Goal: Task Accomplishment & Management: Complete application form

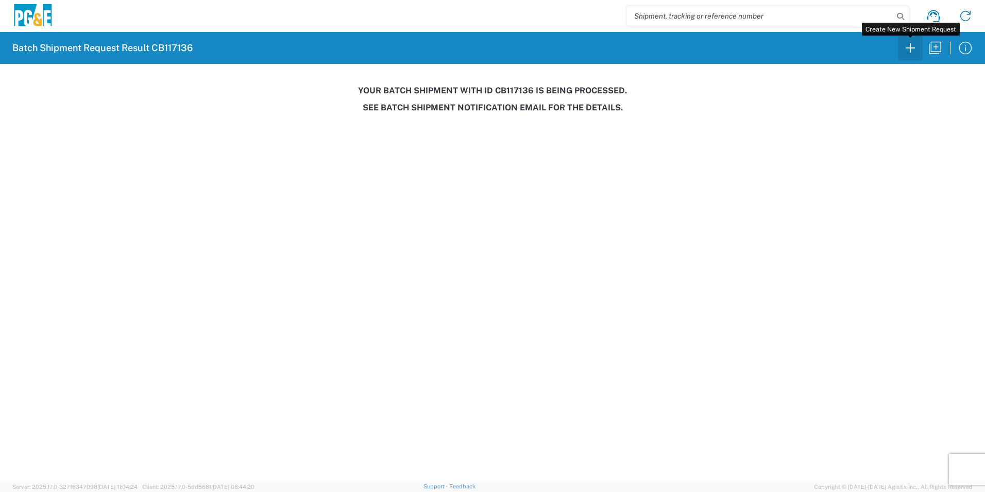
click at [909, 49] on icon "button" at bounding box center [910, 48] width 16 height 16
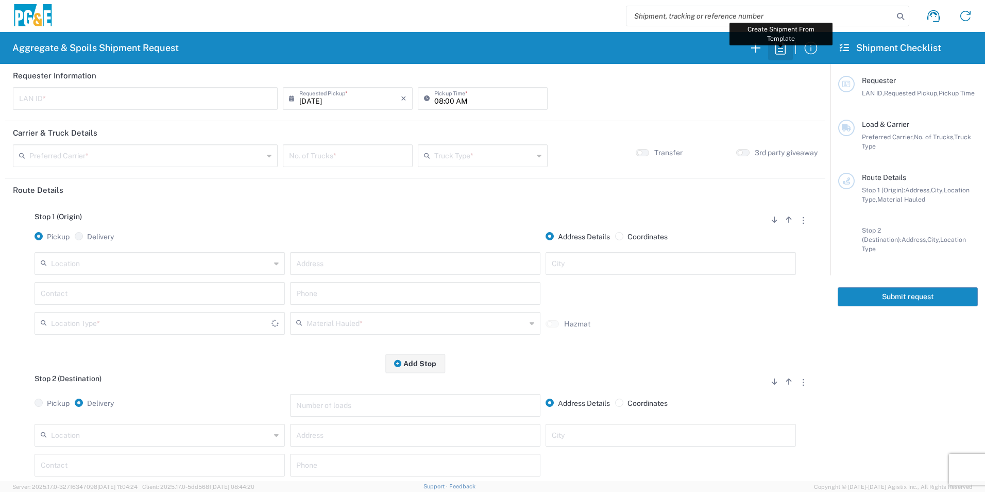
click at [781, 48] on icon "button" at bounding box center [781, 48] width 16 height 16
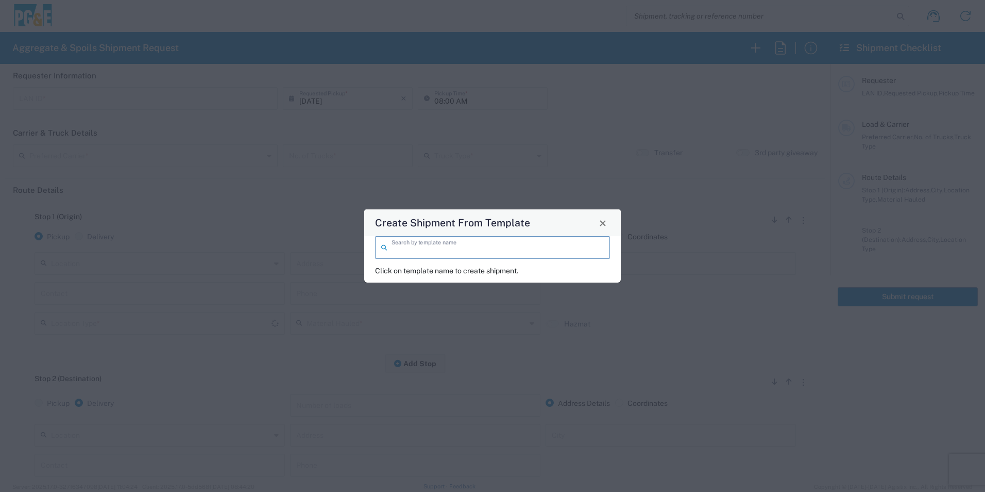
click at [409, 250] on input "search" at bounding box center [498, 247] width 212 height 18
click at [604, 226] on span "Close" at bounding box center [602, 223] width 7 height 7
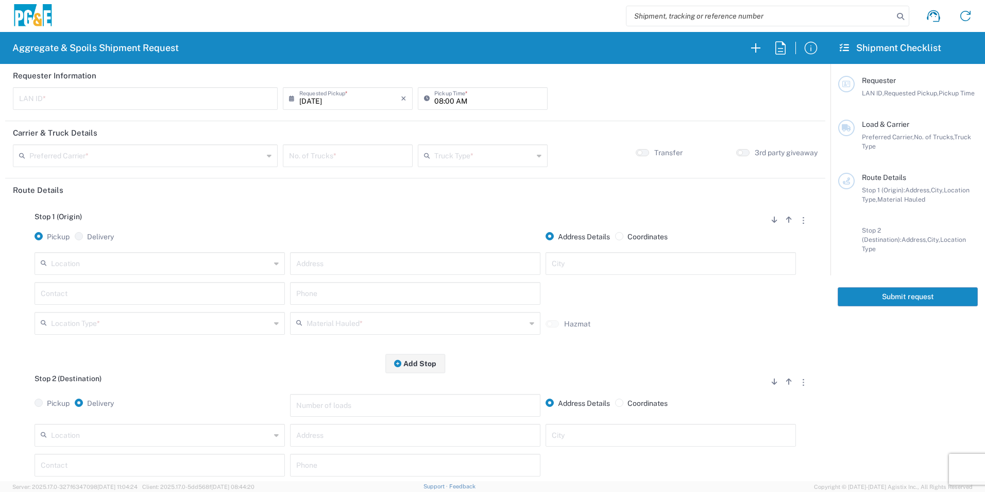
click at [186, 96] on input "text" at bounding box center [145, 98] width 253 height 18
type input "HJA3"
click at [436, 97] on input "08:00 AM" at bounding box center [487, 98] width 107 height 18
type input "06:00 AM"
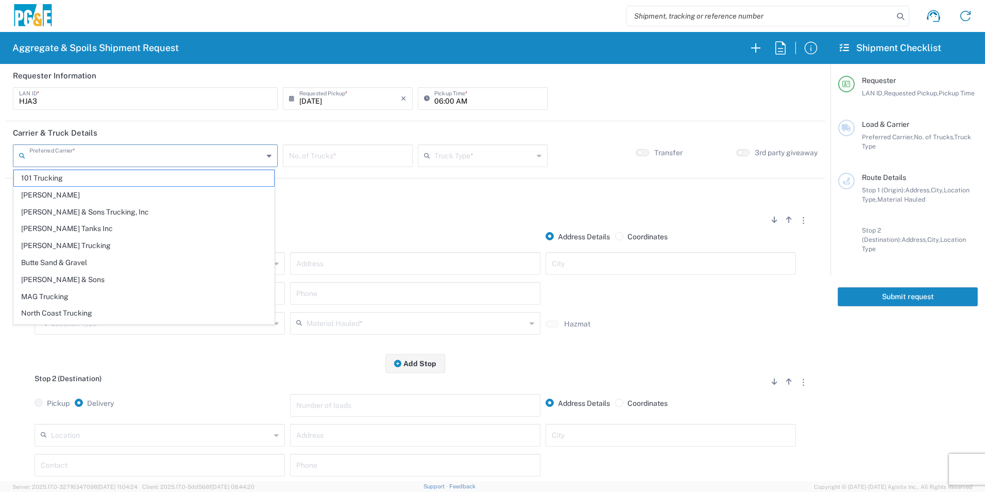
click at [157, 156] on input "text" at bounding box center [146, 155] width 234 height 18
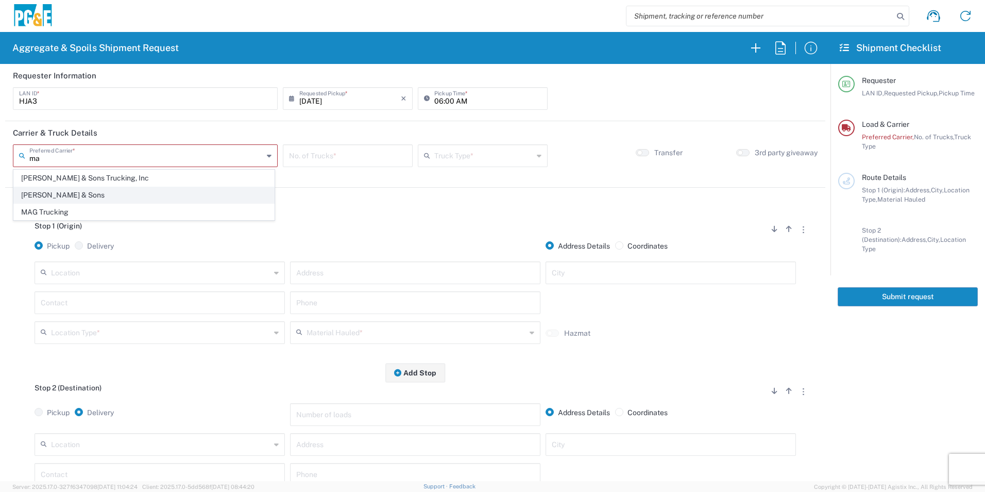
click at [117, 193] on span "Machado & Sons" at bounding box center [144, 195] width 260 height 16
type input "Machado & Sons"
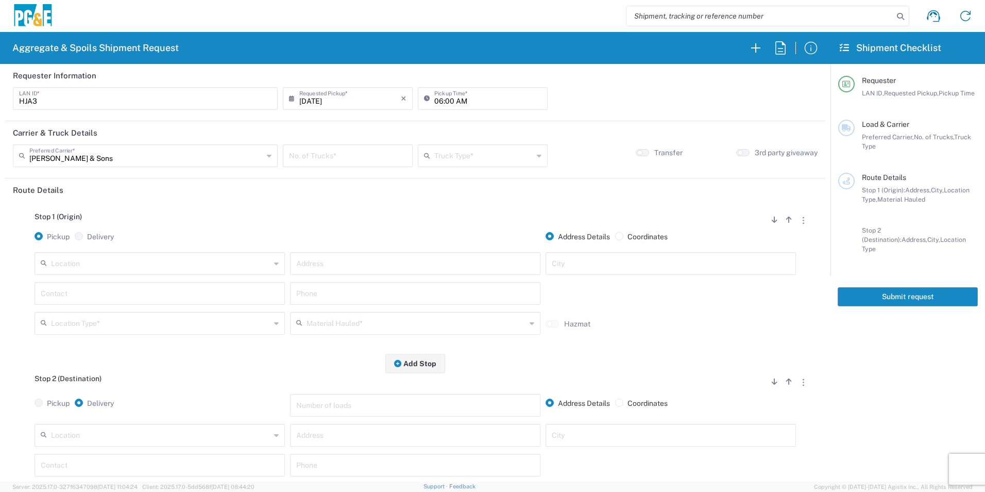
click at [348, 153] on input "number" at bounding box center [347, 155] width 117 height 18
type input "1"
click at [457, 157] on input "text" at bounding box center [483, 155] width 99 height 18
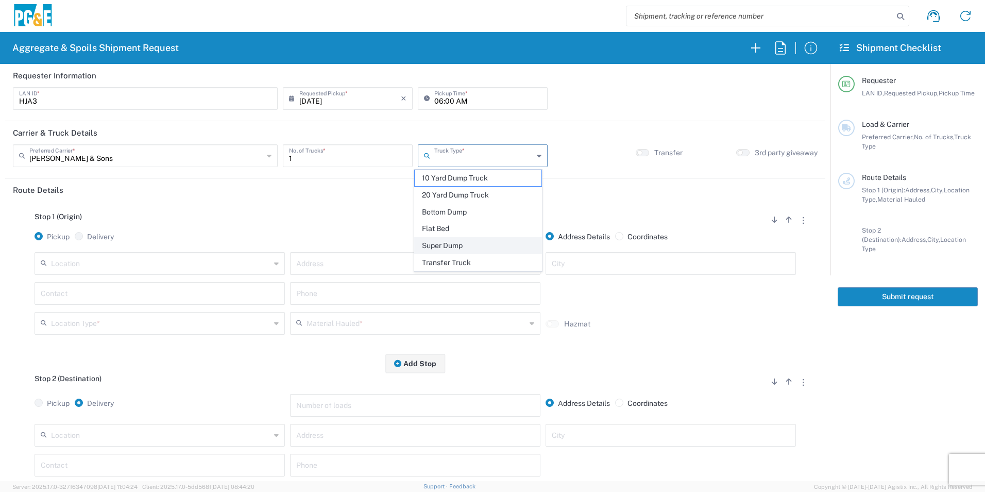
click at [446, 241] on span "Super Dump" at bounding box center [478, 246] width 126 height 16
type input "Super Dump"
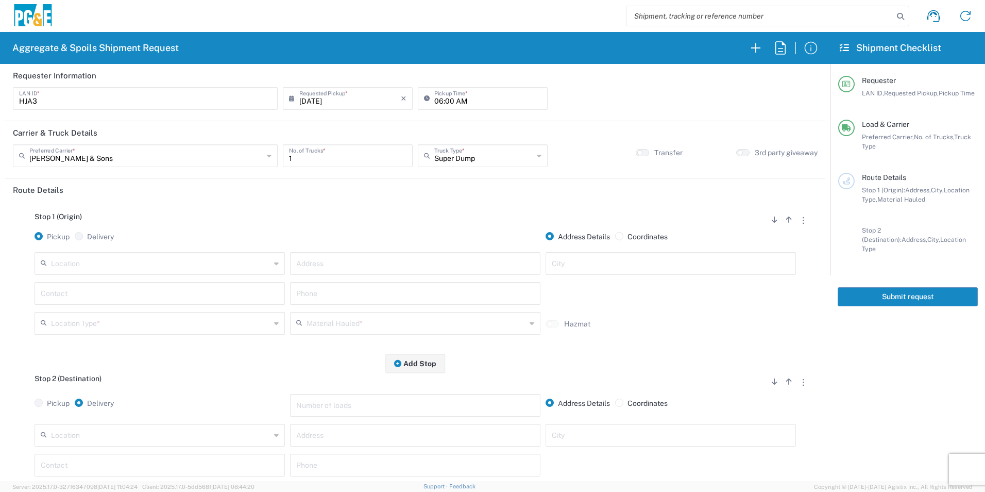
click at [128, 259] on input "text" at bounding box center [161, 263] width 220 height 18
click at [96, 278] on li "Munn and Perkins George Reed - Escalon" at bounding box center [159, 286] width 246 height 17
type input "Munn and Perkins George Reed - Escalon"
type input "26292 E River Rd"
type input "Escalon"
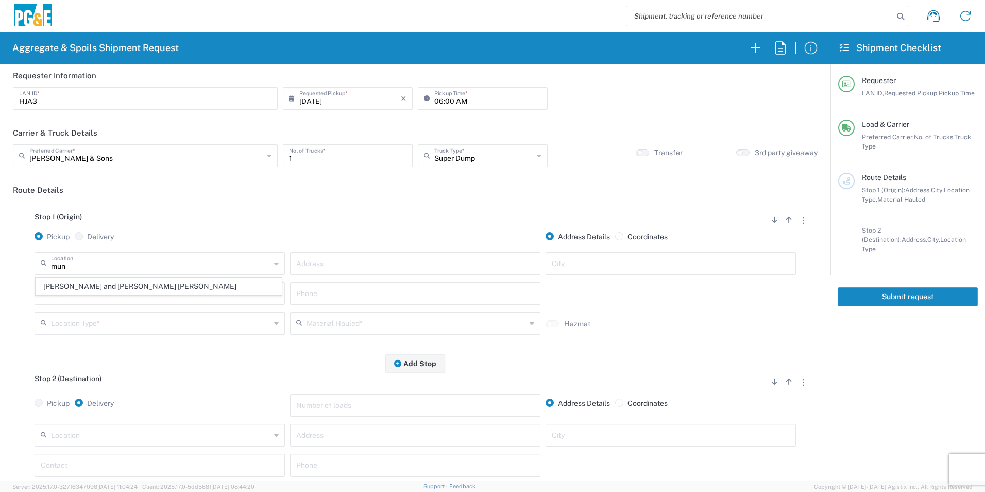
type input "Quarry"
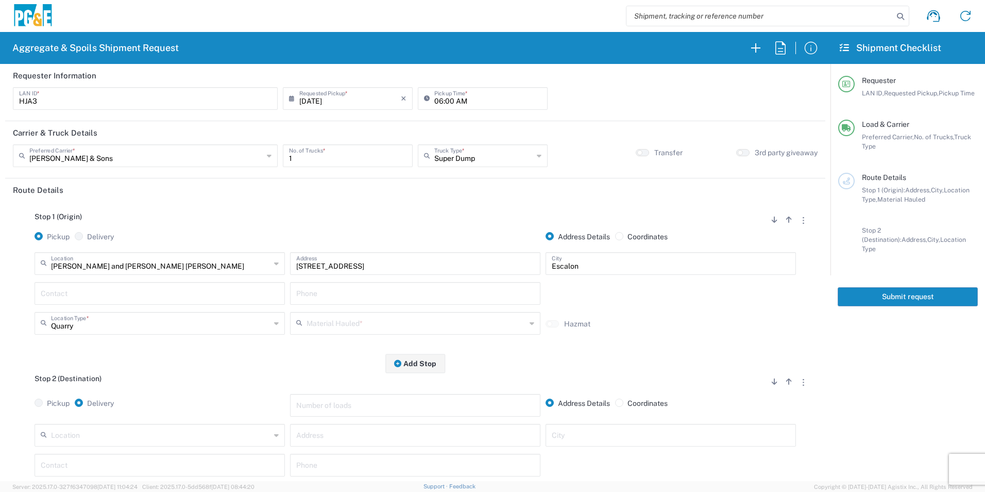
click at [94, 294] on input "text" at bounding box center [160, 292] width 238 height 18
click at [85, 324] on p "Henry Arroyo, 209-226-0840" at bounding box center [159, 318] width 237 height 13
type input "Henry Arroyo"
type input "209-226-0840"
click at [428, 334] on div "Material Hauled *" at bounding box center [415, 323] width 250 height 23
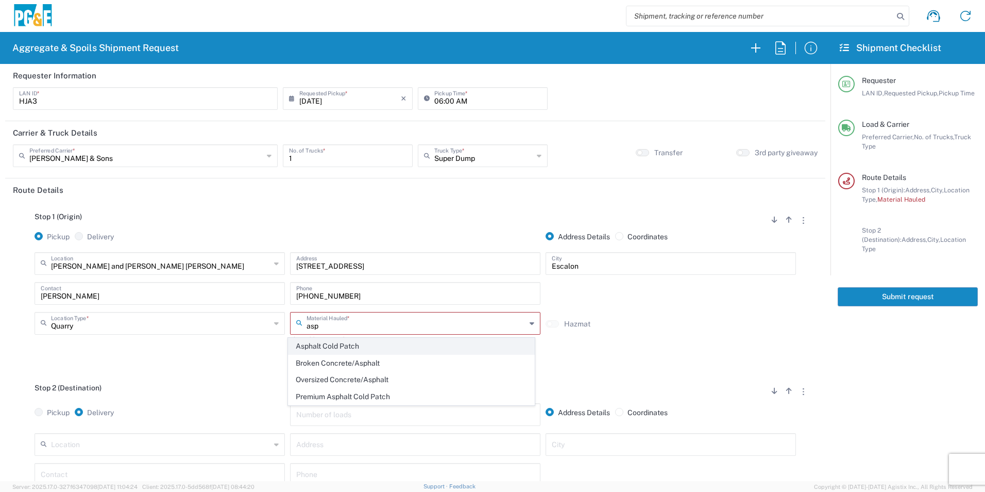
click at [398, 344] on span "Asphalt Cold Patch" at bounding box center [411, 346] width 245 height 16
type input "Asphalt Cold Patch"
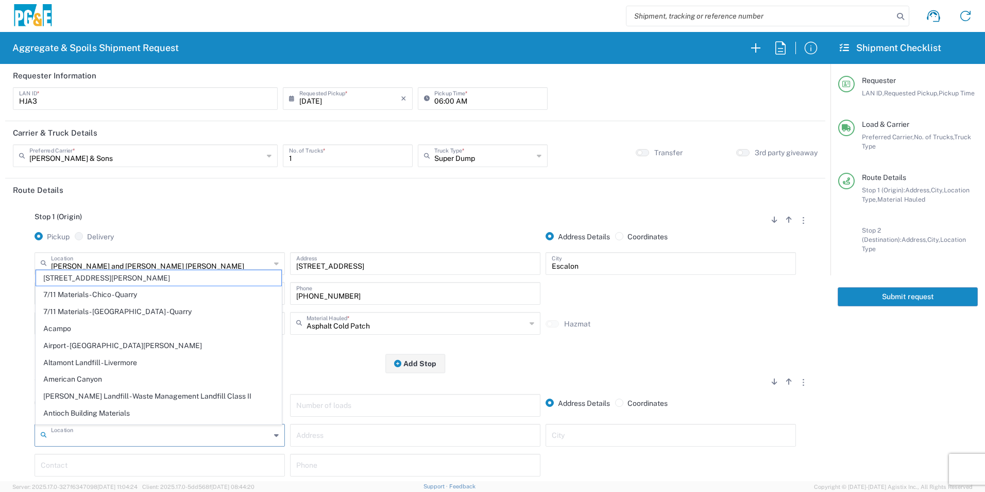
click at [127, 438] on input "text" at bounding box center [161, 434] width 220 height 18
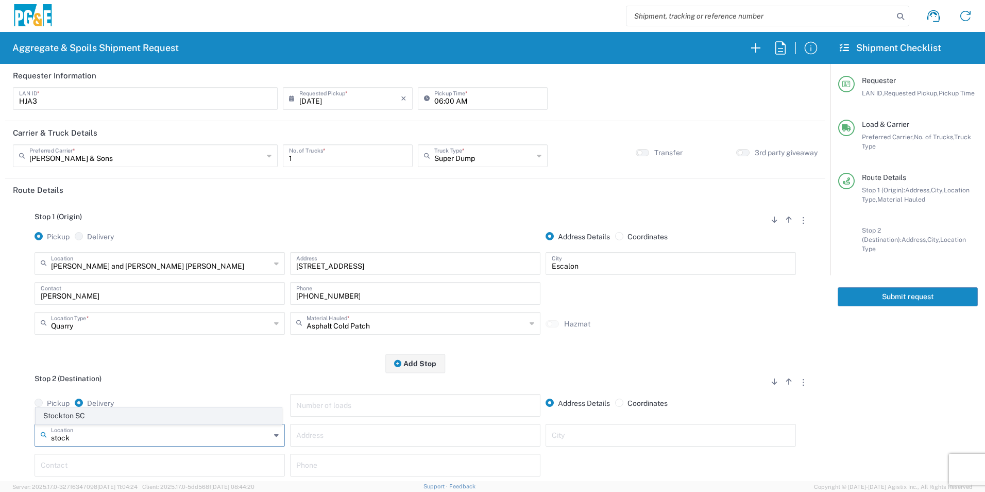
click at [112, 418] on span "Stockton SC" at bounding box center [158, 416] width 245 height 16
type input "Stockton SC"
type input "4040 West Ln"
type input "Stockton"
type input "Business No Loading Dock"
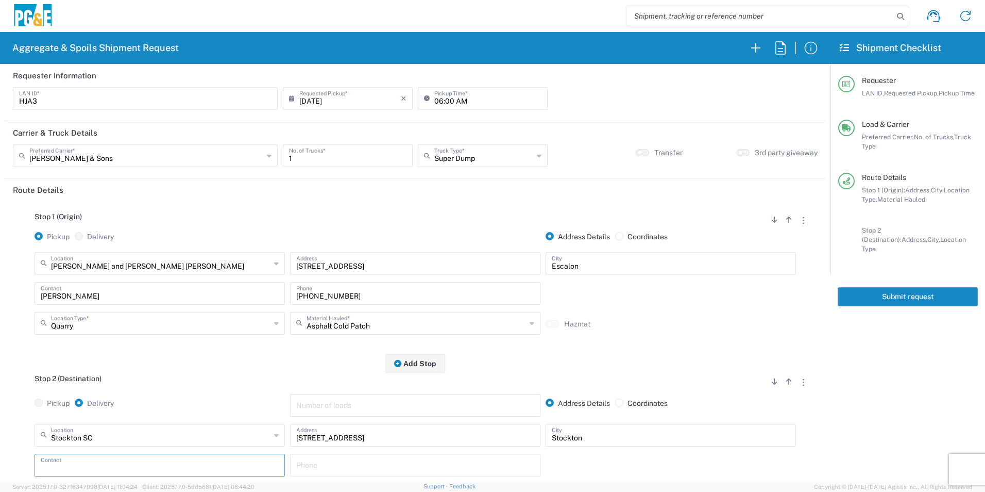
click at [82, 458] on input "text" at bounding box center [160, 464] width 238 height 18
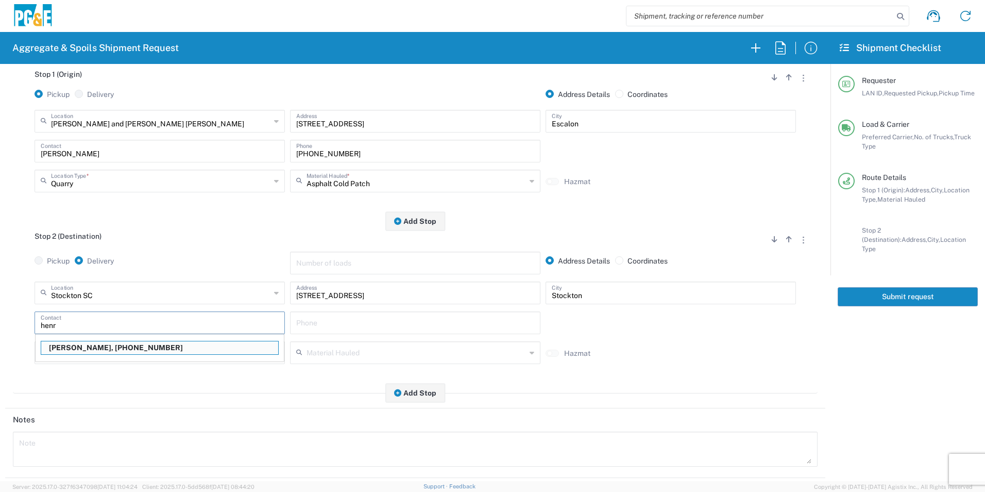
scroll to position [172, 0]
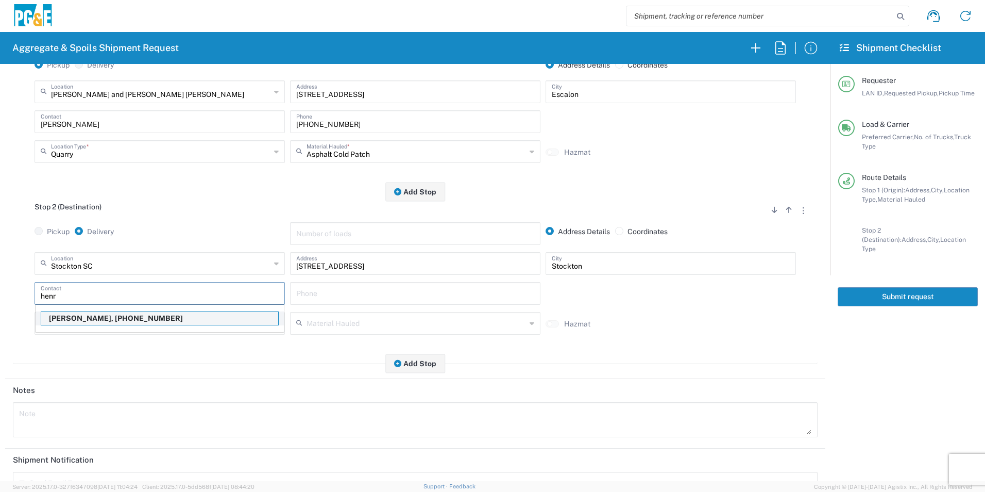
click at [107, 320] on p "Henry Arroyo, 209-226-0840" at bounding box center [159, 318] width 237 height 13
type input "Henry Arroyo"
type input "209-226-0840"
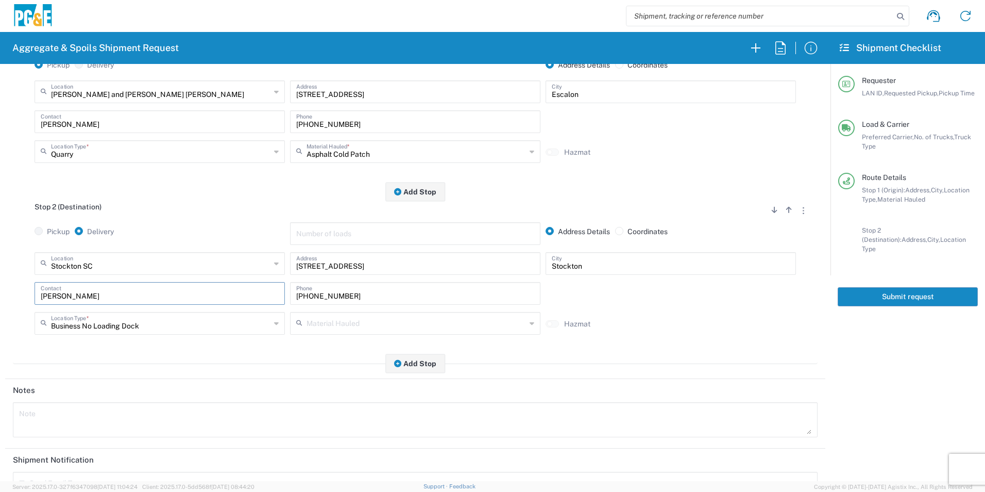
click at [67, 413] on textarea at bounding box center [415, 419] width 793 height 29
drag, startPoint x: 153, startPoint y: 415, endPoint x: -2, endPoint y: 406, distance: 155.4
click at [0, 406] on html "Aggregate & Spoils Shipment Request Requester Information HJA3 LAN ID * 08/21/2…" at bounding box center [492, 246] width 985 height 492
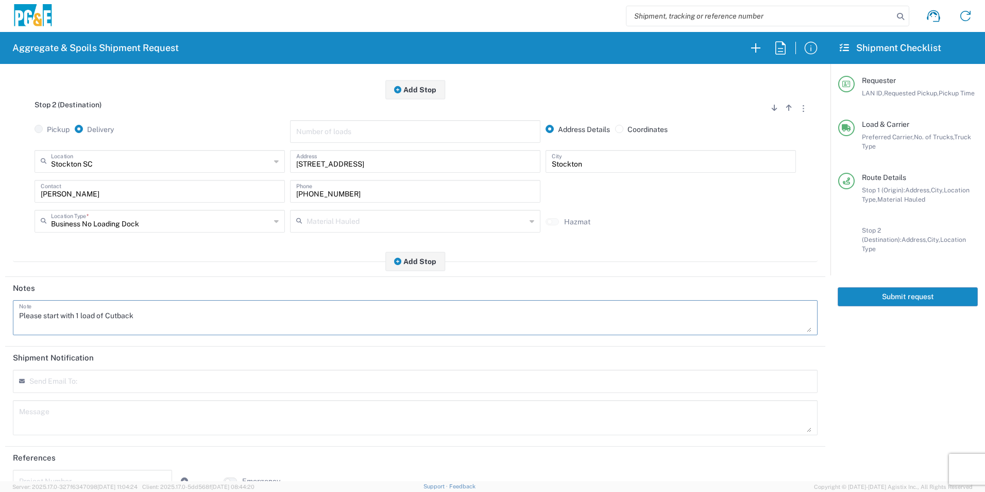
scroll to position [275, 0]
type textarea "Please start with 1 load of Cutback"
click at [46, 423] on textarea at bounding box center [415, 416] width 793 height 29
paste textarea "Please start with 1 load of Cutback"
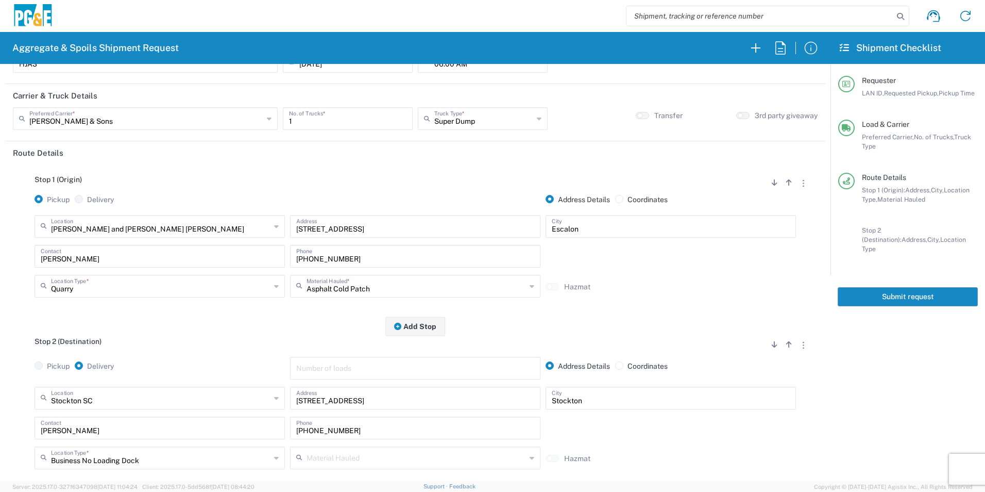
scroll to position [0, 0]
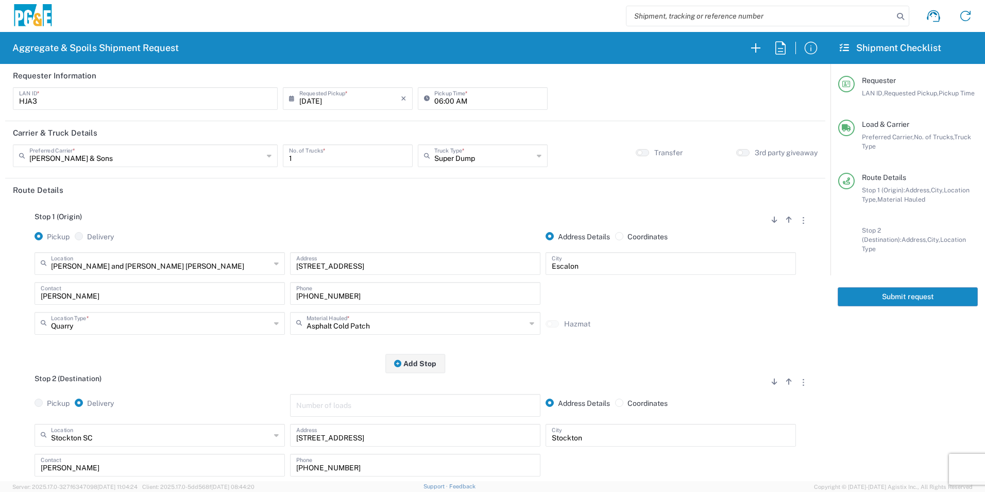
type textarea "Please start with 1 load of Cutback"
click at [891, 293] on button "Submit request" at bounding box center [908, 296] width 140 height 19
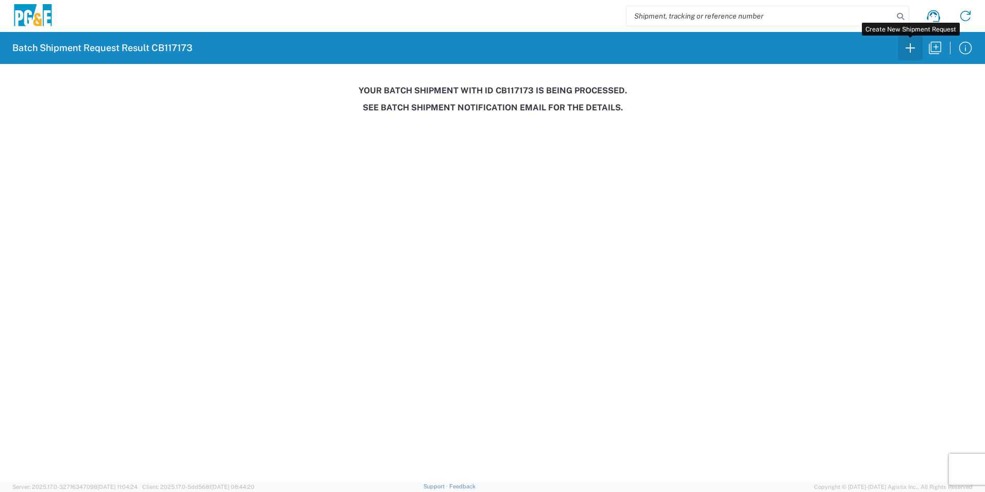
click at [905, 44] on icon "button" at bounding box center [910, 48] width 16 height 16
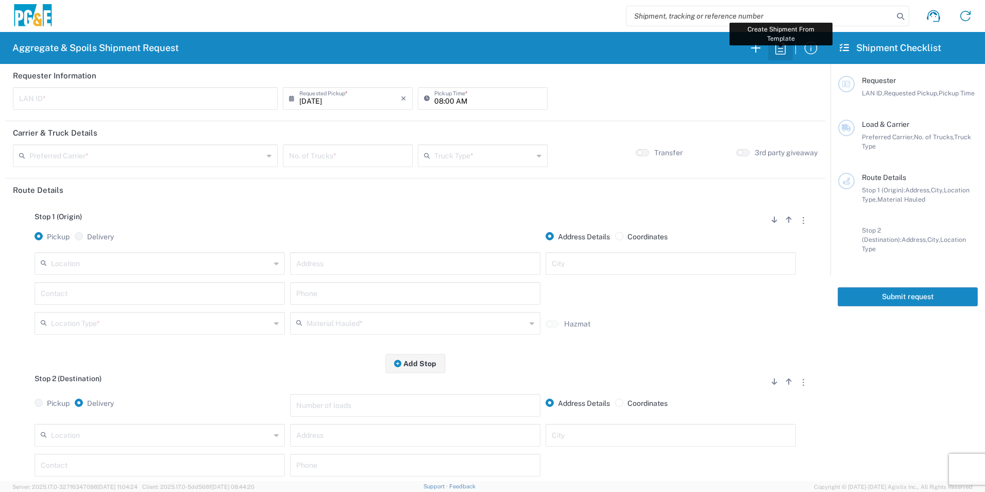
click at [783, 52] on icon "button" at bounding box center [781, 48] width 16 height 16
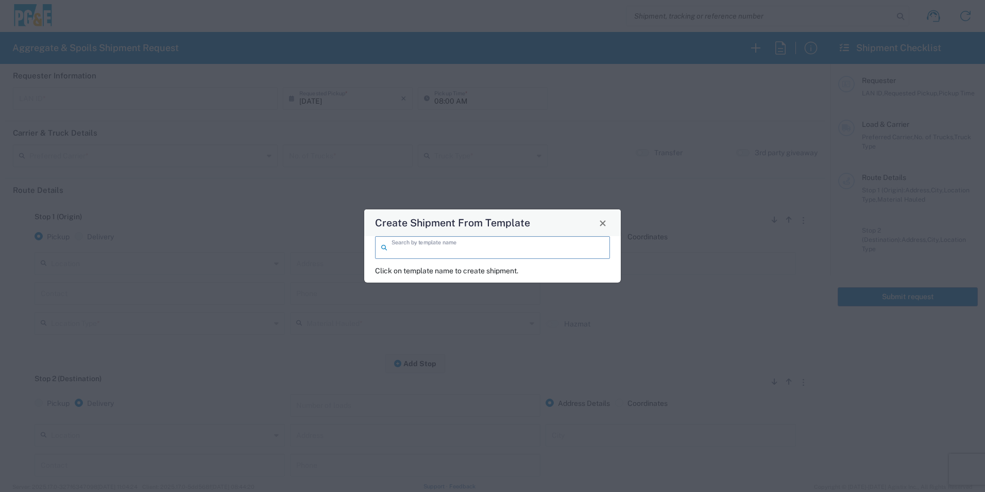
click at [581, 245] on input "search" at bounding box center [498, 247] width 212 height 18
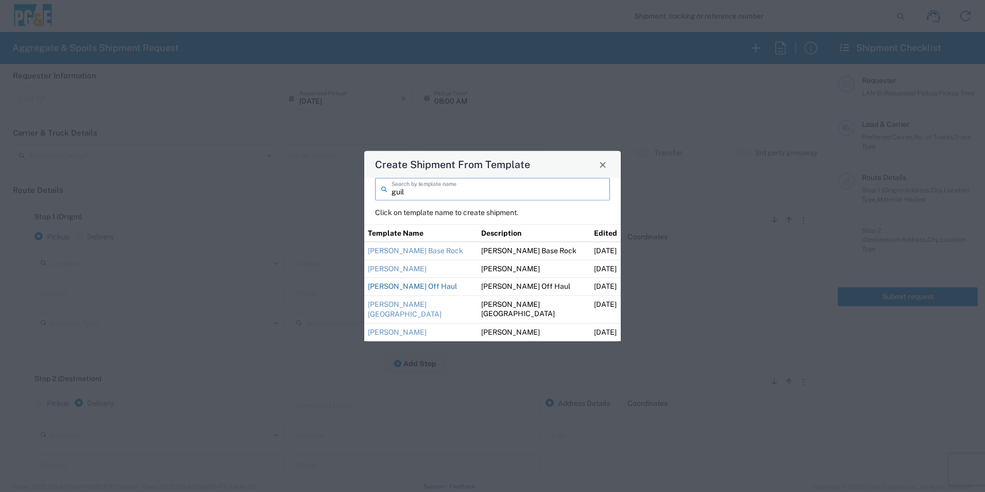
type input "guil"
click at [411, 284] on link "Guillermo Off Haul" at bounding box center [412, 286] width 89 height 8
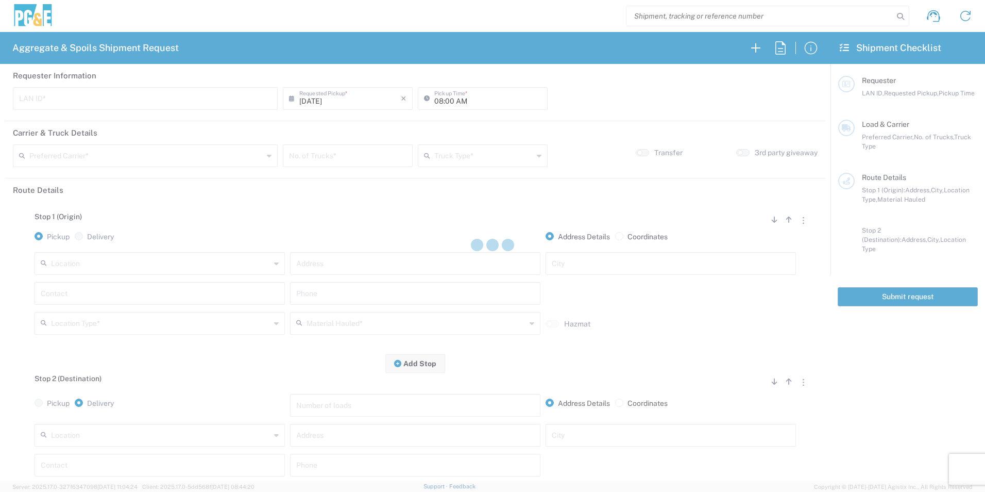
type input "M2DS"
type input "12:00 AM"
type input "Bray Trucking"
type input "Super Dump"
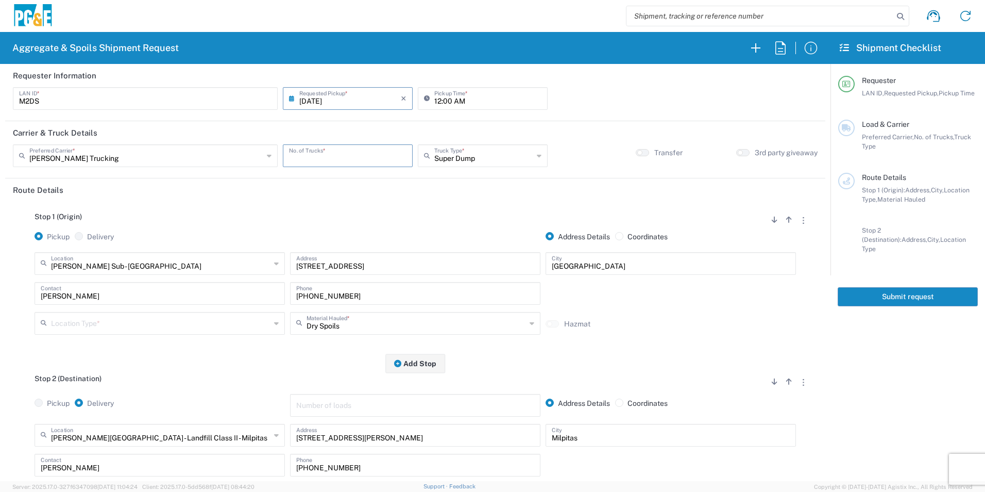
click at [332, 150] on input "number" at bounding box center [347, 155] width 117 height 18
type input "4"
click at [437, 99] on input "12:00 AM" at bounding box center [487, 98] width 107 height 18
click at [446, 100] on input "06:00 AM" at bounding box center [487, 98] width 107 height 18
type input "06:15 AM"
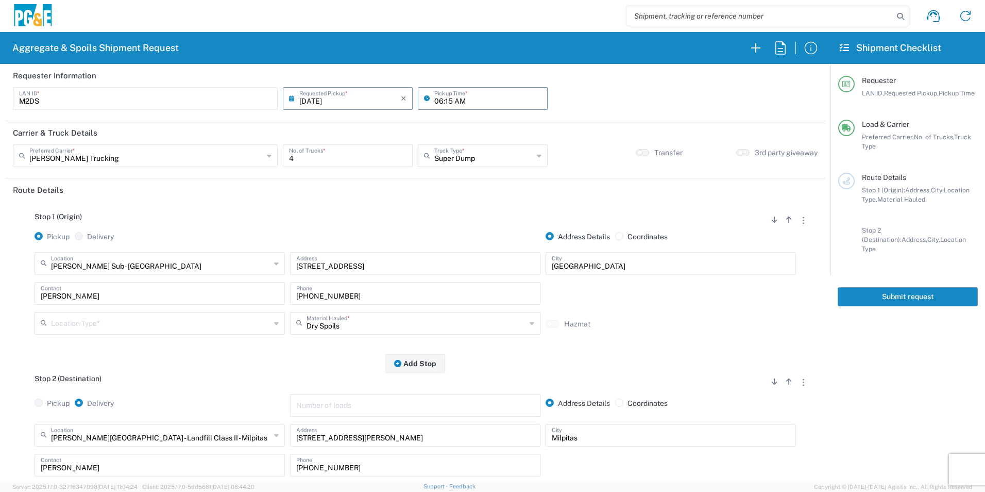
click at [99, 326] on input "text" at bounding box center [161, 322] width 220 height 18
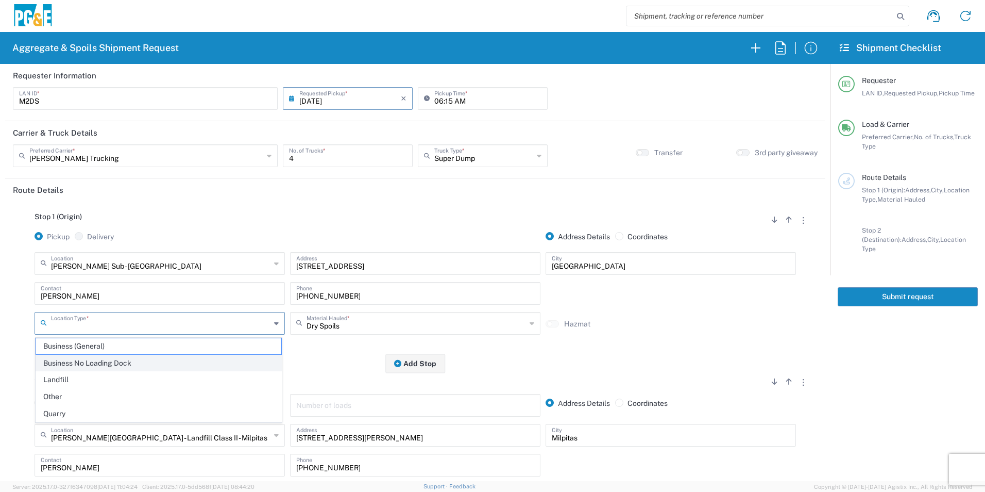
click at [118, 359] on span "Business No Loading Dock" at bounding box center [158, 363] width 245 height 16
type input "Business No Loading Dock"
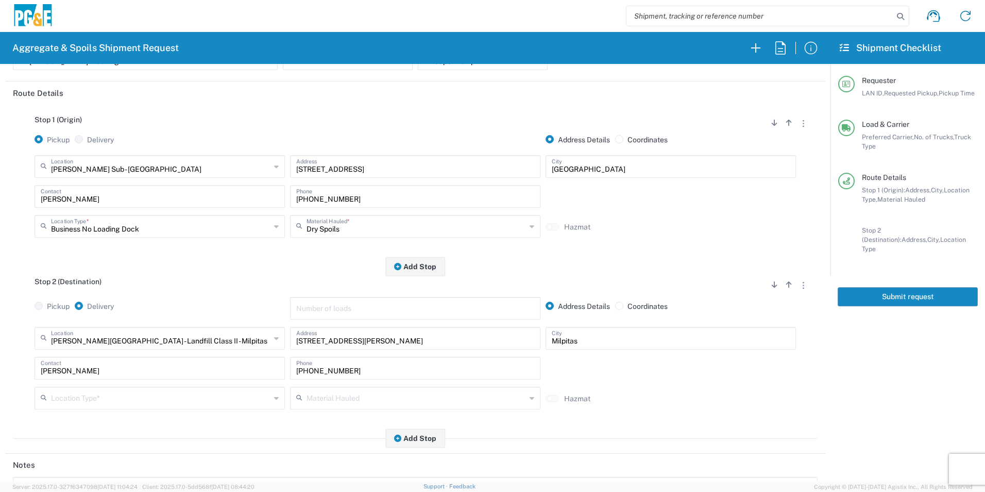
scroll to position [103, 0]
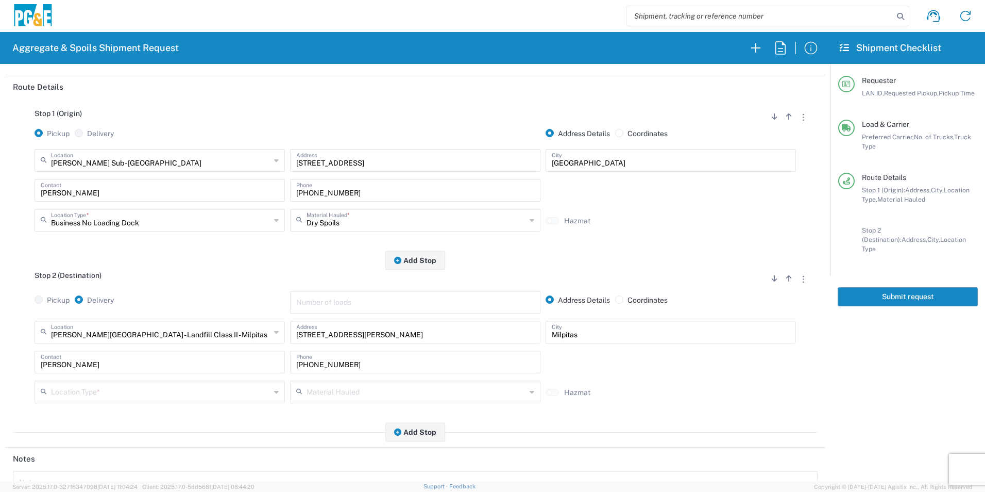
click at [96, 388] on input "text" at bounding box center [161, 391] width 220 height 18
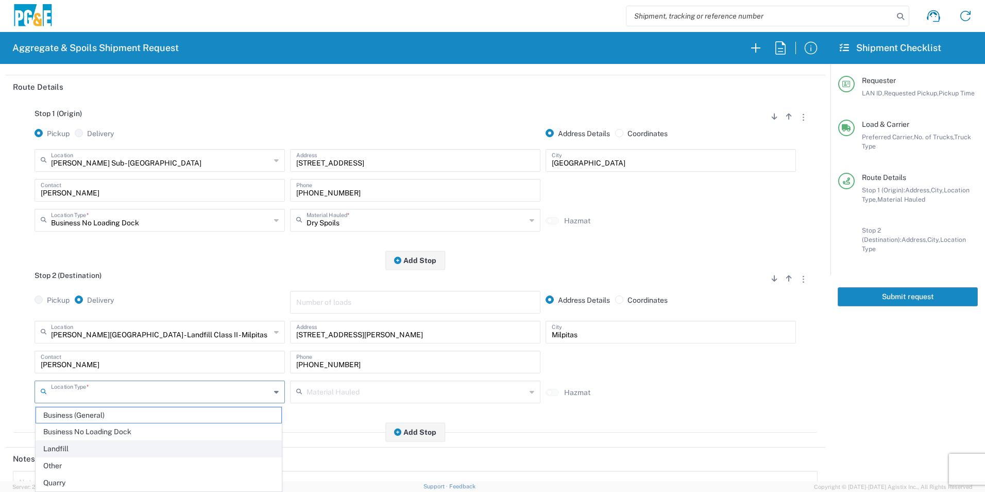
click at [76, 452] on span "Landfill" at bounding box center [158, 449] width 245 height 16
type input "Landfill"
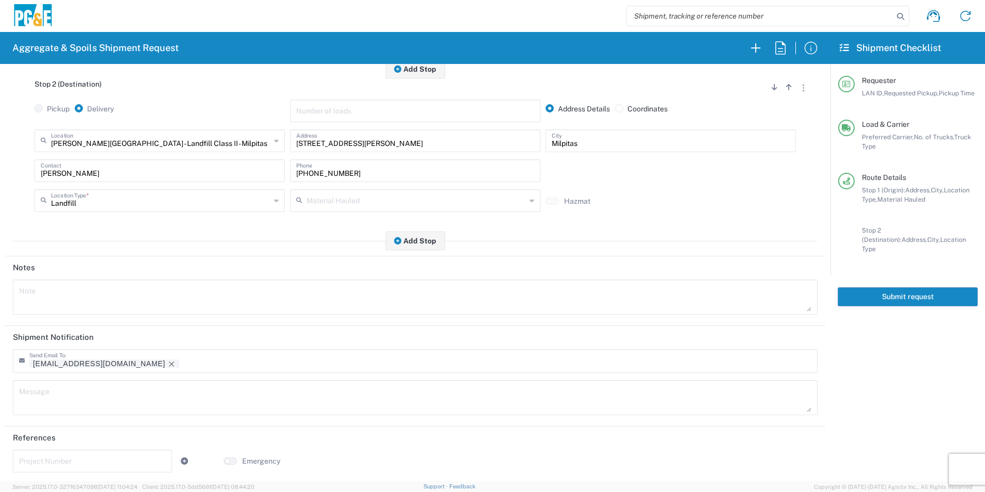
scroll to position [298, 0]
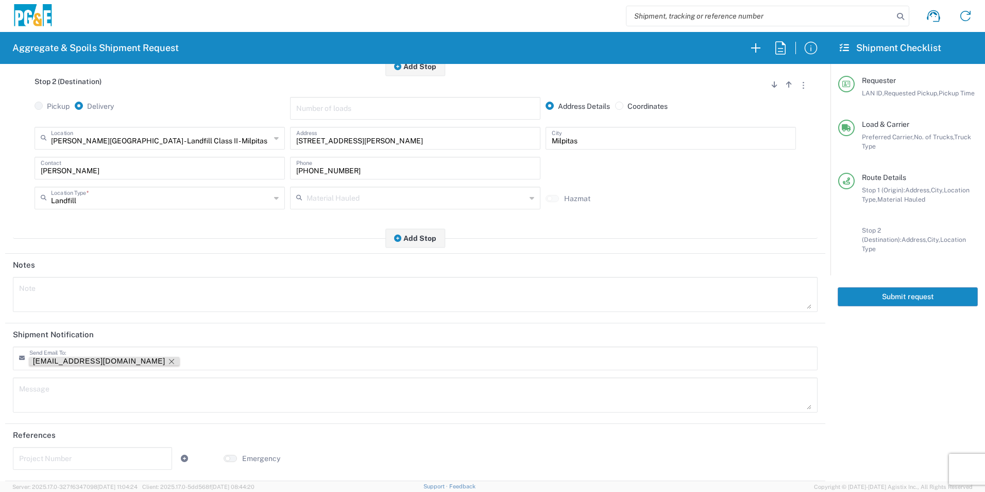
click at [167, 363] on icon "Remove tag" at bounding box center [171, 361] width 8 height 8
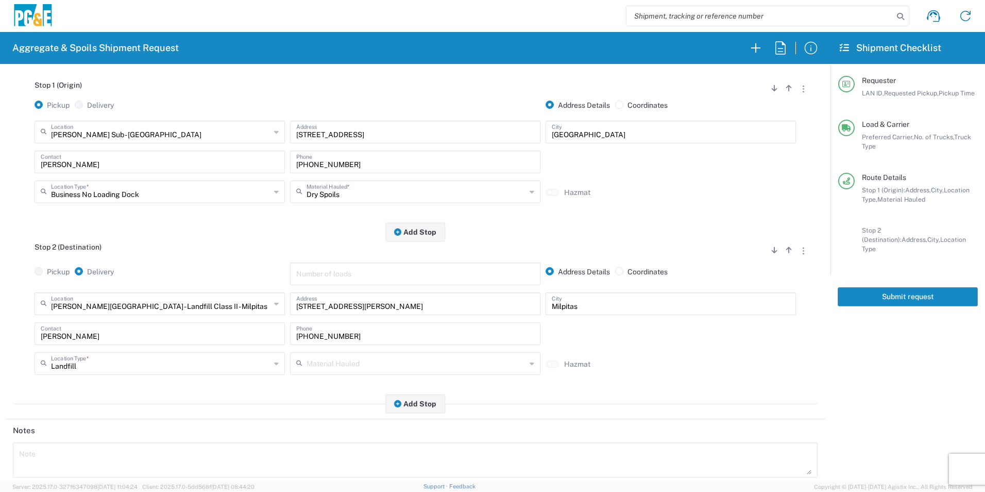
scroll to position [0, 0]
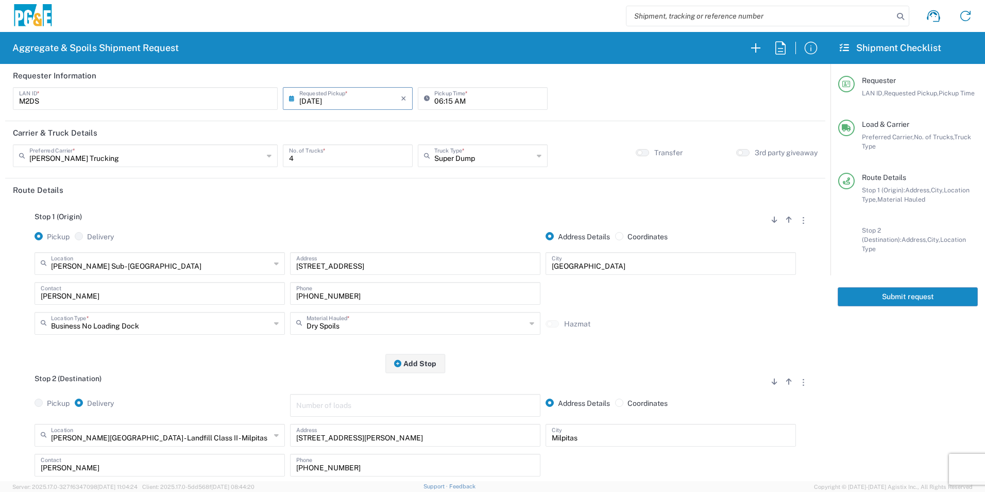
click at [890, 287] on button "Submit request" at bounding box center [908, 296] width 140 height 19
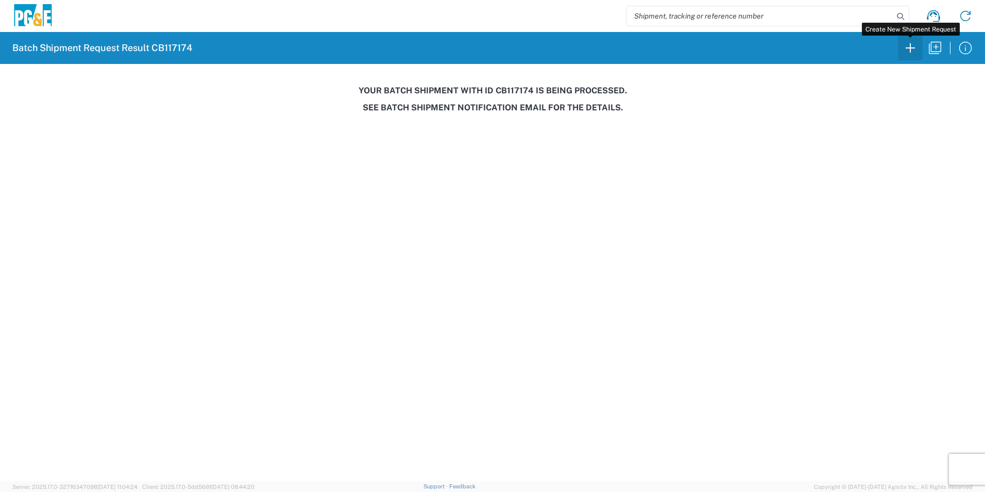
click at [908, 47] on icon "button" at bounding box center [910, 48] width 16 height 16
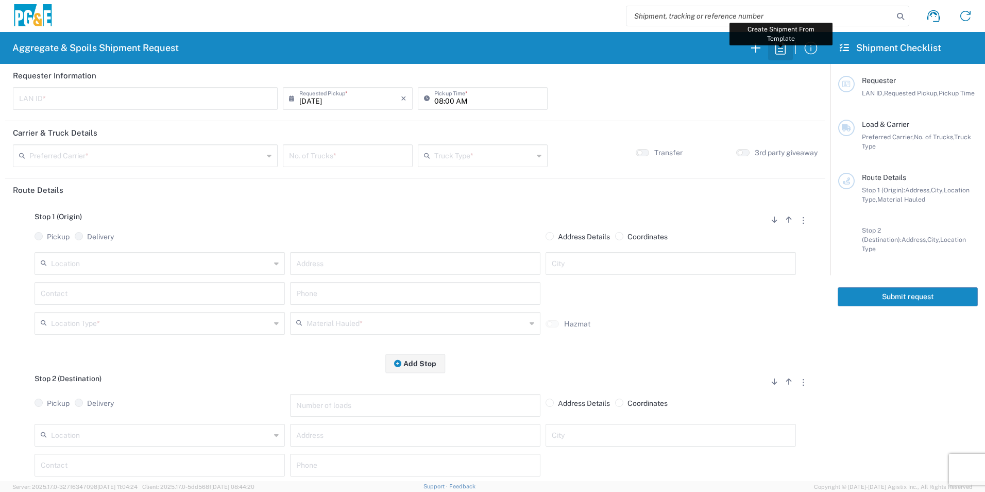
click at [784, 46] on icon "button" at bounding box center [781, 48] width 16 height 16
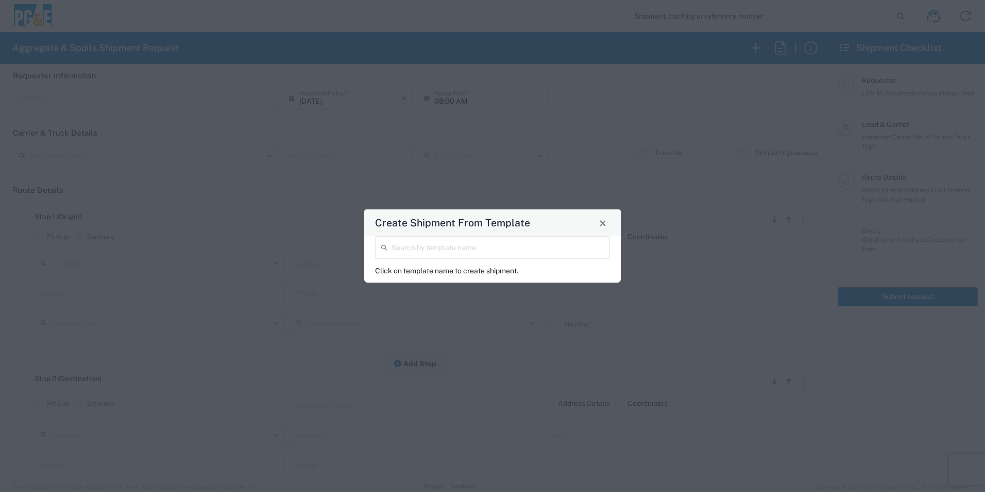
click at [424, 250] on input "search" at bounding box center [498, 247] width 212 height 18
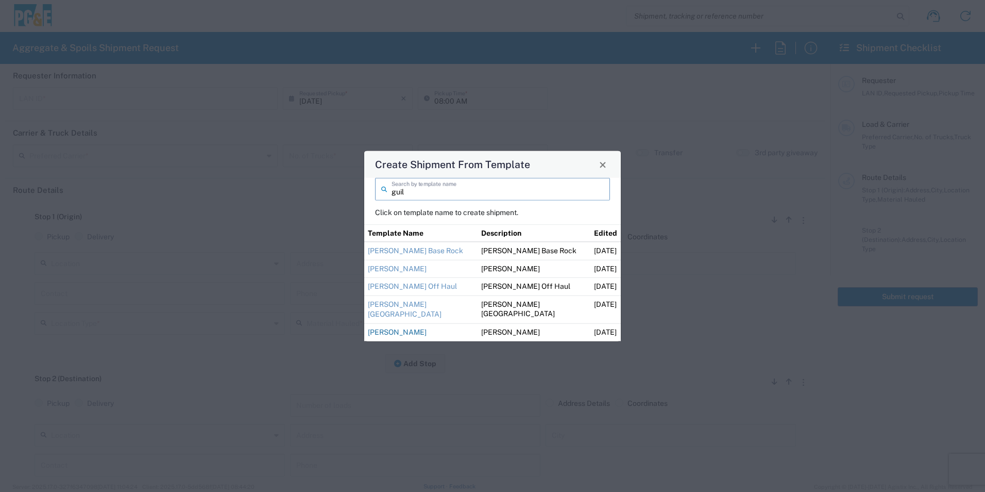
type input "guil"
click at [400, 332] on link "Guillermo Sand" at bounding box center [397, 332] width 59 height 8
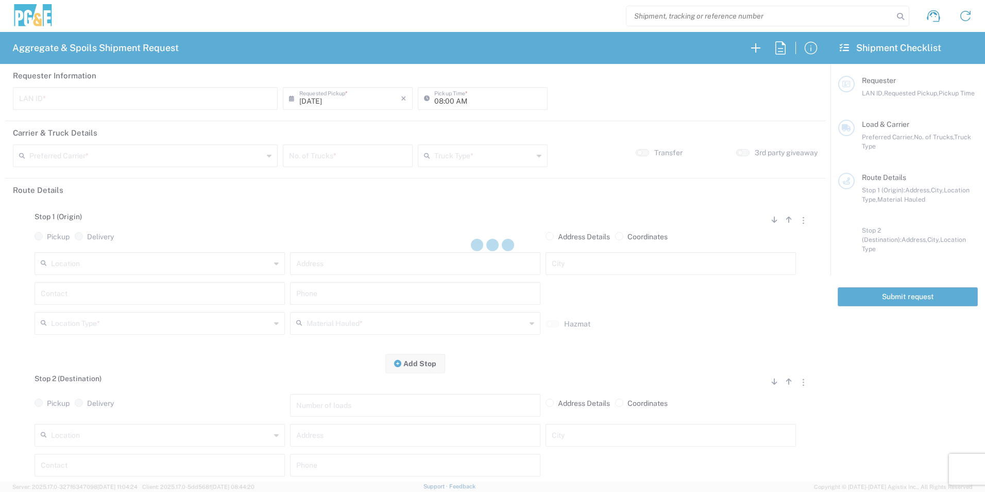
type input "M2DS"
type input "06:00 AM"
type input "Bray Trucking"
type input "Super Dump"
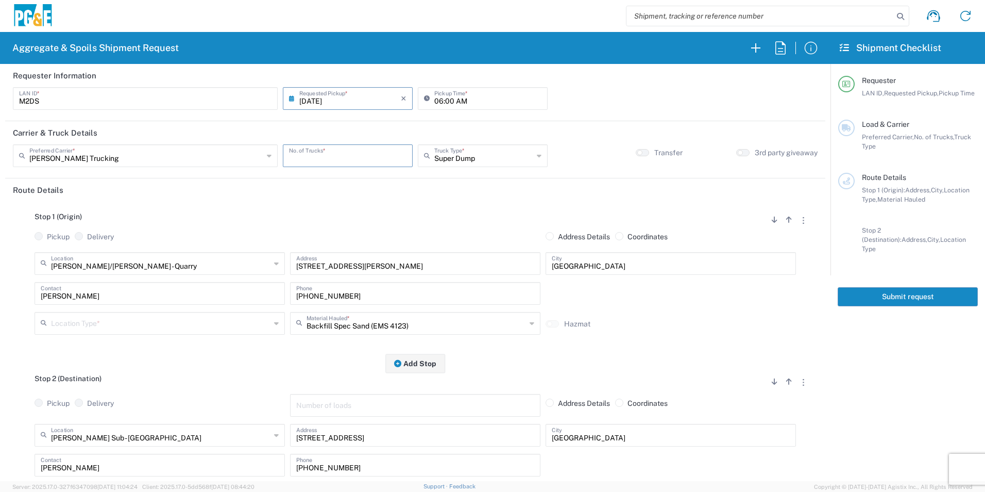
click at [365, 160] on input "number" at bounding box center [347, 155] width 117 height 18
type input "1"
click at [130, 325] on input "text" at bounding box center [161, 322] width 220 height 18
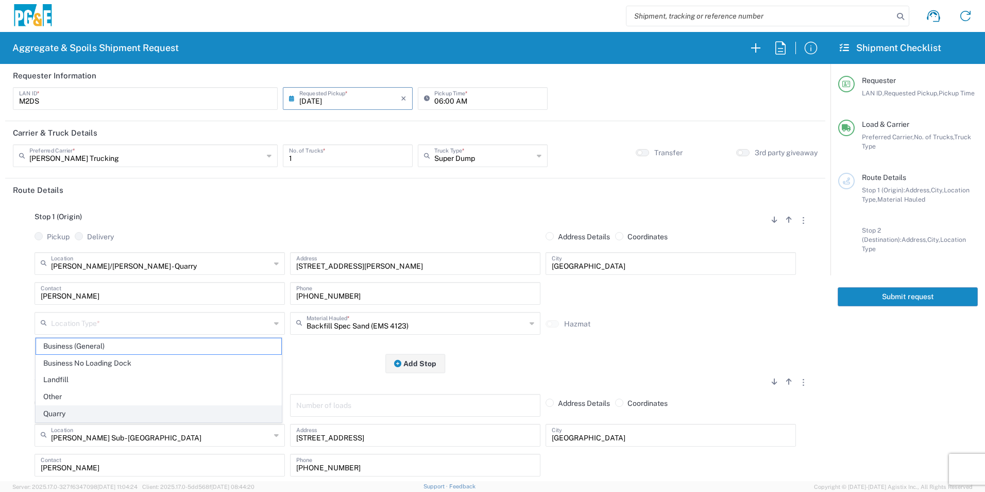
click at [90, 408] on span "Quarry" at bounding box center [158, 414] width 245 height 16
type input "Quarry"
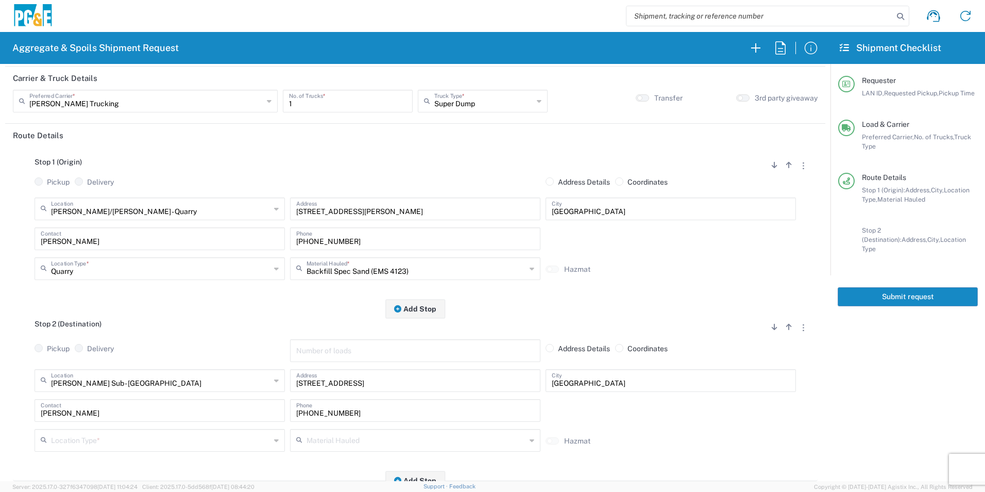
scroll to position [103, 0]
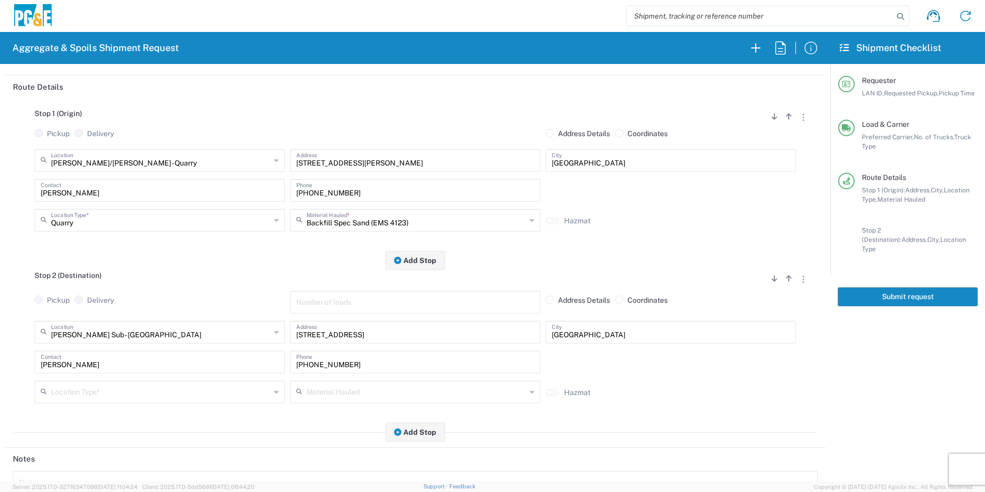
drag, startPoint x: 99, startPoint y: 397, endPoint x: 97, endPoint y: 404, distance: 6.5
click at [99, 396] on input "text" at bounding box center [161, 391] width 220 height 18
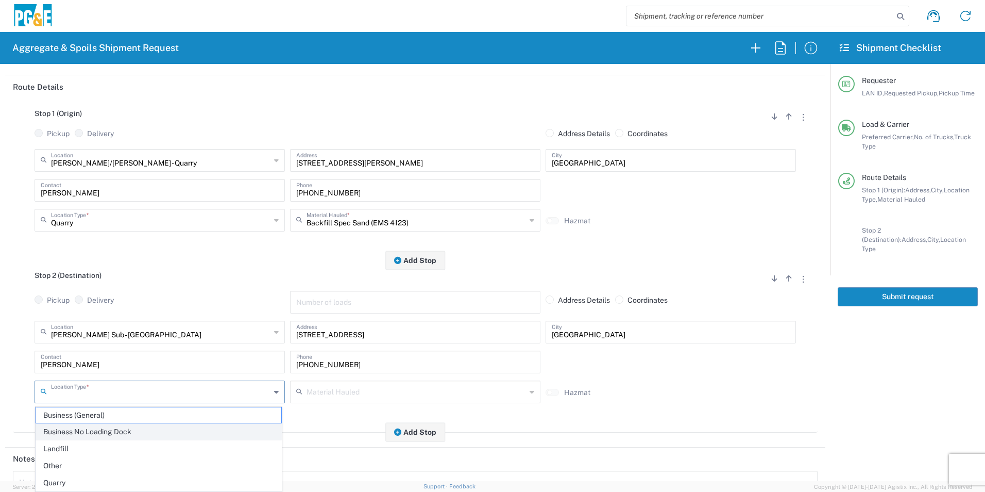
click at [87, 432] on span "Business No Loading Dock" at bounding box center [158, 432] width 245 height 16
type input "Business No Loading Dock"
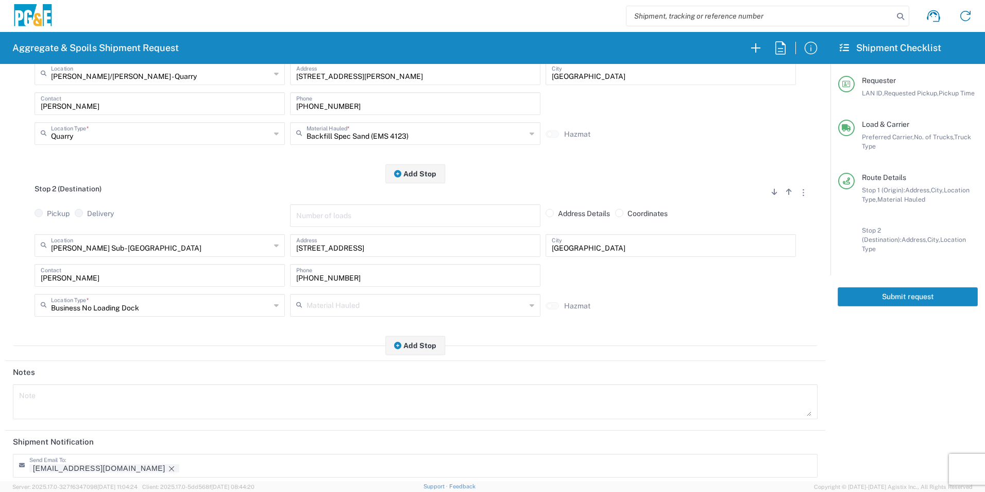
scroll to position [298, 0]
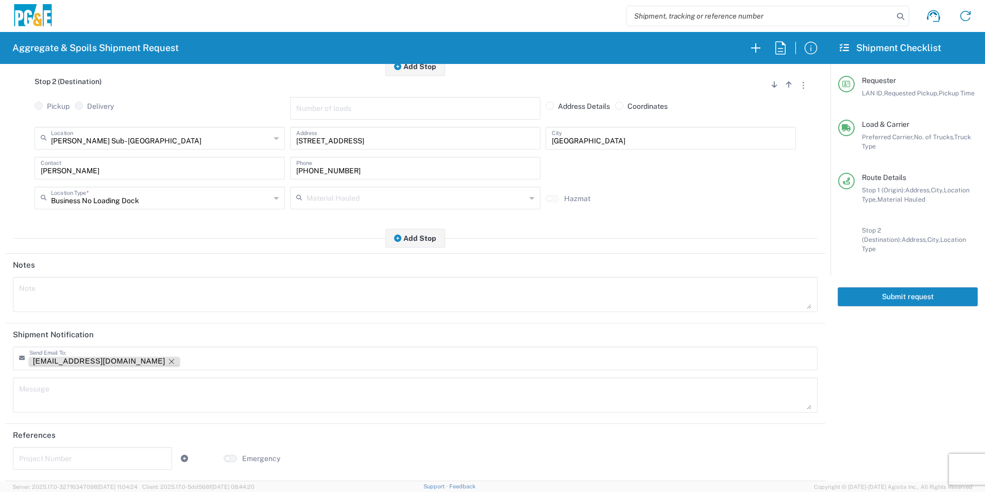
click at [167, 359] on icon "Remove tag" at bounding box center [171, 361] width 8 height 8
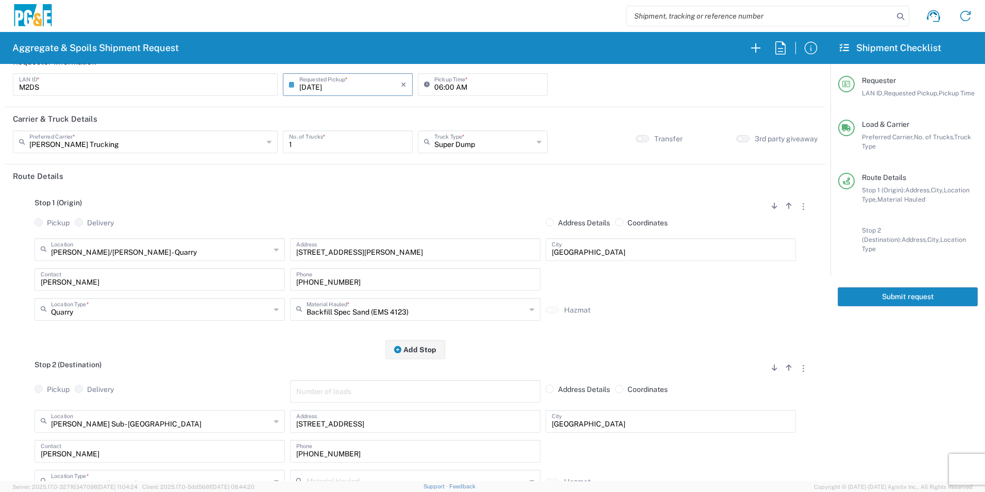
scroll to position [0, 0]
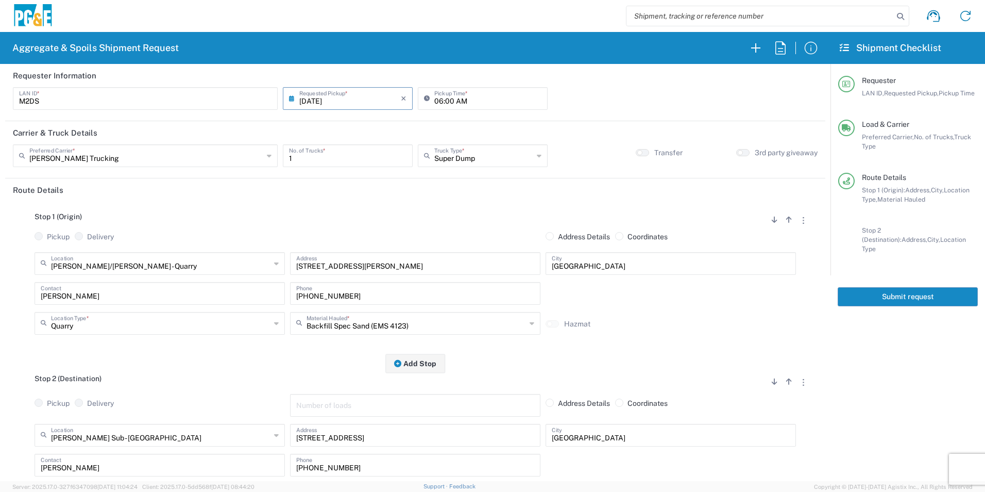
click at [943, 290] on button "Submit request" at bounding box center [908, 296] width 140 height 19
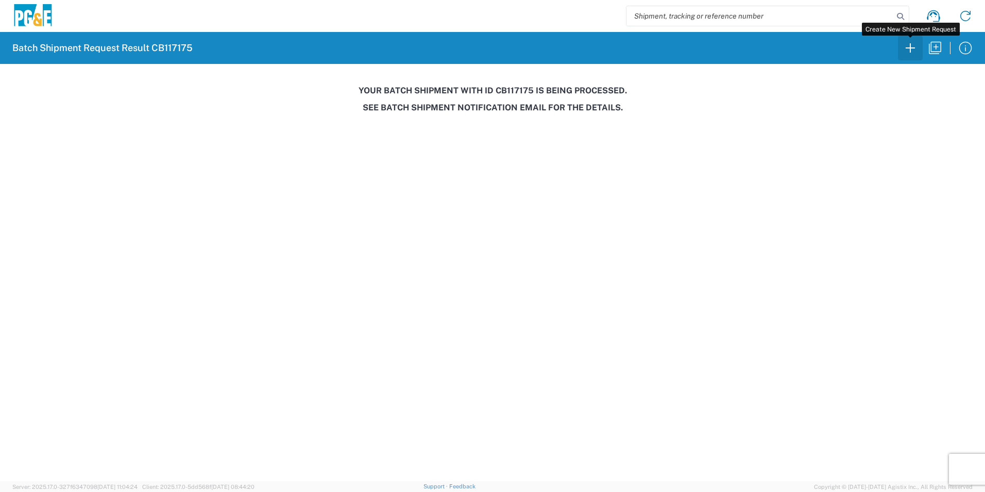
click at [902, 44] on button "button" at bounding box center [910, 48] width 25 height 25
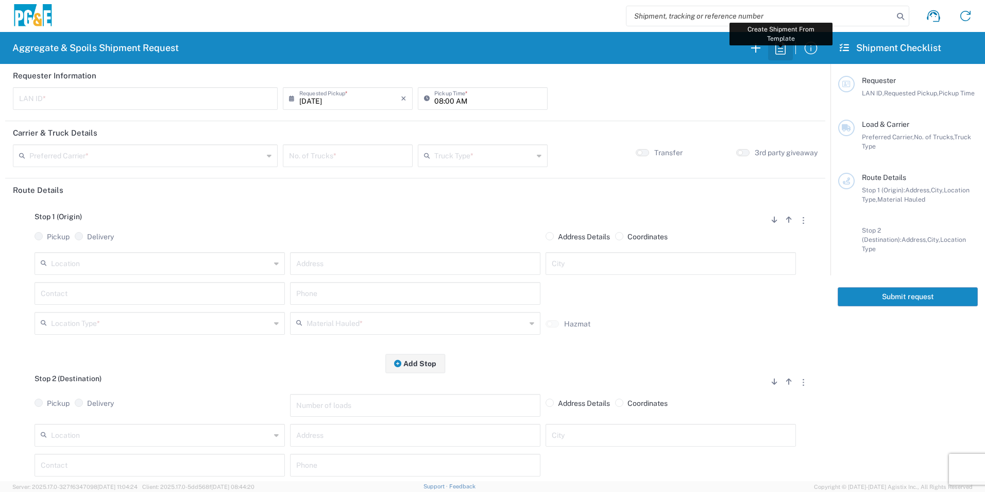
click at [776, 48] on icon "button" at bounding box center [781, 47] width 10 height 13
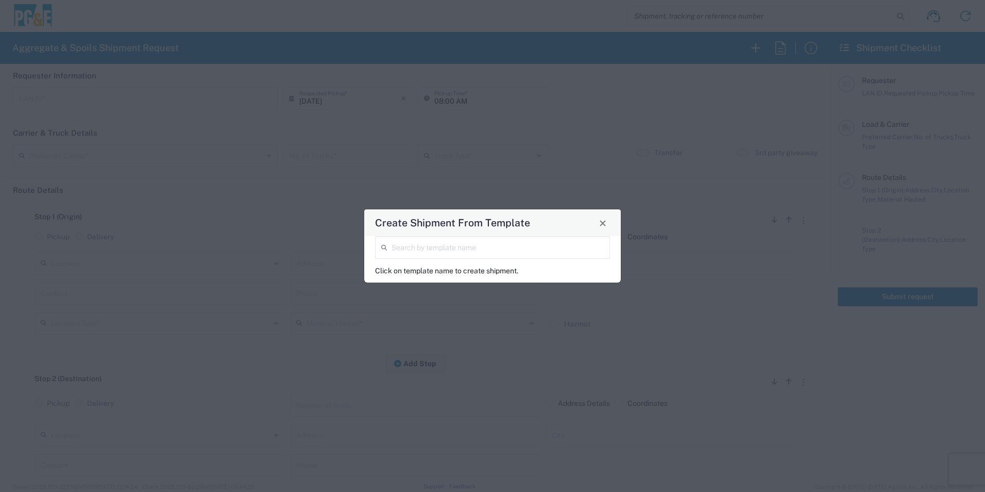
click at [472, 242] on input "search" at bounding box center [498, 247] width 212 height 18
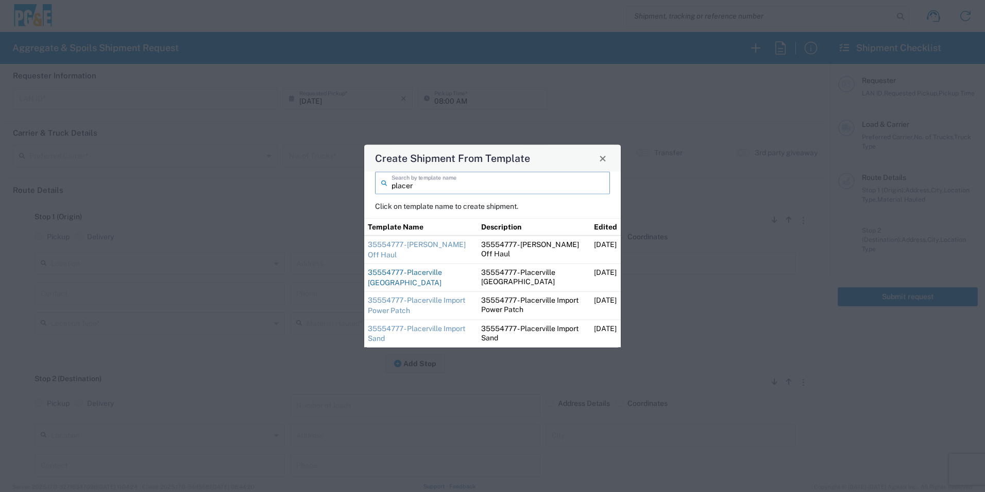
type input "placer"
click at [415, 275] on link "35554777 - Placerville Import Base Rock" at bounding box center [405, 277] width 74 height 19
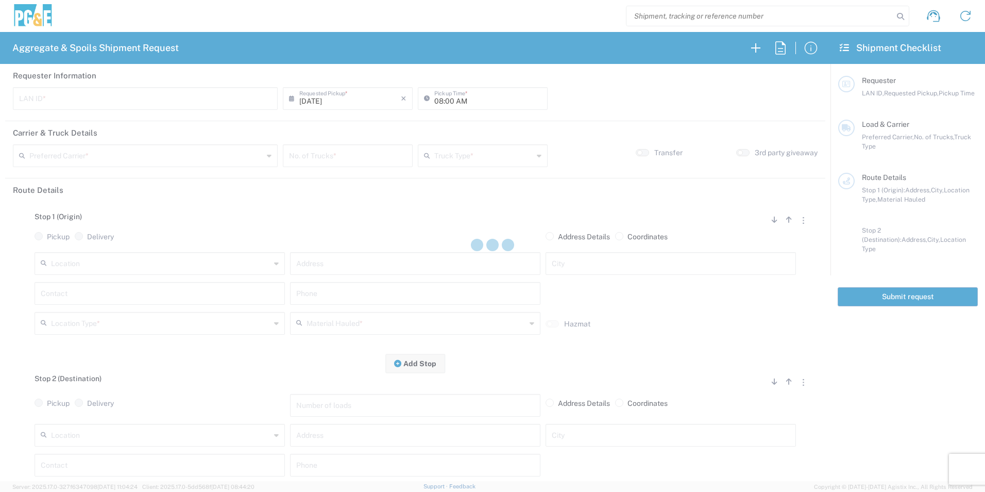
type input "D1AS"
type input "12:00 AM"
type input "Bowman & Sons Trucking, Inc"
type input "Super Dump"
type textarea "Import Base Rock. Contact Dan with any issues or questions. 916-673-8557"
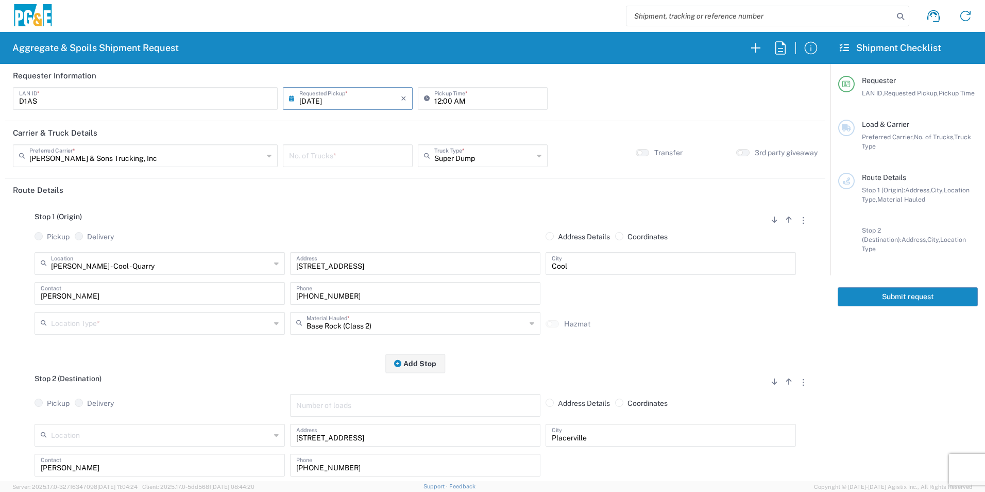
click at [314, 155] on input "number" at bounding box center [347, 155] width 117 height 18
type input "8"
click at [434, 98] on input "12:00 AM" at bounding box center [487, 98] width 107 height 18
click at [439, 99] on input "06:00 AM" at bounding box center [487, 98] width 107 height 18
click at [444, 97] on input "06:00 AM" at bounding box center [487, 98] width 107 height 18
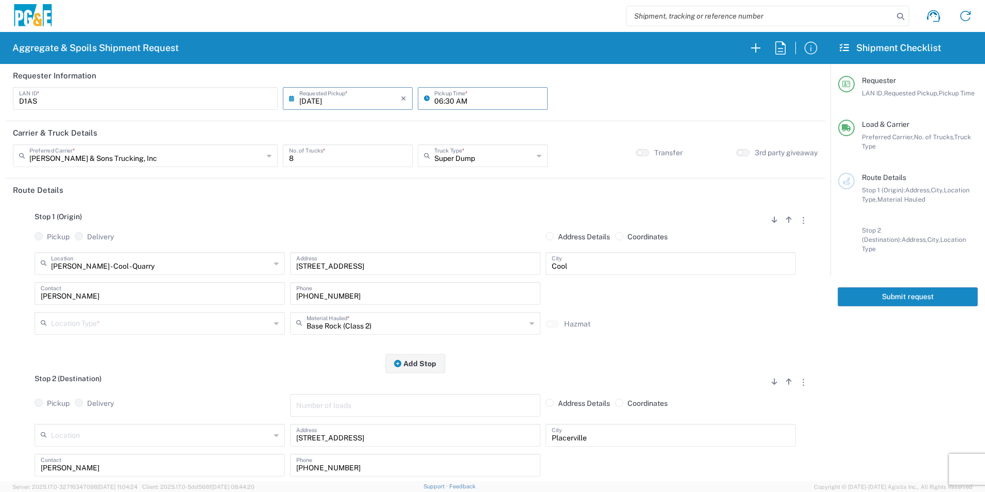
type input "06:30 AM"
click at [129, 325] on input "text" at bounding box center [161, 322] width 220 height 18
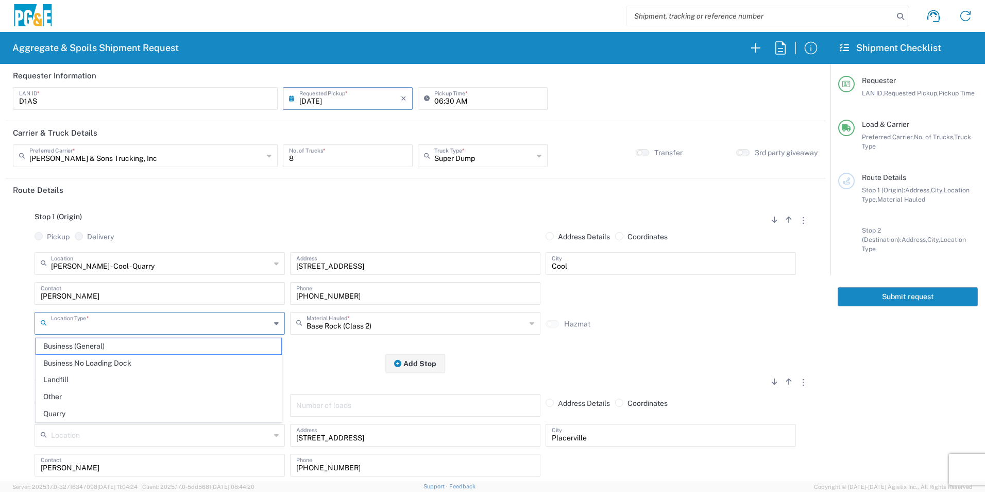
drag, startPoint x: 91, startPoint y: 413, endPoint x: 179, endPoint y: 430, distance: 90.3
click at [90, 413] on span "Quarry" at bounding box center [158, 414] width 245 height 16
type input "Quarry"
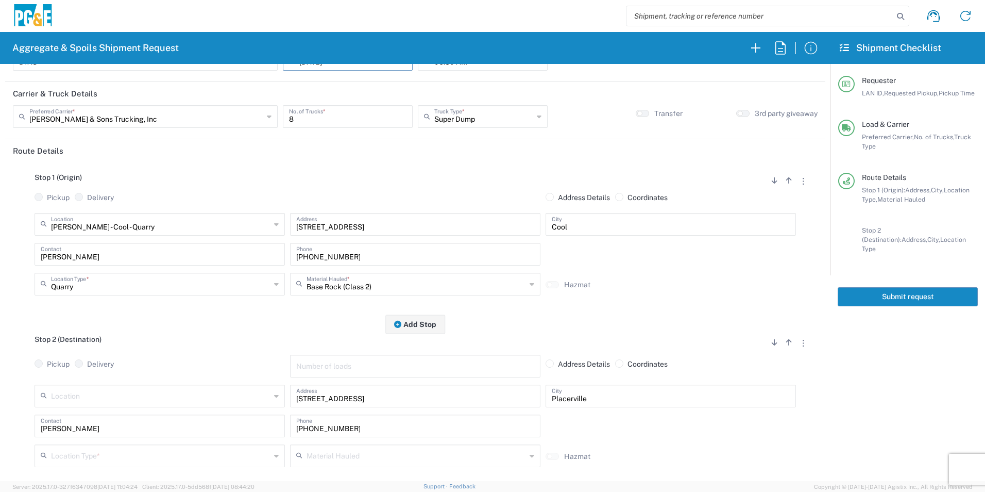
scroll to position [103, 0]
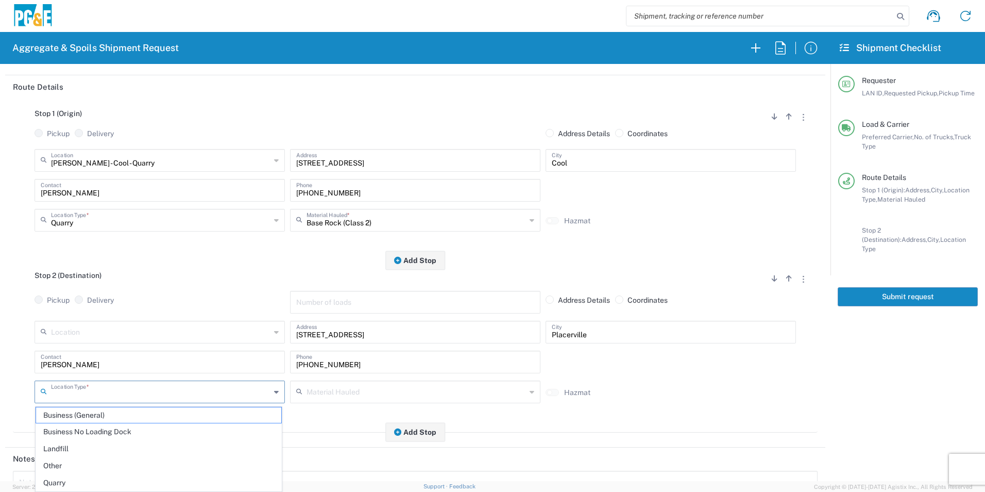
click at [107, 392] on input "text" at bounding box center [161, 391] width 220 height 18
click at [71, 467] on span "Other" at bounding box center [158, 466] width 245 height 16
type input "Other"
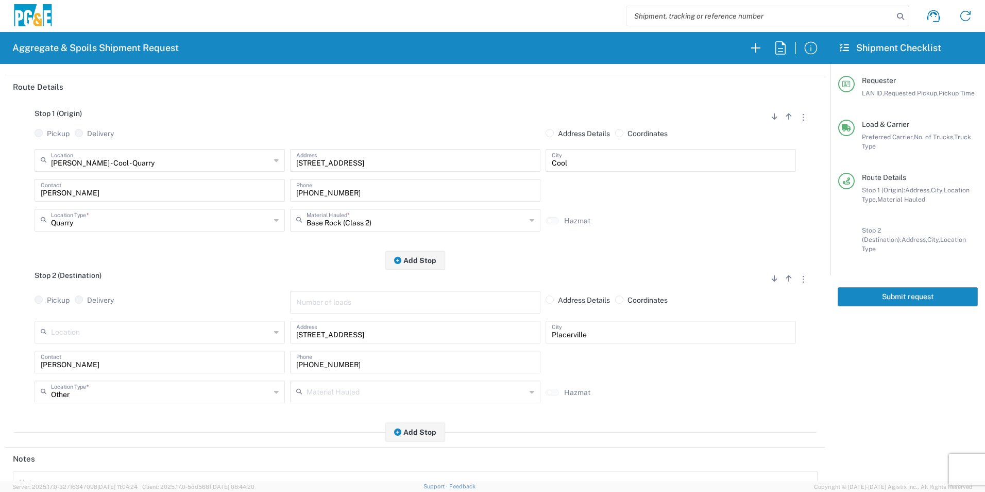
scroll to position [298, 0]
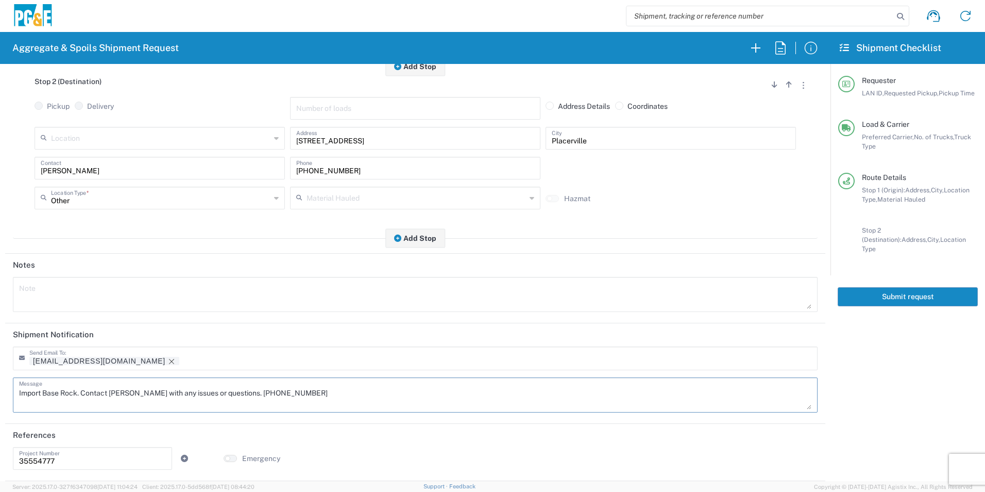
drag, startPoint x: 292, startPoint y: 390, endPoint x: 0, endPoint y: 398, distance: 291.8
click at [0, 396] on html "Aggregate & Spoils Shipment Request Requester Information D1AS LAN ID * 08/21/2…" at bounding box center [492, 246] width 985 height 492
drag, startPoint x: 201, startPoint y: 385, endPoint x: 0, endPoint y: 326, distance: 209.9
click at [0, 330] on html "Aggregate & Spoils Shipment Request Requester Information D1AS LAN ID * 08/21/2…" at bounding box center [492, 246] width 985 height 492
type textarea "Please deliver 2 Loads of Base Rock"
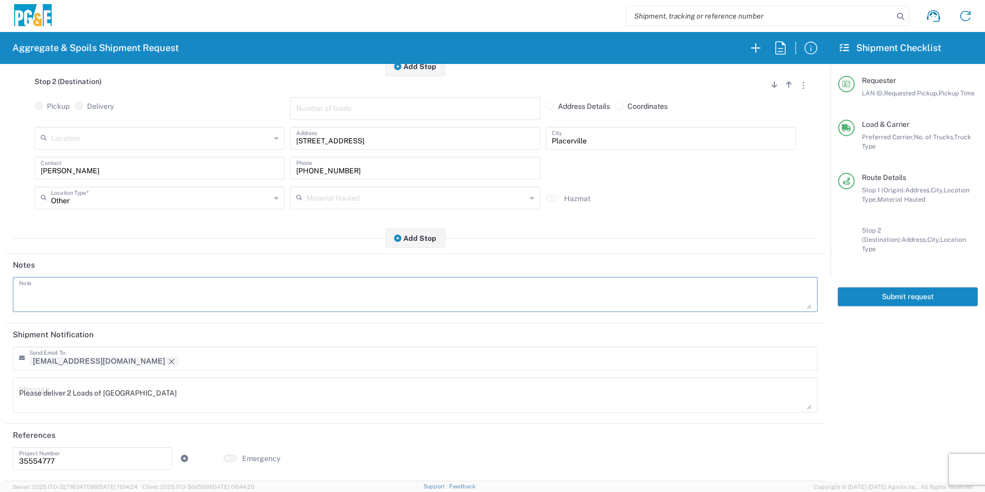
click at [88, 303] on textarea at bounding box center [415, 294] width 793 height 29
paste textarea "Please deliver 2 Loads of Base Rock"
type textarea "Please deliver 2 Loads of Base Rock"
click at [167, 363] on icon "Remove tag" at bounding box center [171, 361] width 8 height 8
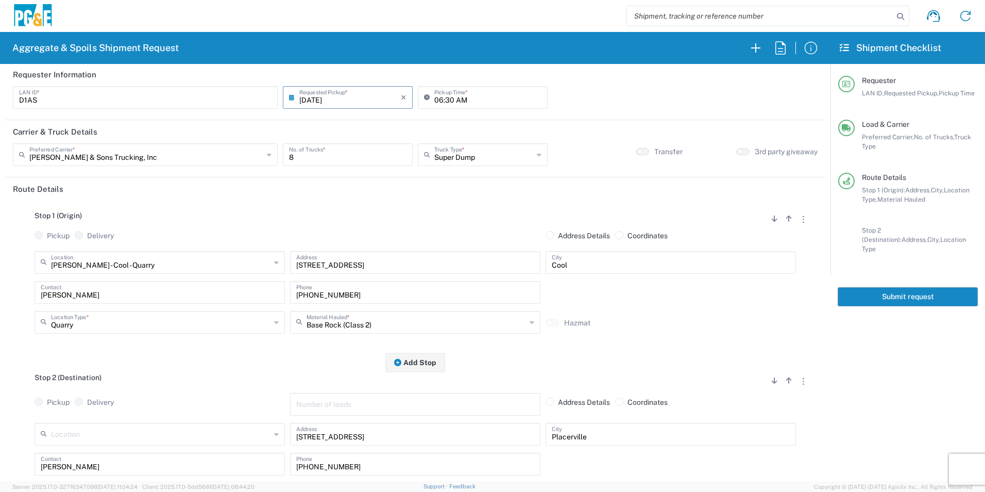
scroll to position [0, 0]
click at [930, 287] on button "Submit request" at bounding box center [908, 296] width 140 height 19
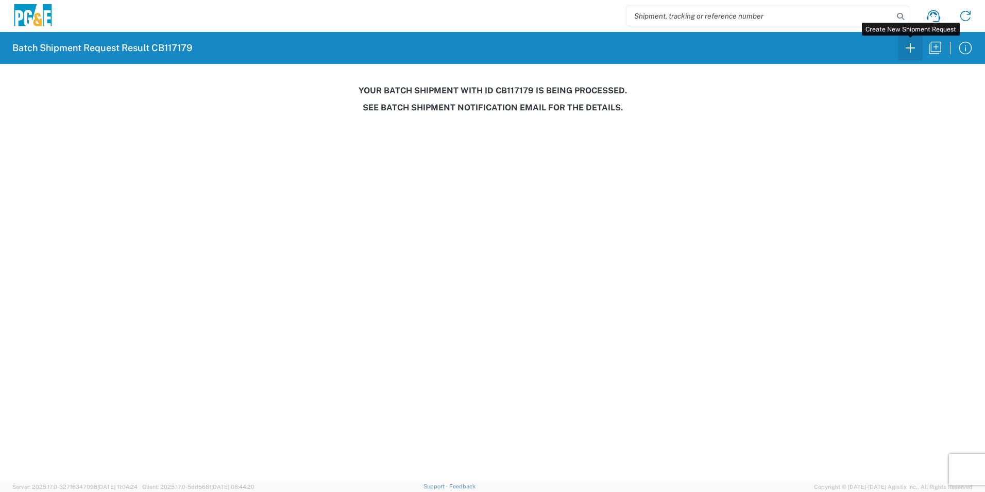
click at [909, 48] on icon "button" at bounding box center [910, 48] width 16 height 16
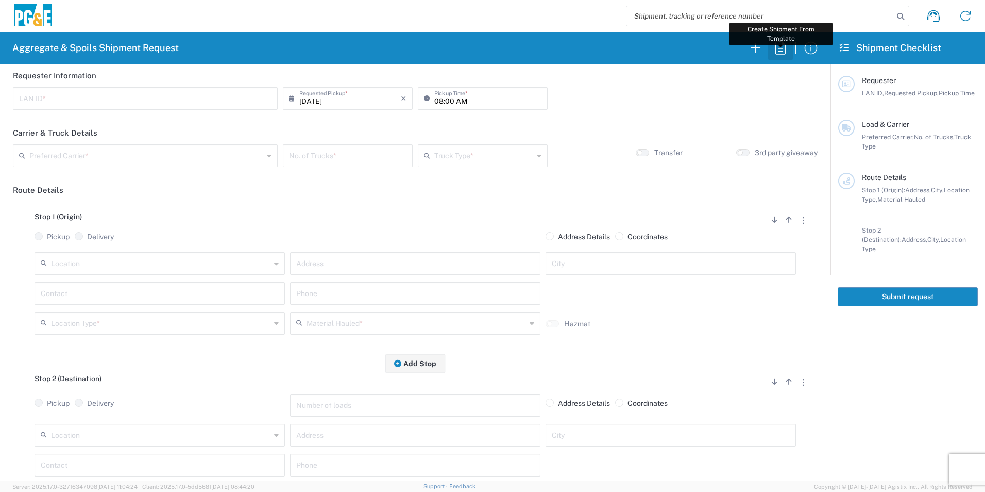
click at [780, 49] on icon "button" at bounding box center [781, 48] width 16 height 16
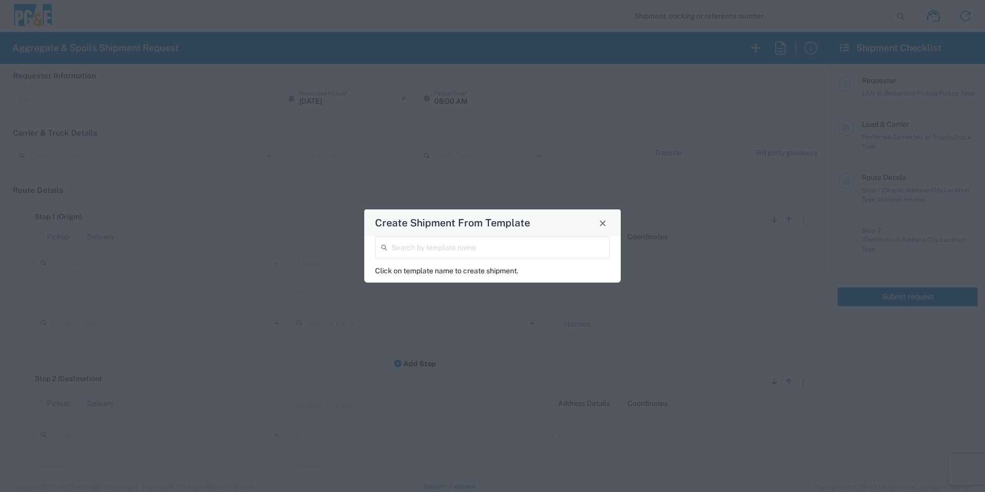
click at [479, 244] on input "search" at bounding box center [498, 247] width 212 height 18
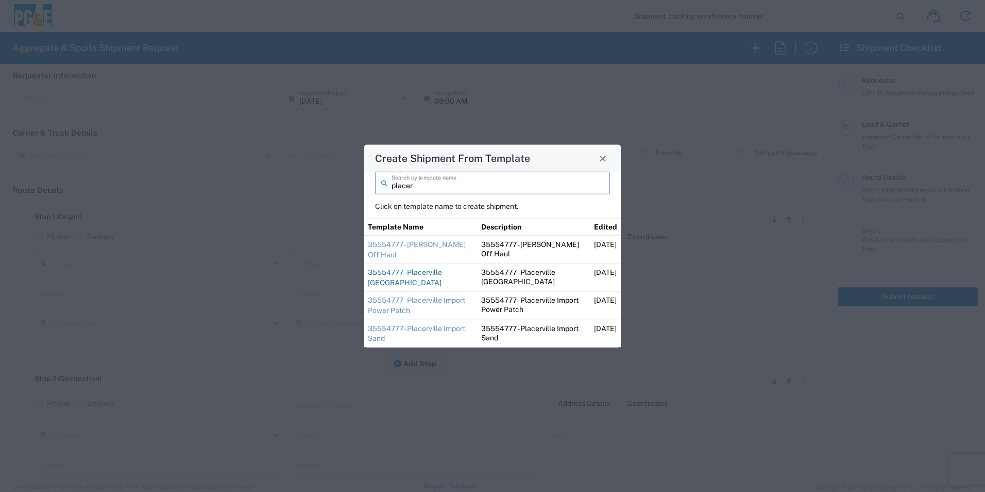
type input "placer"
click at [426, 274] on link "35554777 - Placerville Import Base Rock" at bounding box center [405, 277] width 74 height 19
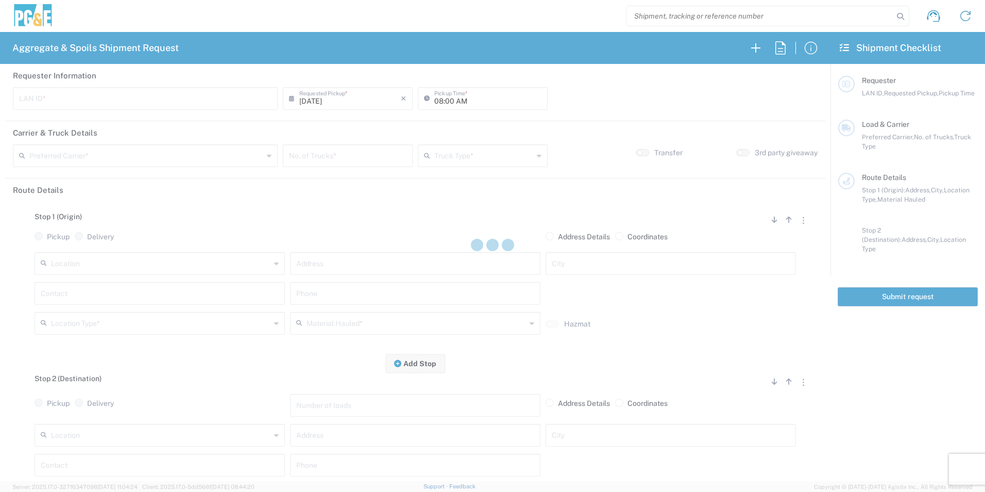
type input "D1AS"
type input "12:00 AM"
type input "Bowman & Sons Trucking, Inc"
type input "Super Dump"
type textarea "Import Base Rock. Contact Dan with any issues or questions. 916-673-8557"
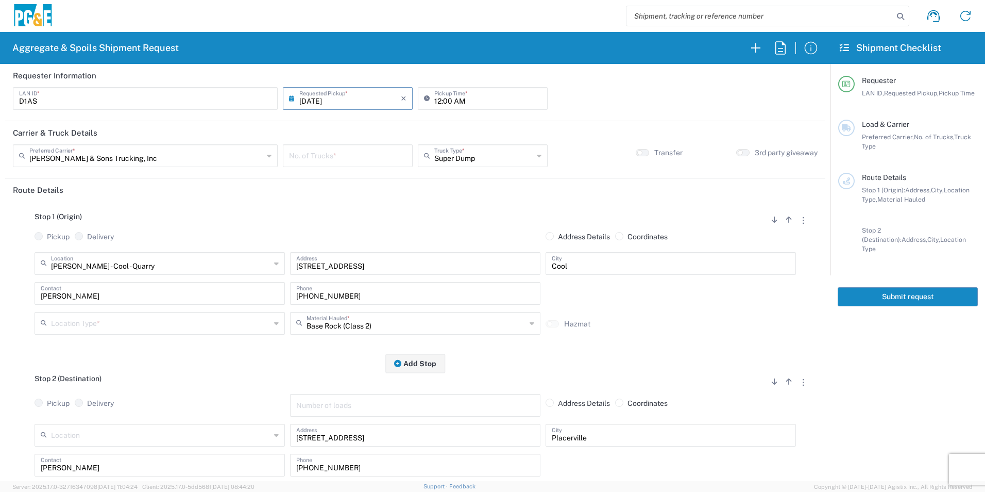
click at [330, 155] on input "number" at bounding box center [347, 155] width 117 height 18
type input "2"
click at [435, 99] on input "12:00 AM" at bounding box center [487, 98] width 107 height 18
click at [446, 99] on input "06:00 AM" at bounding box center [487, 98] width 107 height 18
type input "06:30 AM"
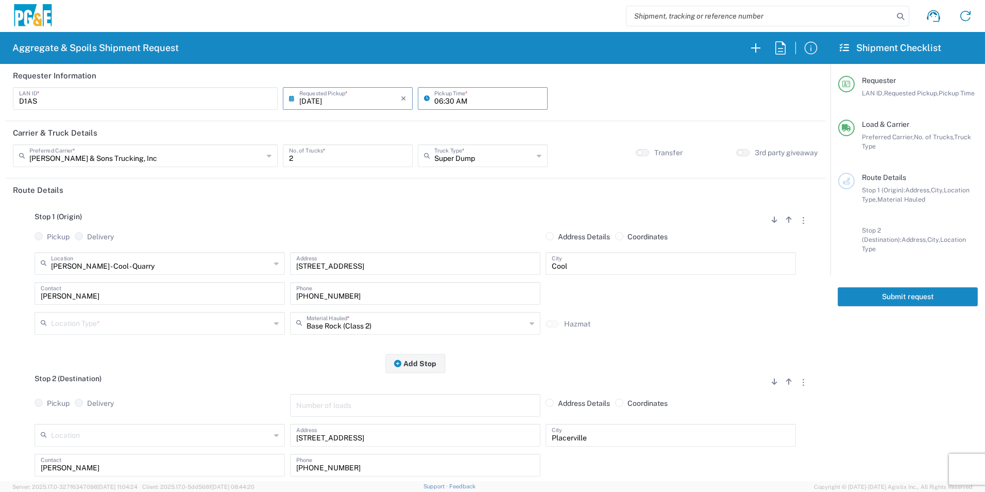
click at [94, 331] on input "text" at bounding box center [161, 322] width 220 height 18
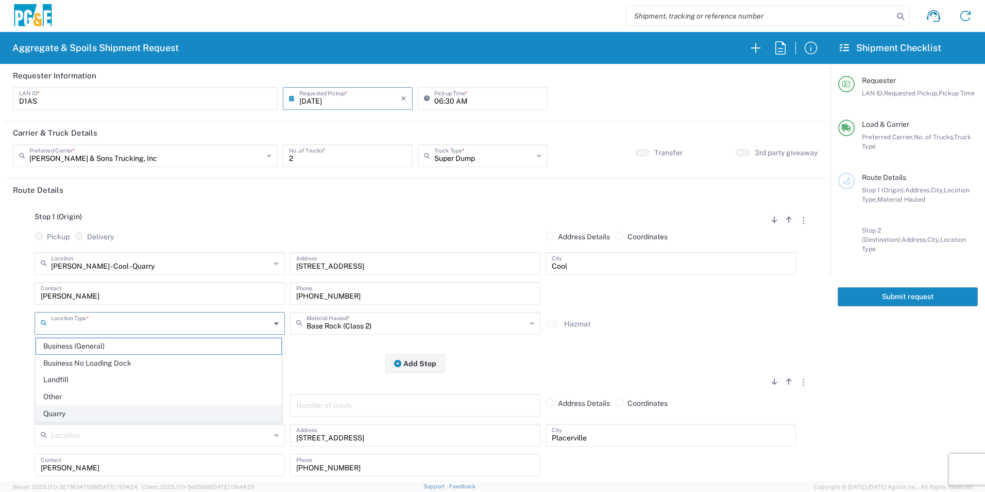
click at [72, 412] on span "Quarry" at bounding box center [158, 414] width 245 height 16
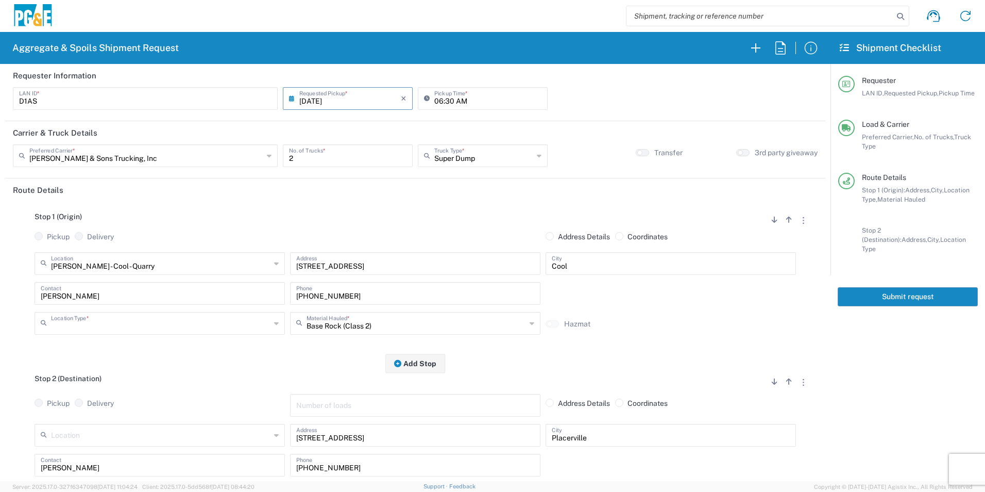
type input "Quarry"
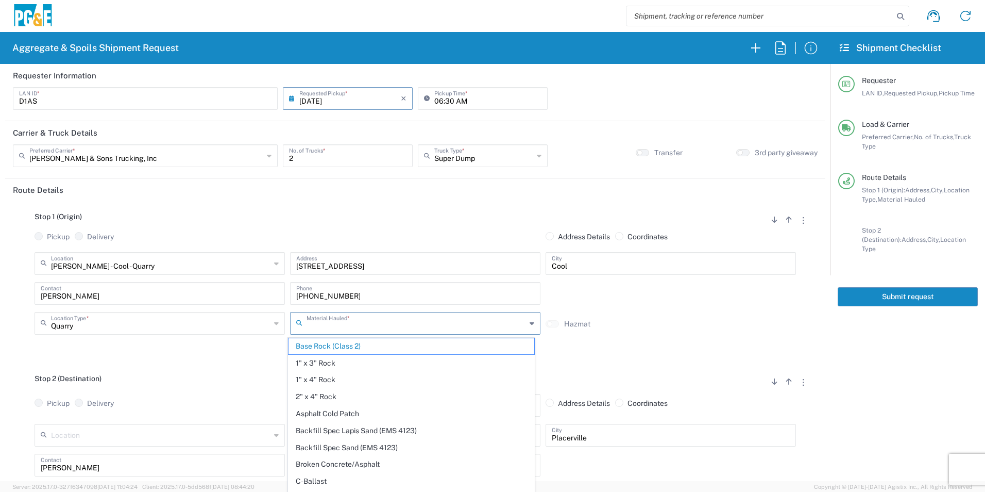
click at [391, 314] on input "text" at bounding box center [417, 322] width 220 height 18
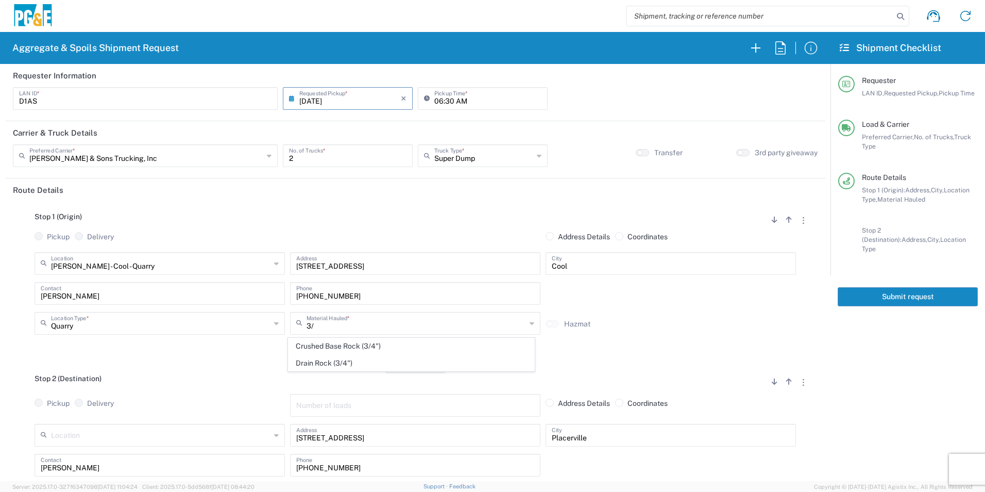
drag, startPoint x: 351, startPoint y: 345, endPoint x: 228, endPoint y: 414, distance: 140.8
click at [351, 345] on span "Crushed Base Rock (3/4")" at bounding box center [411, 346] width 245 height 16
type input "Crushed Base Rock (3/4")"
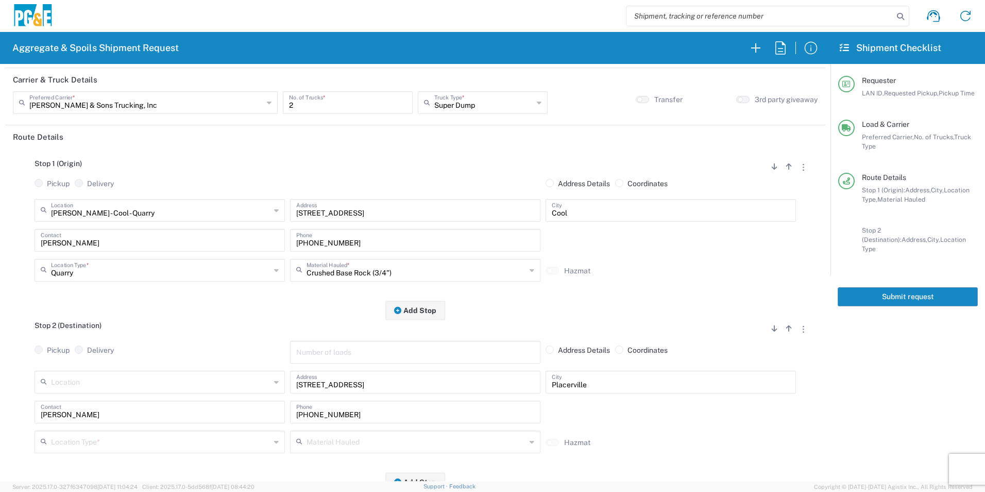
scroll to position [103, 0]
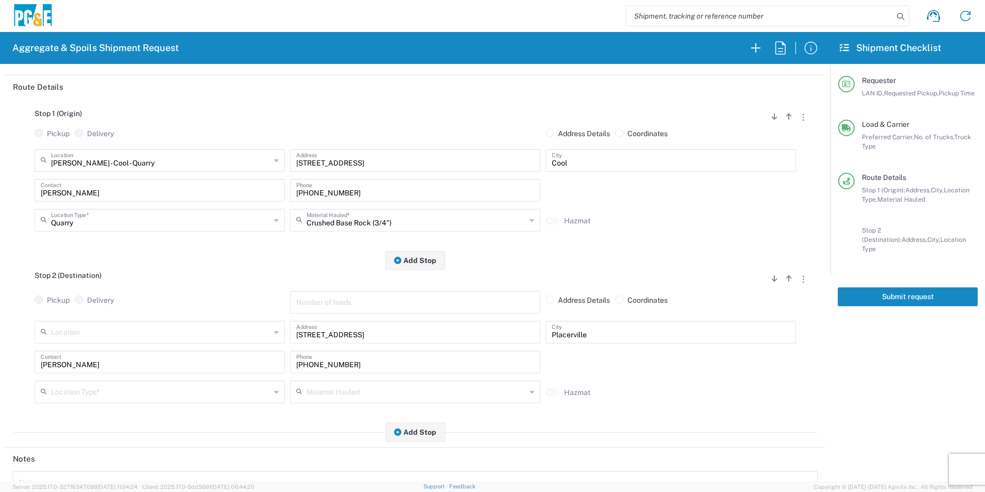
click at [83, 379] on div "Dan Contact" at bounding box center [160, 365] width 256 height 30
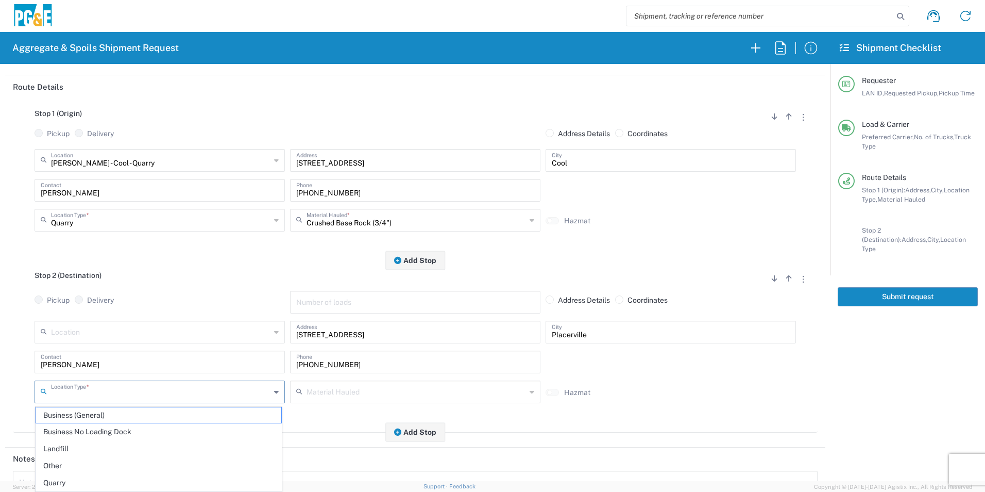
click at [75, 388] on input "text" at bounding box center [161, 391] width 220 height 18
click at [63, 466] on span "Other" at bounding box center [158, 466] width 245 height 16
type input "Other"
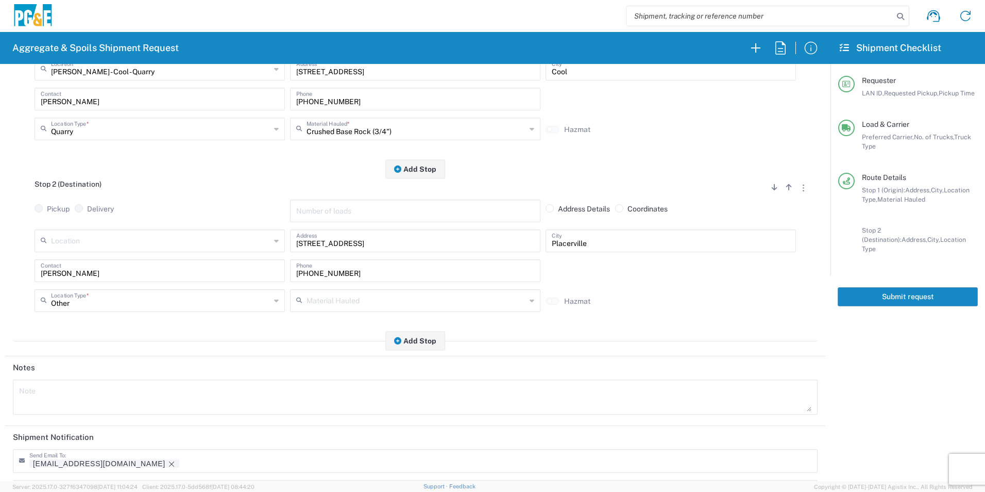
scroll to position [298, 0]
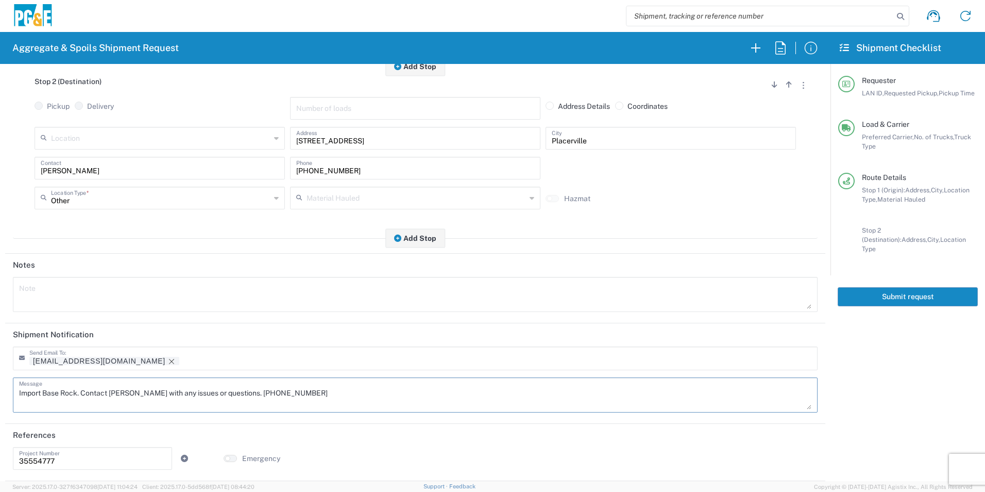
drag, startPoint x: 172, startPoint y: 388, endPoint x: 0, endPoint y: 370, distance: 173.1
click at [0, 370] on html "Aggregate & Spoils Shipment Request Requester Information D1AS LAN ID * 08/21/2…" at bounding box center [492, 246] width 985 height 492
drag, startPoint x: 177, startPoint y: 394, endPoint x: 0, endPoint y: 375, distance: 178.3
click at [0, 377] on html "Aggregate & Spoils Shipment Request Requester Information D1AS LAN ID * 08/21/2…" at bounding box center [492, 246] width 985 height 492
type textarea "Please deliver 2 Loads of 3/4" Crush Rock"
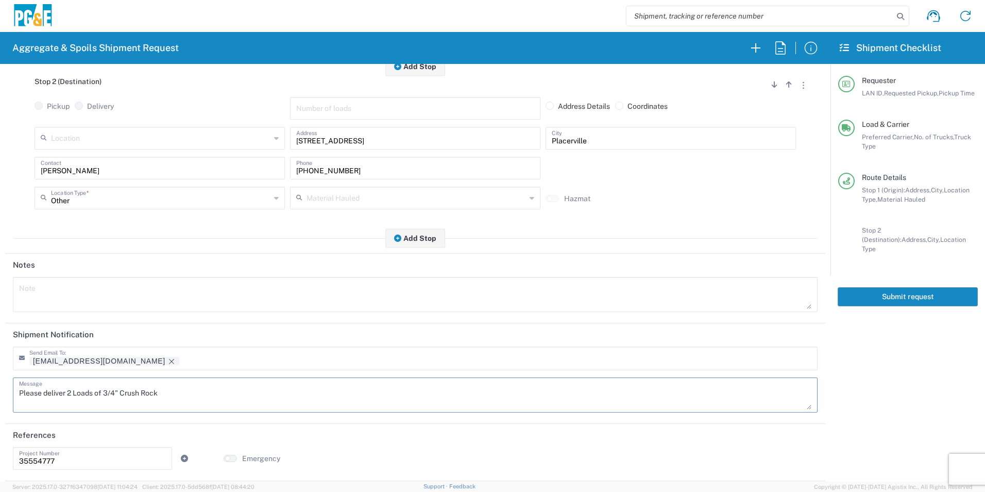
click at [82, 293] on textarea at bounding box center [415, 294] width 793 height 29
paste textarea "Please deliver 2 Loads of 3/4" Crush Rock"
type textarea "Please deliver 2 Loads of 3/4" Crush Rock"
click at [167, 360] on icon "Remove tag" at bounding box center [171, 361] width 8 height 8
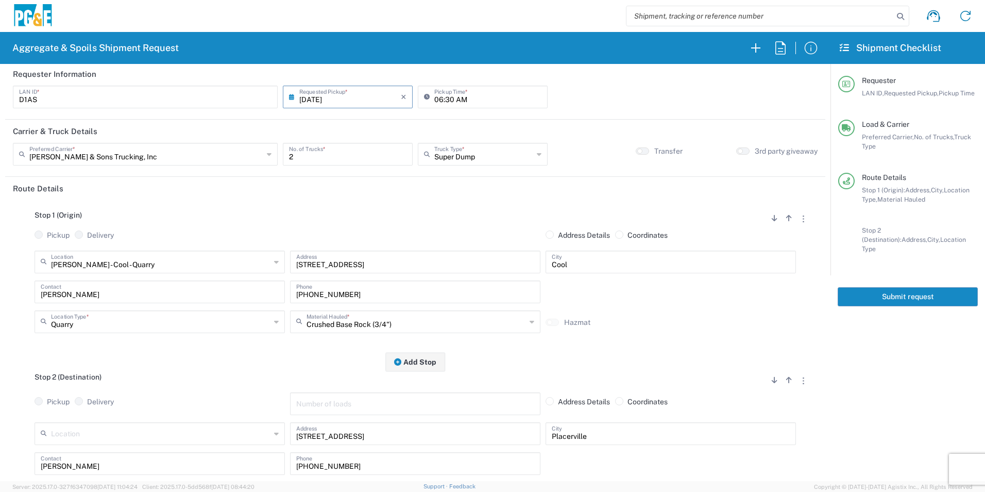
scroll to position [0, 0]
click at [884, 293] on button "Submit request" at bounding box center [908, 296] width 140 height 19
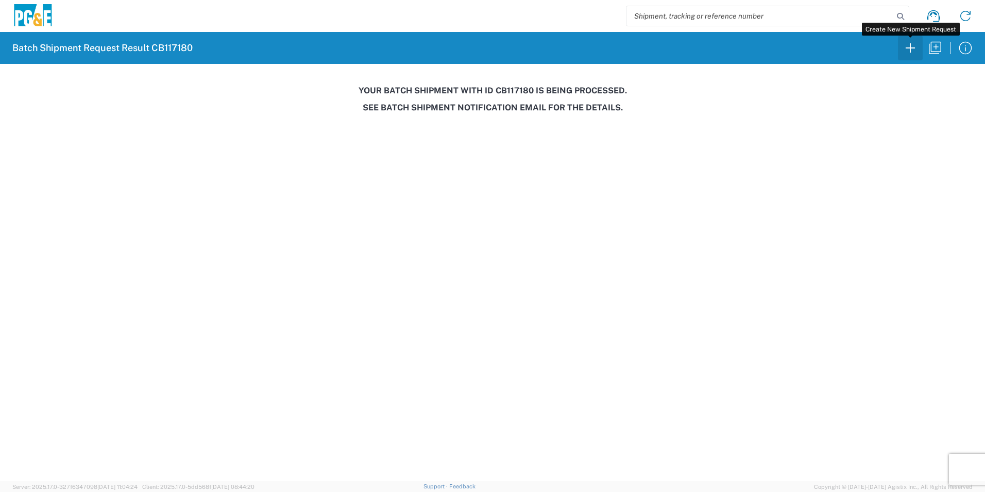
click at [909, 46] on icon "button" at bounding box center [910, 48] width 16 height 16
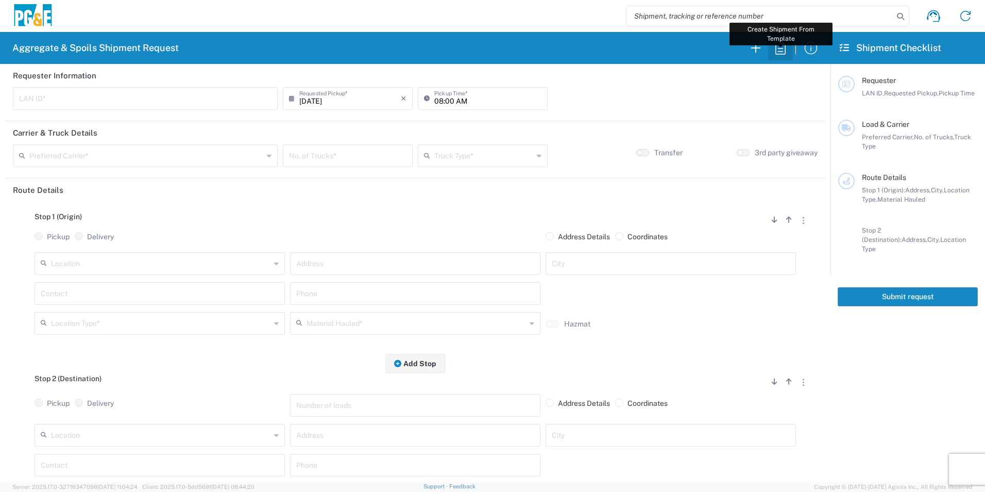
click at [784, 47] on icon "button" at bounding box center [781, 48] width 16 height 16
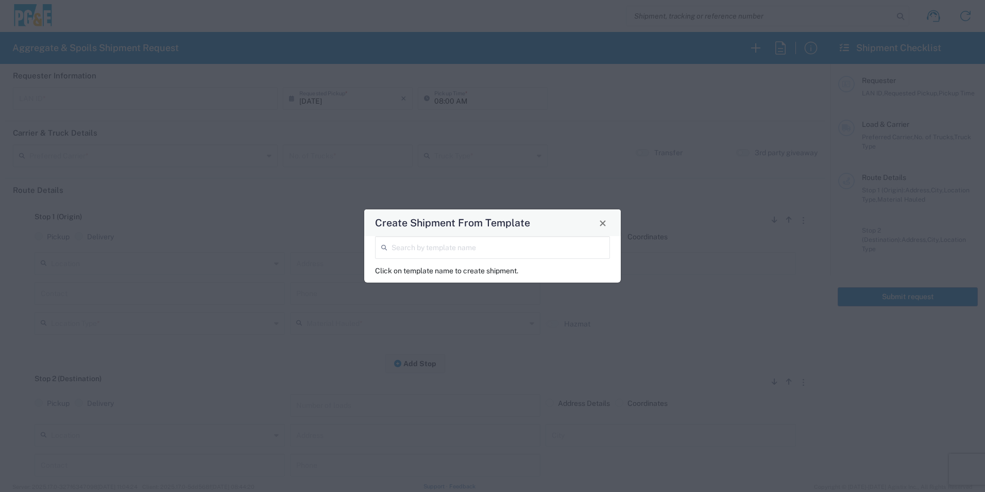
click at [452, 248] on input "search" at bounding box center [498, 247] width 212 height 18
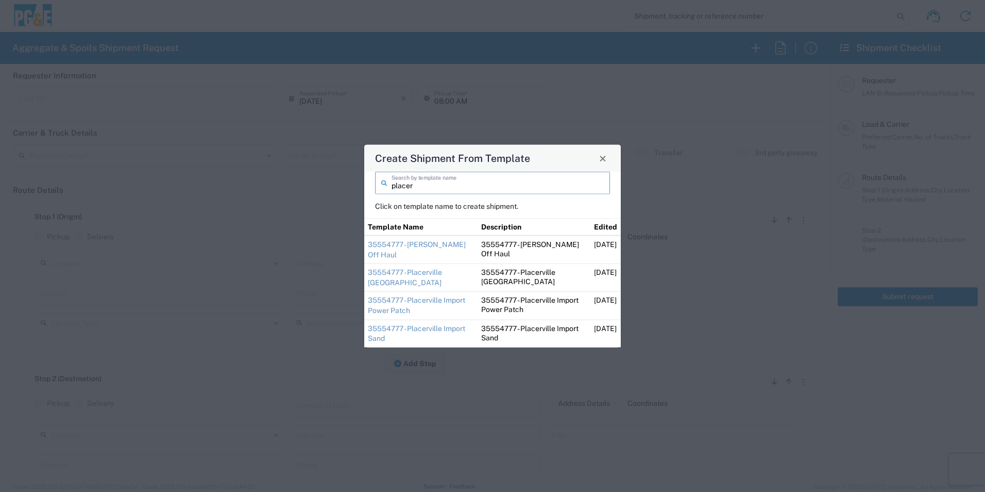
type input "placer"
click at [406, 332] on td "35554777 - Placerville Import Sand" at bounding box center [420, 334] width 113 height 28
click at [384, 331] on link "35554777 - Placerville Import Sand" at bounding box center [416, 333] width 97 height 19
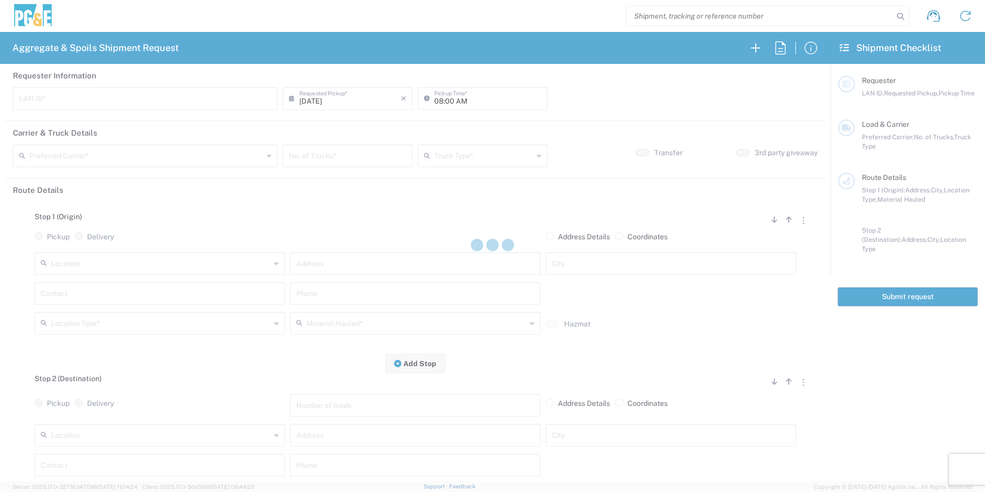
type input "D1AS"
type input "06:00 AM"
type input "Bowman & Sons Trucking, Inc"
type input "Super Dump"
type textarea "Dump in the back right of the laydown yard. There will be stakes to mark the bu…"
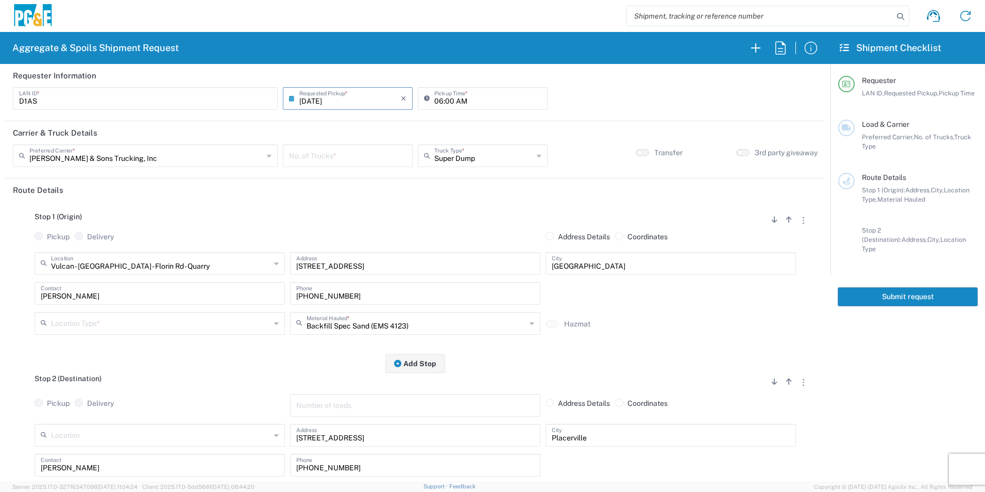
click at [352, 158] on input "number" at bounding box center [347, 155] width 117 height 18
type input "10"
drag, startPoint x: 94, startPoint y: 329, endPoint x: 104, endPoint y: 336, distance: 12.2
click at [94, 328] on input "text" at bounding box center [161, 322] width 220 height 18
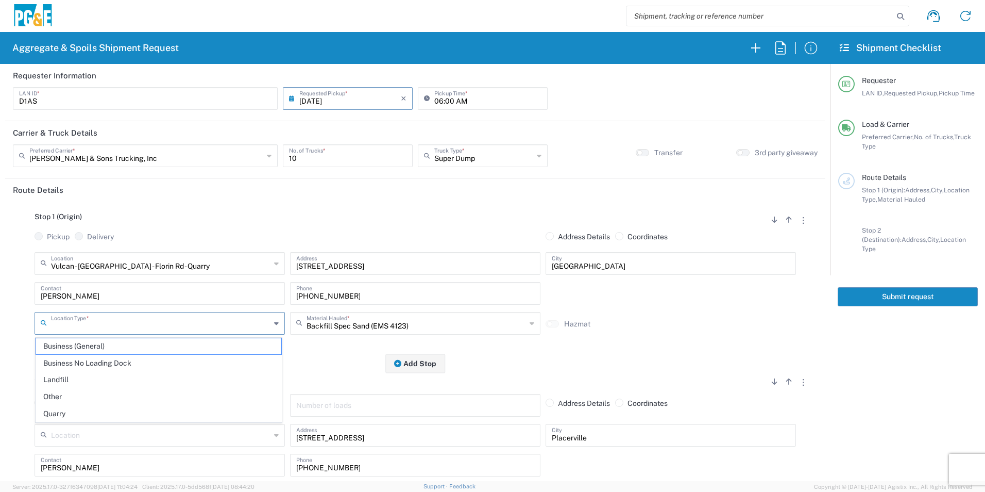
click at [74, 411] on span "Quarry" at bounding box center [158, 414] width 245 height 16
type input "Quarry"
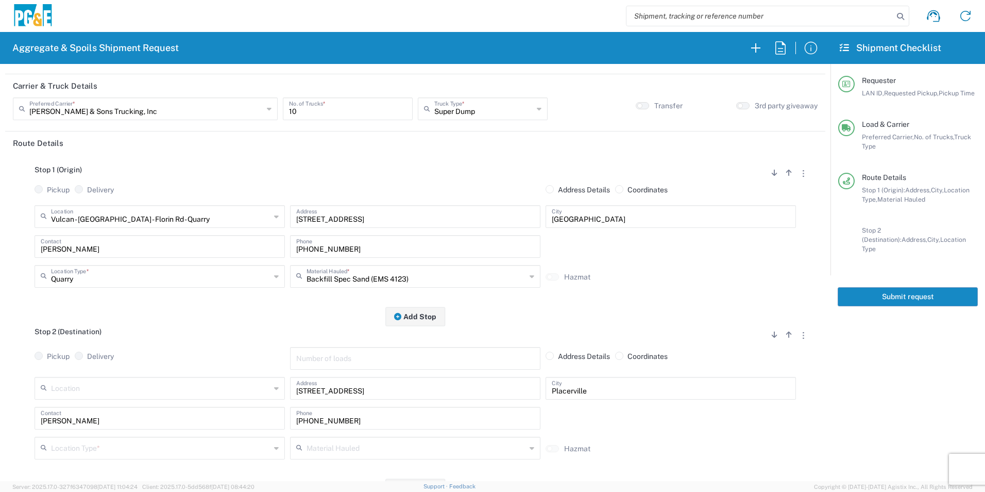
scroll to position [155, 0]
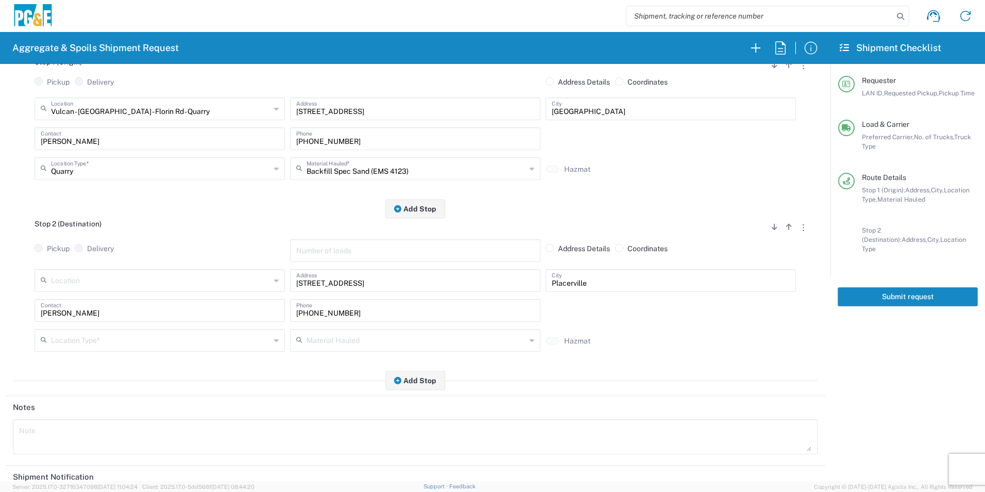
click at [72, 340] on input "text" at bounding box center [161, 339] width 220 height 18
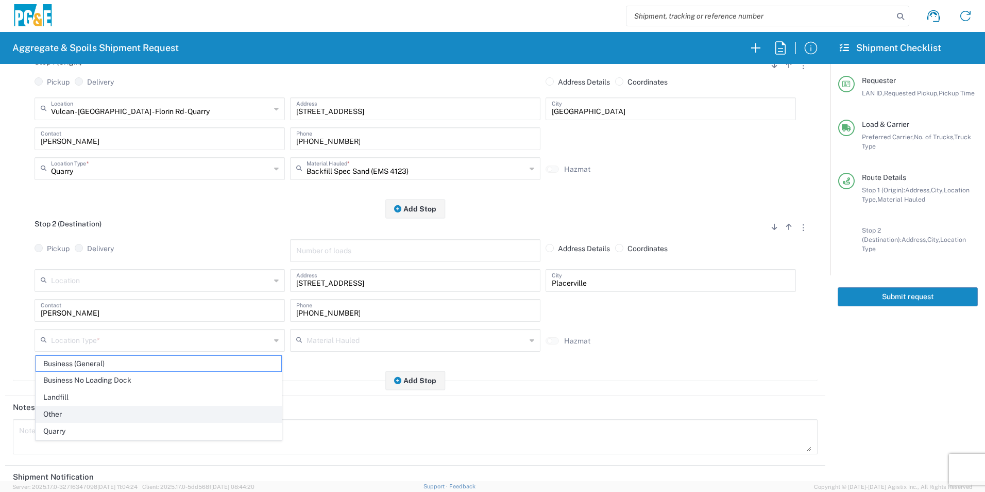
click at [61, 409] on span "Other" at bounding box center [158, 414] width 245 height 16
type input "Other"
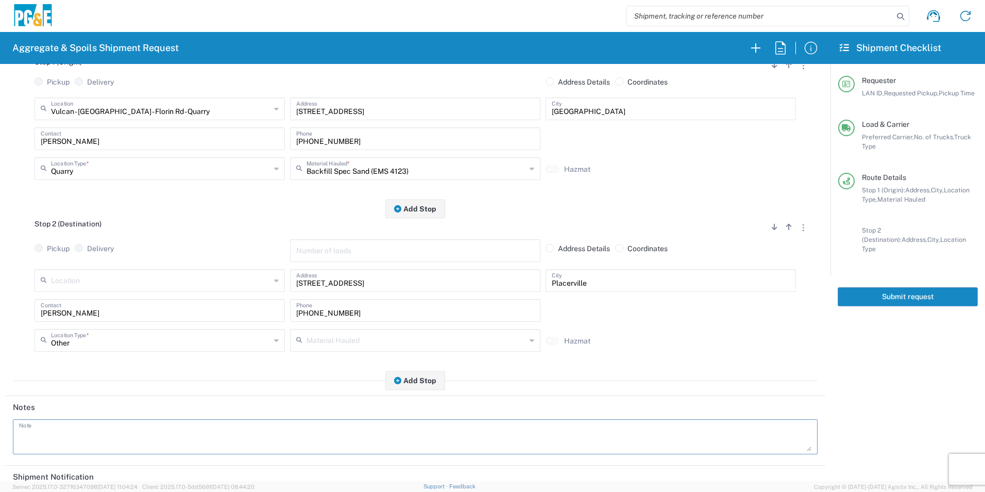
click at [112, 425] on textarea at bounding box center [415, 436] width 793 height 29
paste textarea "Please deliver 2 Loads of 3/4" Crush Rock"
drag, startPoint x: 174, startPoint y: 433, endPoint x: 67, endPoint y: 439, distance: 106.8
click at [67, 439] on textarea "Please deliver 2 Loads of 3/4" Crush Rock" at bounding box center [415, 436] width 793 height 29
drag, startPoint x: 105, startPoint y: 433, endPoint x: 0, endPoint y: 421, distance: 105.3
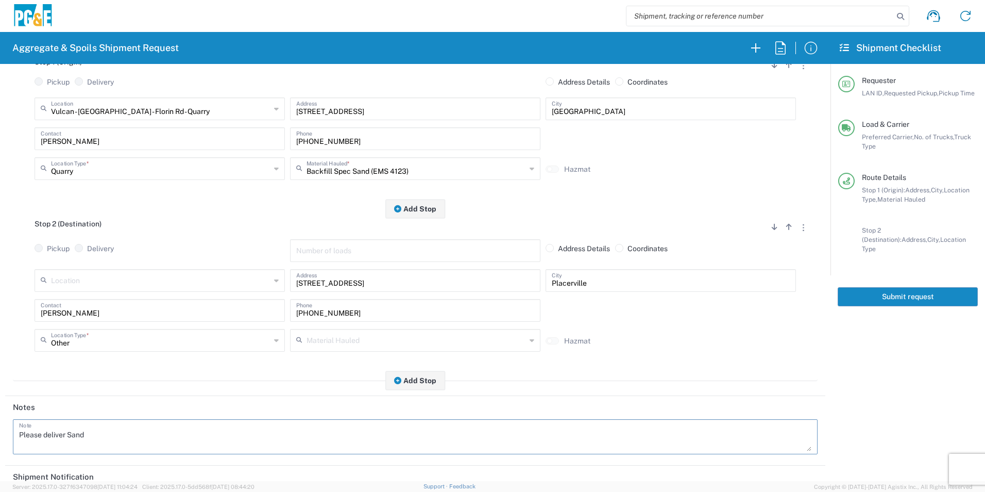
click at [0, 425] on html "Aggregate & Spoils Shipment Request Requester Information D1AS LAN ID * 08/21/2…" at bounding box center [492, 246] width 985 height 492
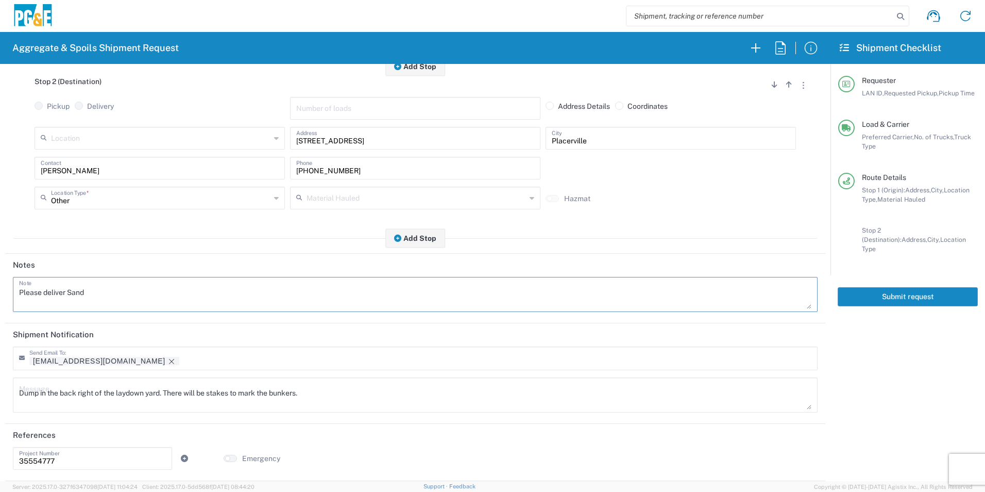
scroll to position [298, 0]
type textarea "Please deliver Sand"
click at [0, 377] on html "Aggregate & Spoils Shipment Request Requester Information D1AS LAN ID * 08/21/2…" at bounding box center [492, 246] width 985 height 492
paste textarea "Please deliver Sand"
type textarea "Please deliver Sand"
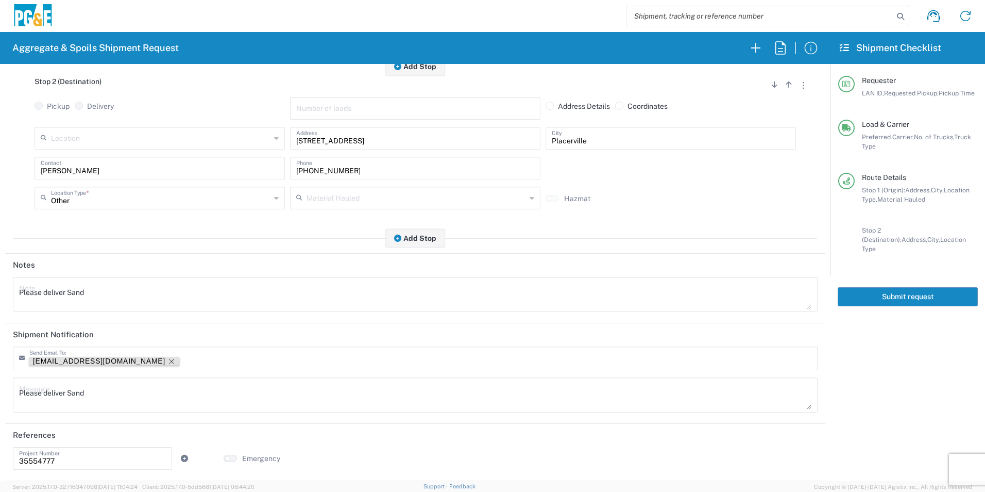
click at [167, 362] on icon "Remove tag" at bounding box center [171, 361] width 8 height 8
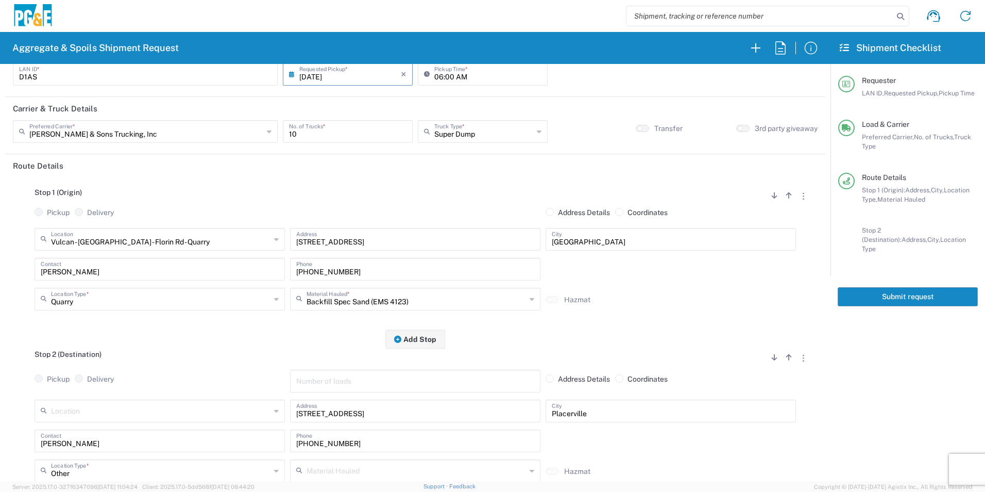
scroll to position [0, 0]
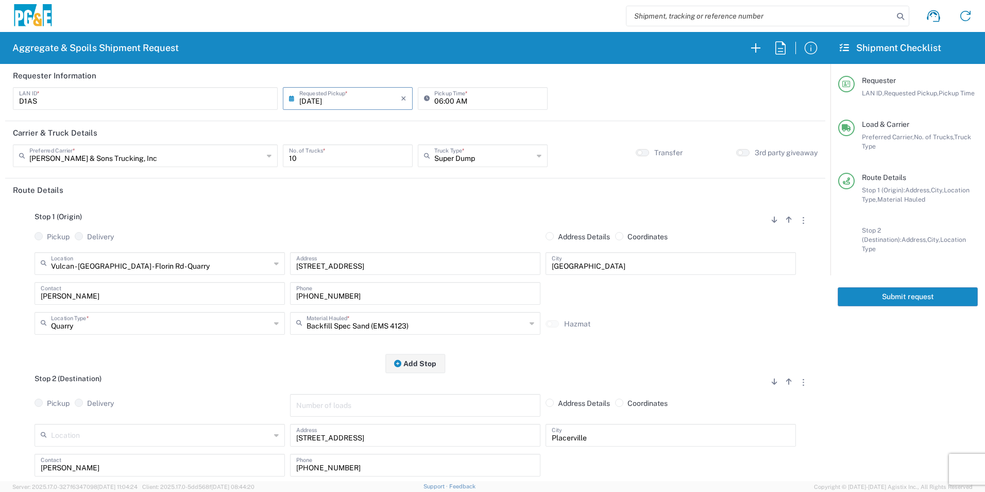
click at [887, 287] on button "Submit request" at bounding box center [908, 296] width 140 height 19
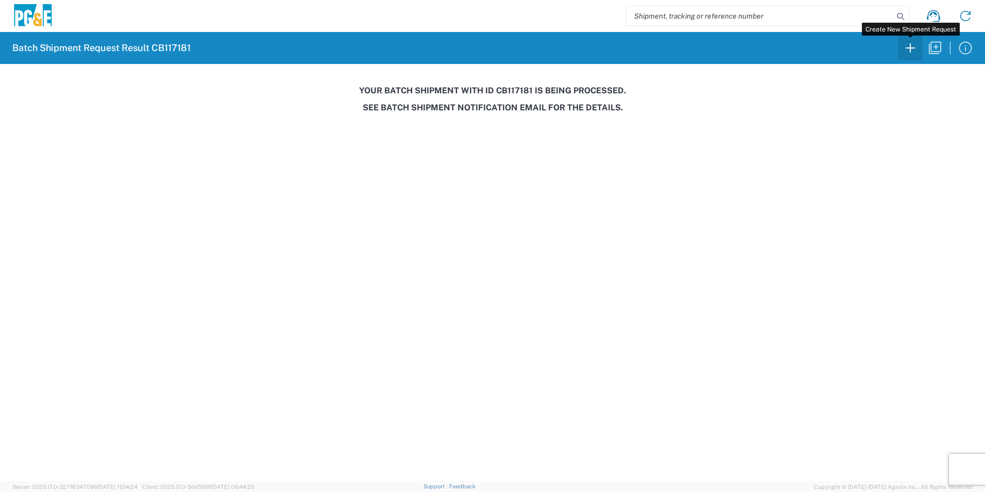
click at [908, 49] on icon "button" at bounding box center [910, 48] width 16 height 16
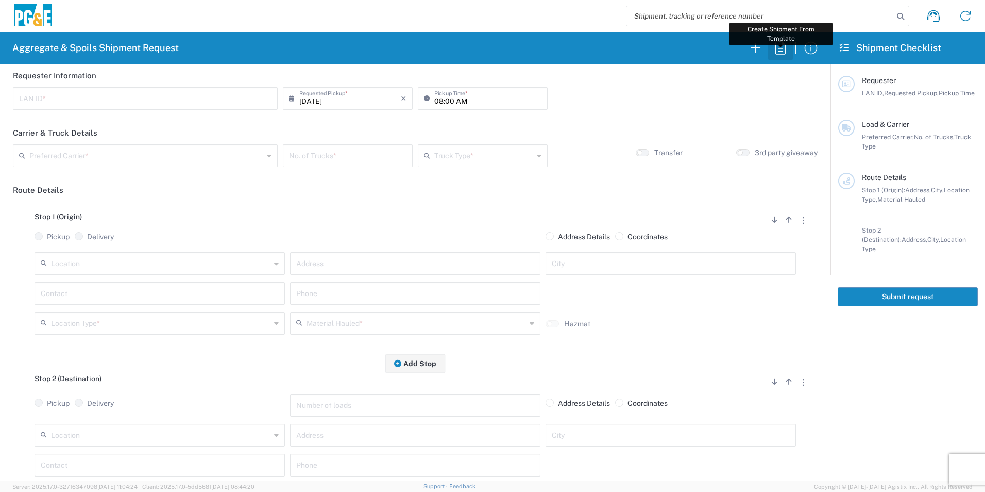
click at [782, 45] on icon "button" at bounding box center [781, 48] width 16 height 16
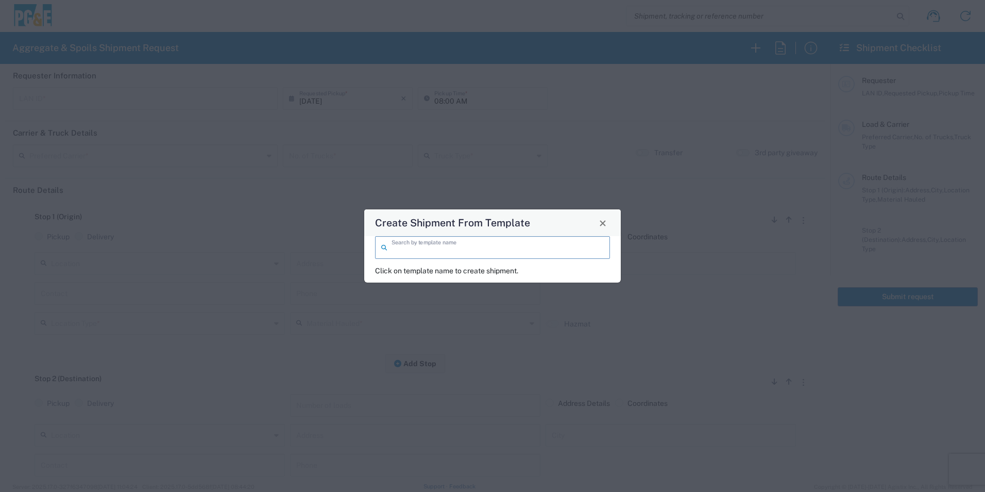
click at [478, 242] on input "search" at bounding box center [498, 247] width 212 height 18
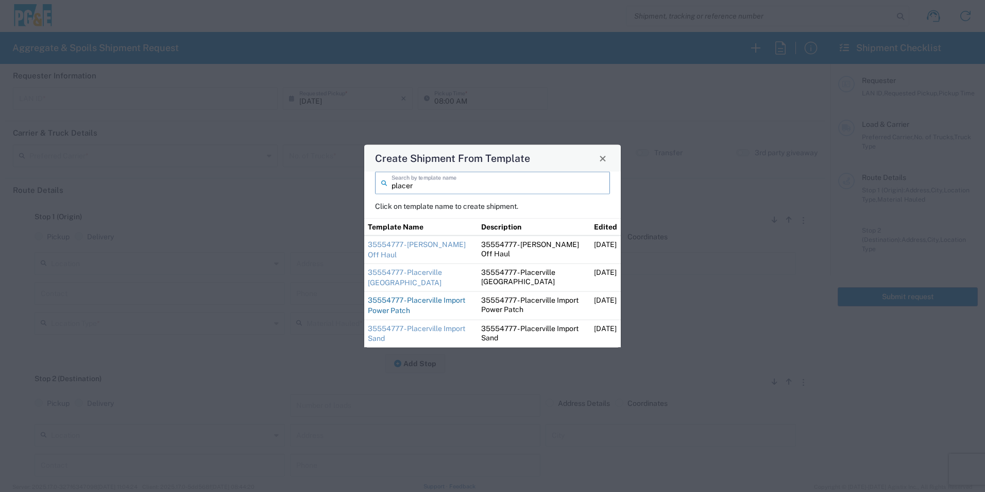
type input "placer"
click at [408, 300] on link "35554777 - Placerville Import Power Patch" at bounding box center [416, 305] width 97 height 19
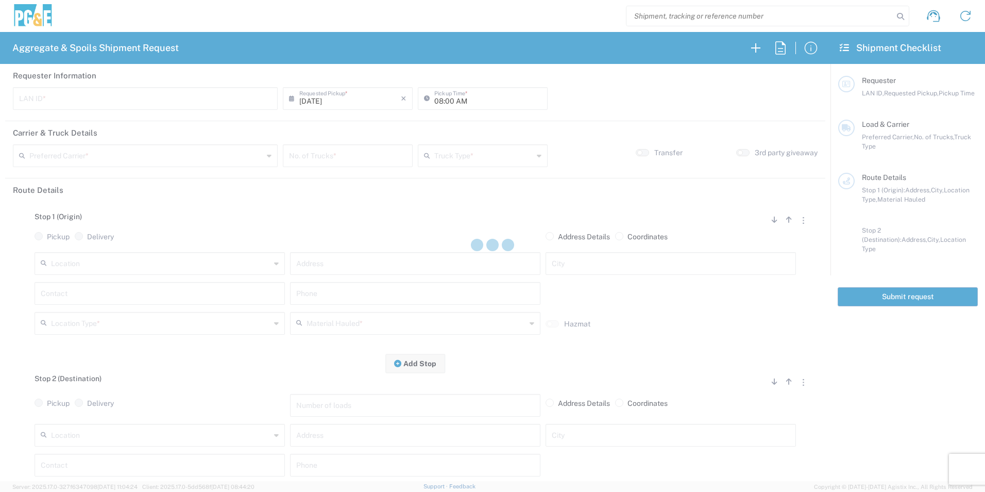
type input "D1AS"
type input "06:30 AM"
type input "Bowman & Sons Trucking, Inc"
type input "Super Dump"
type textarea "Please deliver Power Patch. Dump in the back right of the laydown yard. There w…"
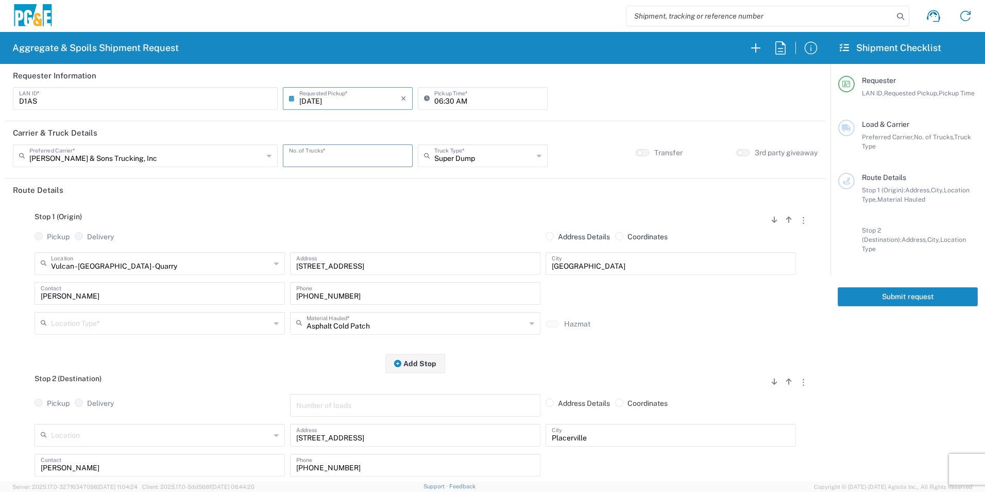
click at [318, 159] on input "number" at bounding box center [347, 155] width 117 height 18
type input "3"
click at [100, 325] on input "text" at bounding box center [161, 322] width 220 height 18
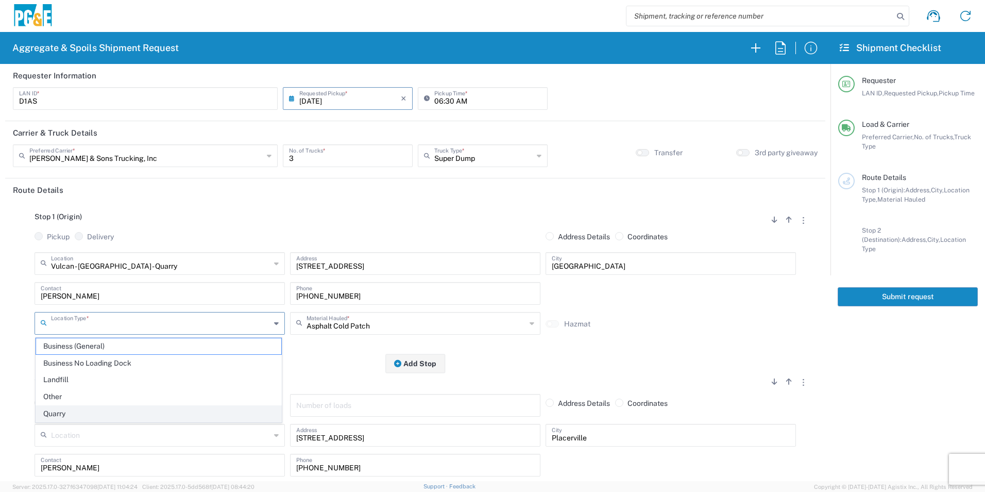
click at [61, 410] on span "Quarry" at bounding box center [158, 414] width 245 height 16
type input "Quarry"
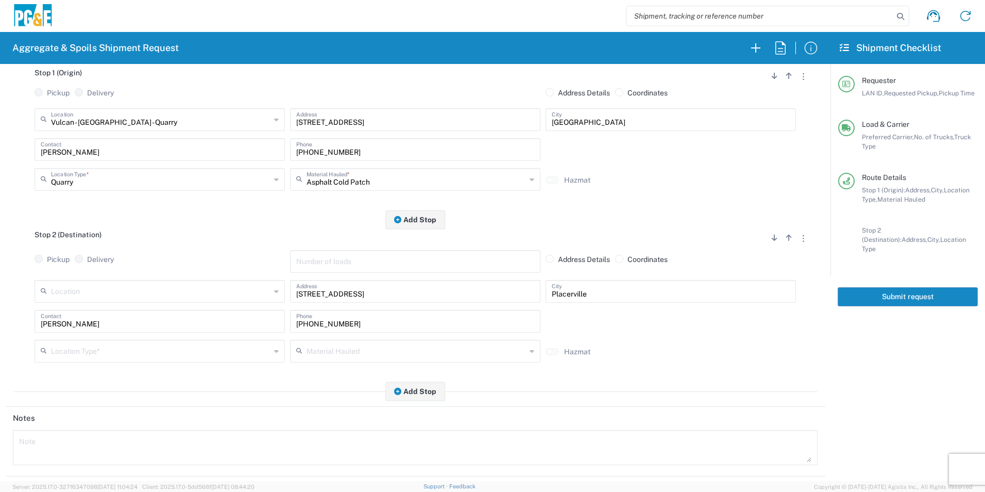
scroll to position [155, 0]
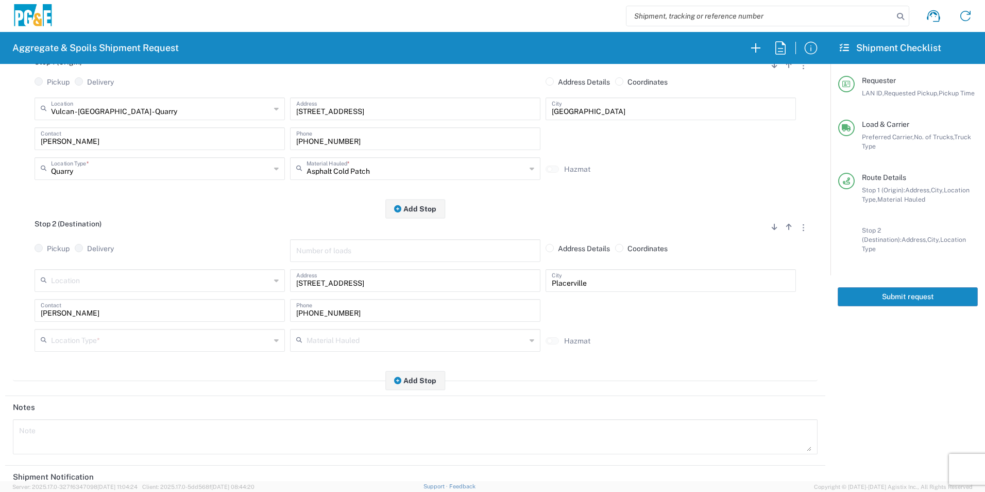
click at [91, 340] on input "text" at bounding box center [161, 339] width 220 height 18
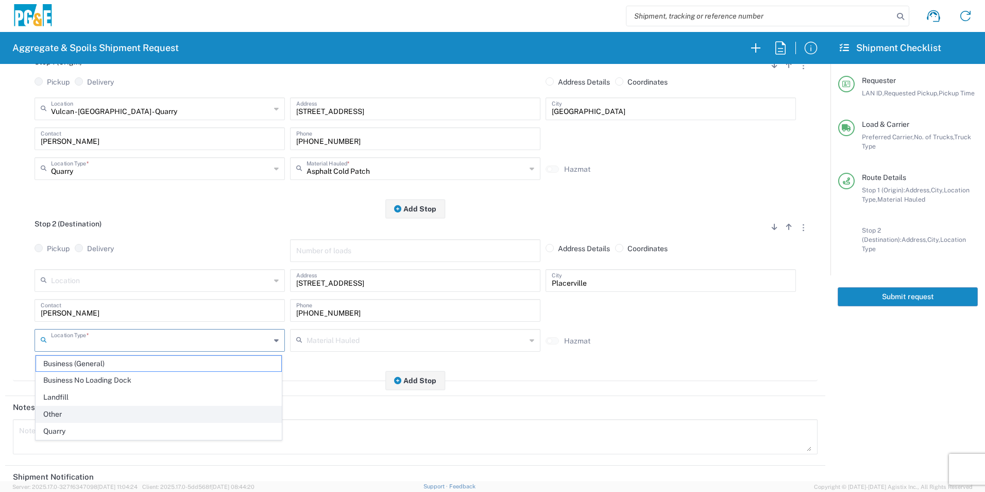
click at [71, 414] on span "Other" at bounding box center [158, 414] width 245 height 16
type input "Other"
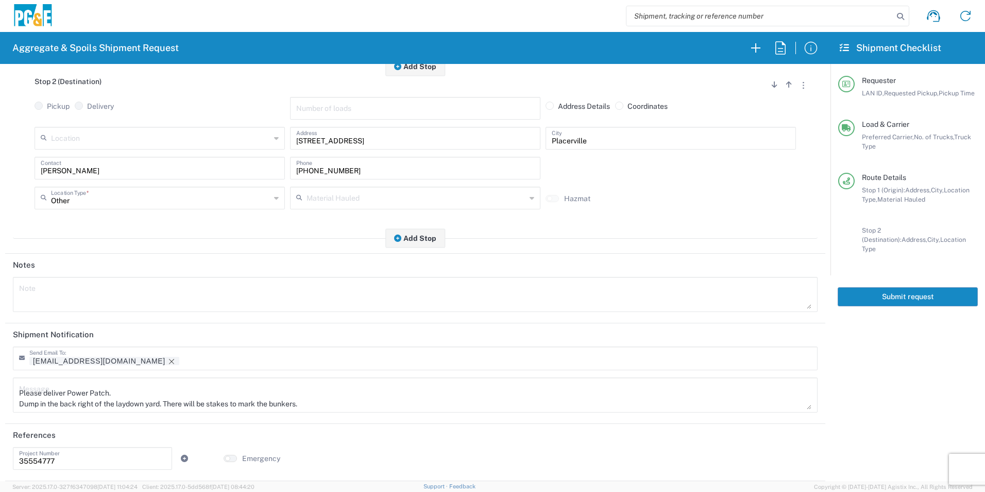
scroll to position [298, 0]
click at [167, 361] on icon "Remove tag" at bounding box center [171, 361] width 8 height 8
drag, startPoint x: 78, startPoint y: 405, endPoint x: 69, endPoint y: 388, distance: 19.6
click at [69, 388] on textarea "Please deliver Power Patch. Dump in the back right of the laydown yard. There w…" at bounding box center [415, 394] width 793 height 29
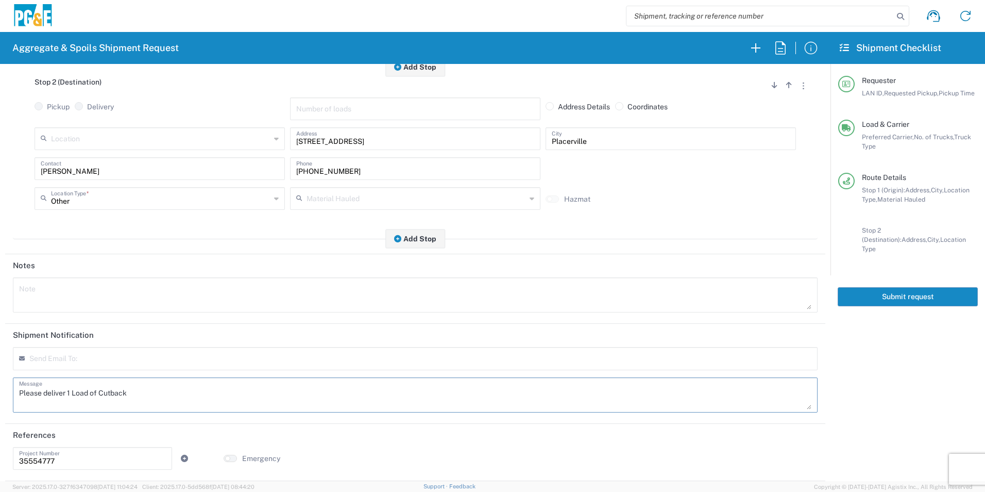
drag, startPoint x: 153, startPoint y: 397, endPoint x: 0, endPoint y: 406, distance: 152.8
click at [0, 407] on html "Aggregate & Spoils Shipment Request Requester Information D1AS LAN ID * 08/21/2…" at bounding box center [492, 246] width 985 height 492
type textarea "Please deliver 1 Load of Cutback"
click at [108, 289] on textarea at bounding box center [415, 294] width 793 height 29
paste textarea "Please deliver 1 Load of Cutback"
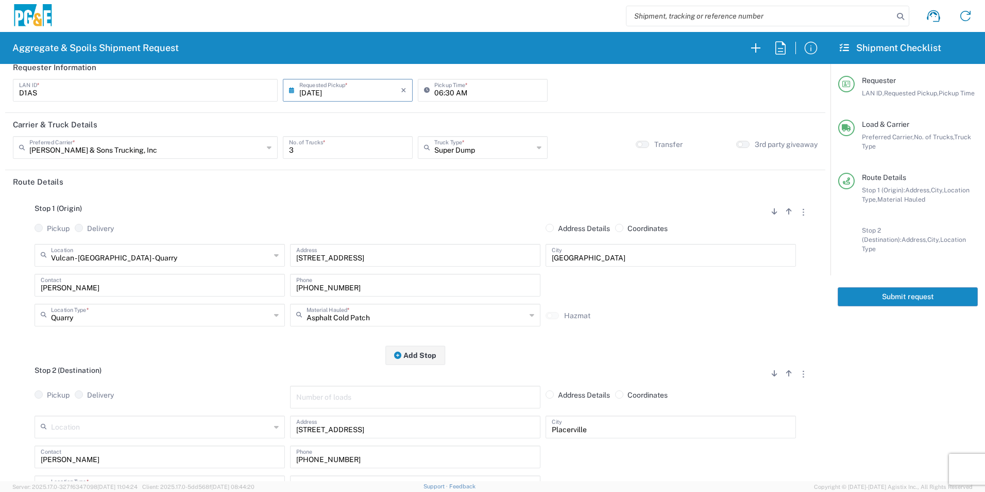
scroll to position [0, 0]
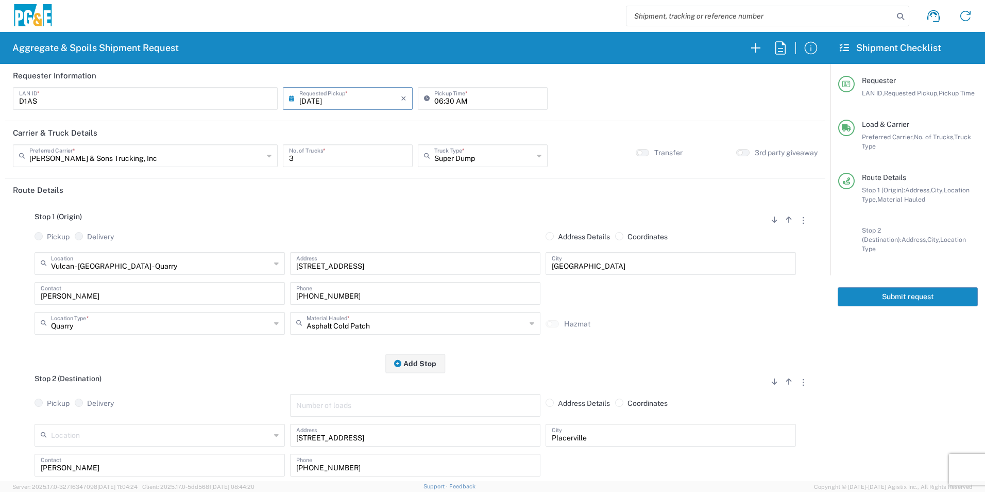
type textarea "Please deliver 1 Load of Cutback"
click at [876, 288] on button "Submit request" at bounding box center [908, 296] width 140 height 19
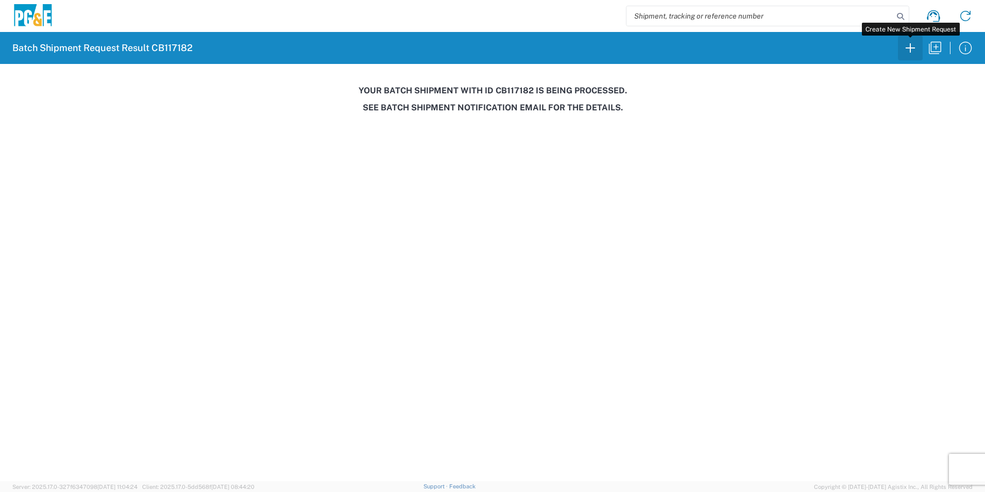
click at [911, 52] on icon "button" at bounding box center [910, 48] width 16 height 16
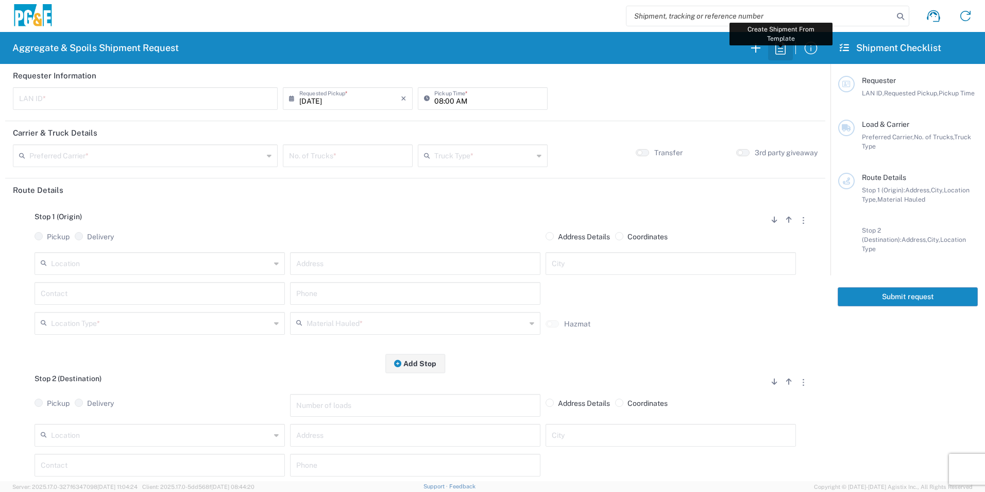
click at [783, 50] on icon "button" at bounding box center [781, 48] width 16 height 16
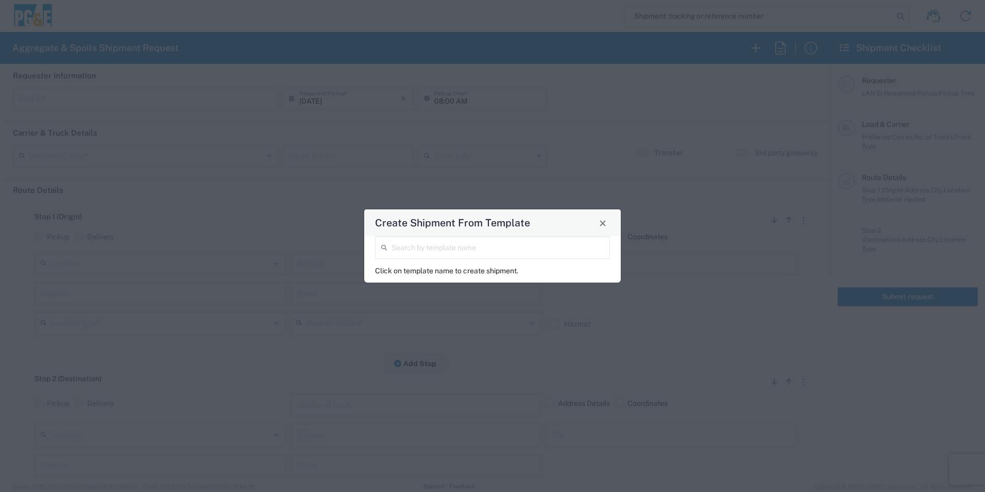
click at [514, 247] on input "search" at bounding box center [498, 247] width 212 height 18
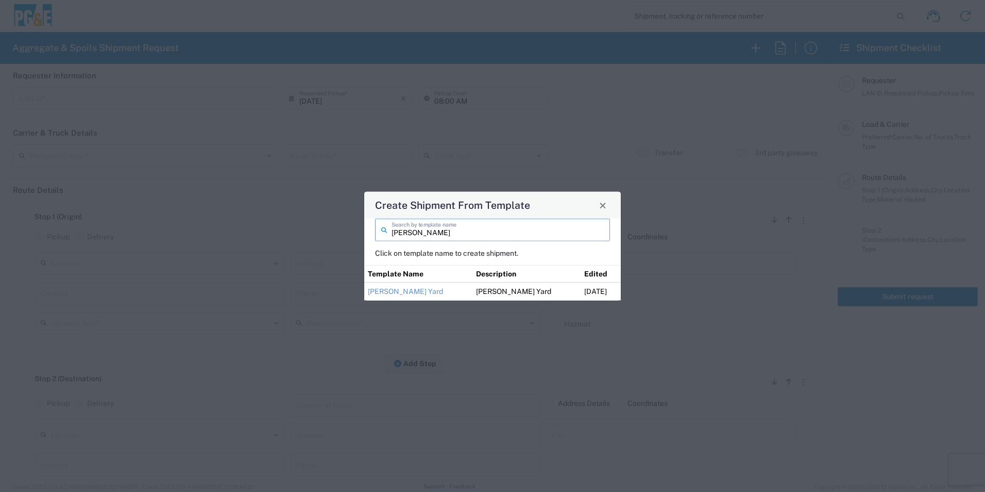
type input "johnny"
click at [426, 289] on link "Johnny - Chico Yard" at bounding box center [405, 291] width 75 height 8
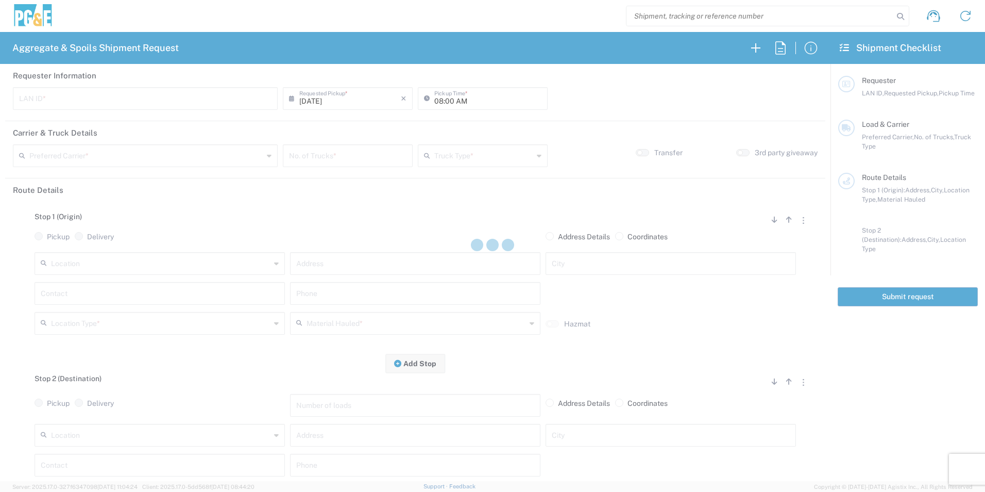
type input "J0CK"
type input "12:00 AM"
type input "Northstate Aggregate"
type input "Transfer Truck"
type textarea "Please deliver 40 Yards of Base Rock & 40 Yards of Sand"
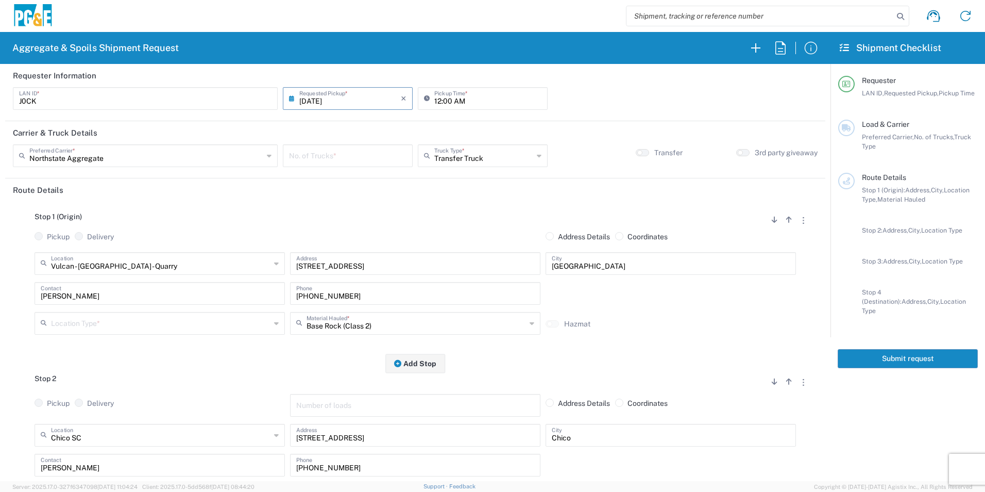
click at [337, 159] on input "number" at bounding box center [347, 155] width 117 height 18
type input "1"
click at [436, 102] on input "12:00 AM" at bounding box center [487, 98] width 107 height 18
type input "07:00 AM"
click at [194, 266] on input "text" at bounding box center [161, 263] width 220 height 18
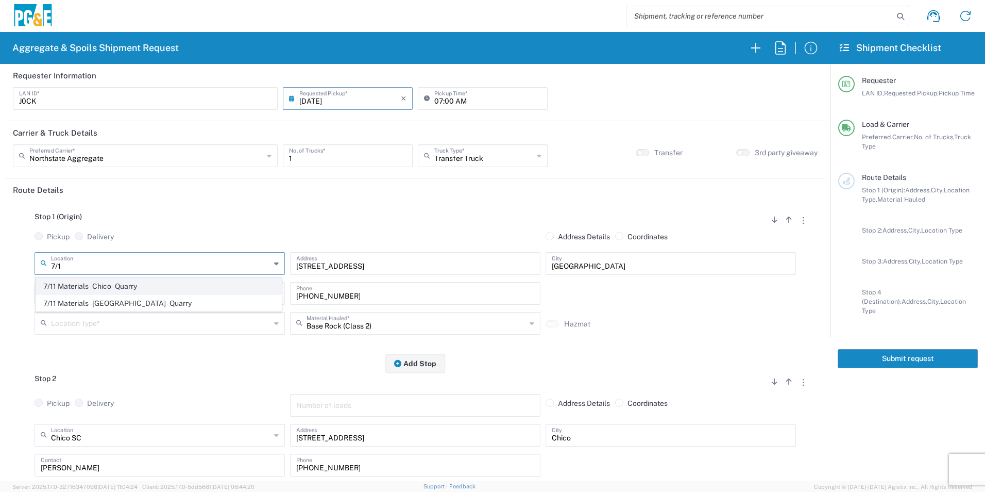
click at [164, 288] on span "7/11 Materials - Chico - Quarry" at bounding box center [158, 286] width 245 height 16
type input "7/11 Materials - Chico - Quarry"
type input "517 Roney Tr"
type input "Chico"
type input "Quarry"
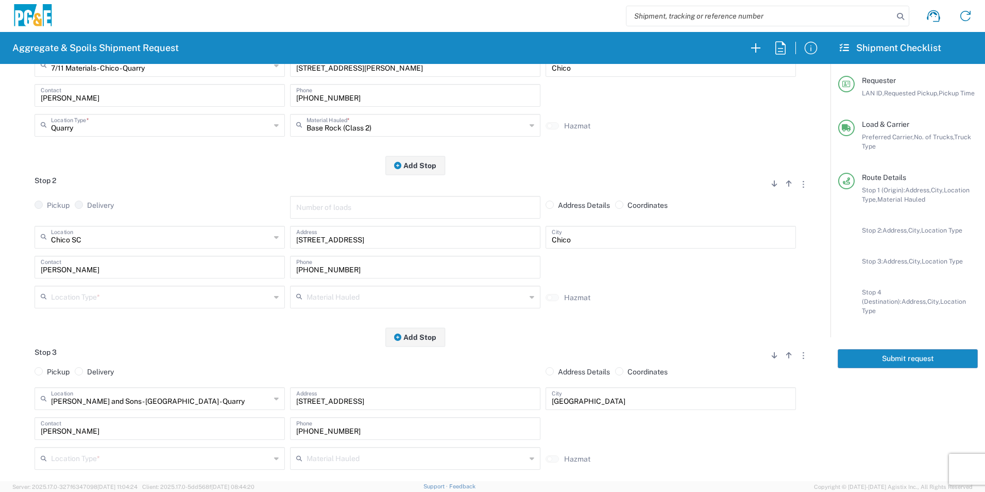
scroll to position [206, 0]
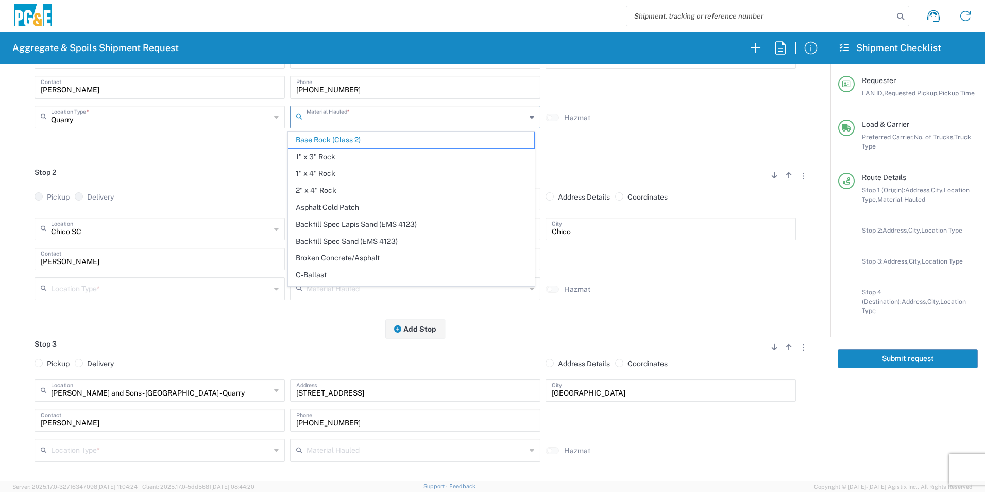
click at [394, 121] on input "text" at bounding box center [417, 116] width 220 height 18
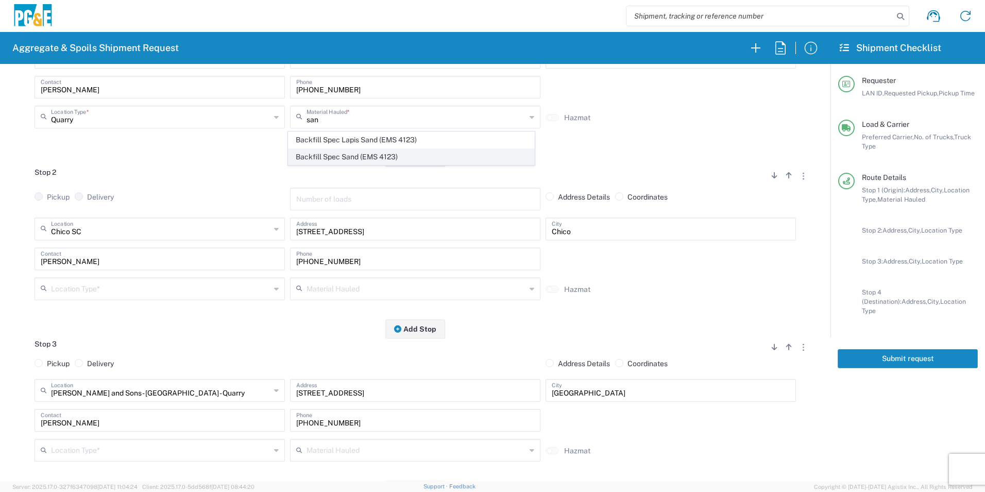
click at [362, 158] on span "Backfill Spec Sand (EMS 4123)" at bounding box center [411, 157] width 245 height 16
type input "Backfill Spec Sand (EMS 4123)"
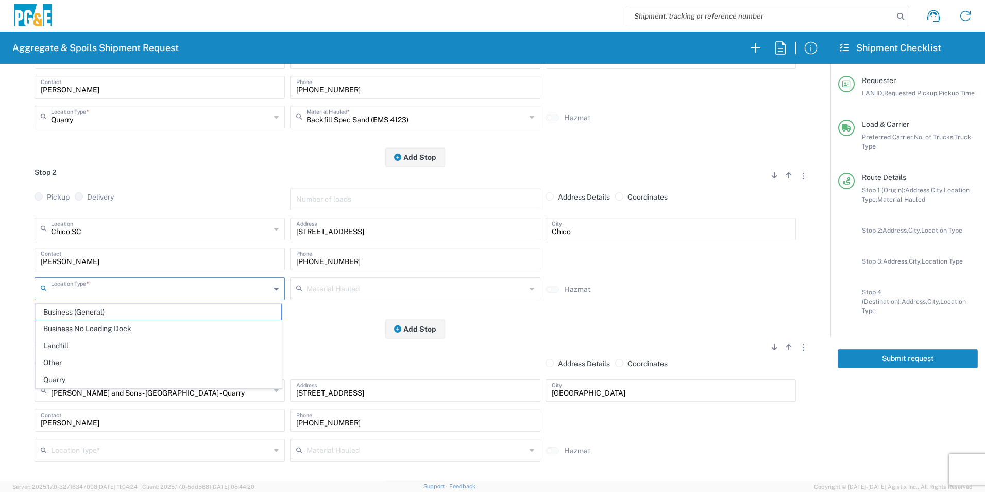
click at [142, 289] on input "text" at bounding box center [161, 288] width 220 height 18
click at [122, 328] on span "Business No Loading Dock" at bounding box center [158, 329] width 245 height 16
type input "Business No Loading Dock"
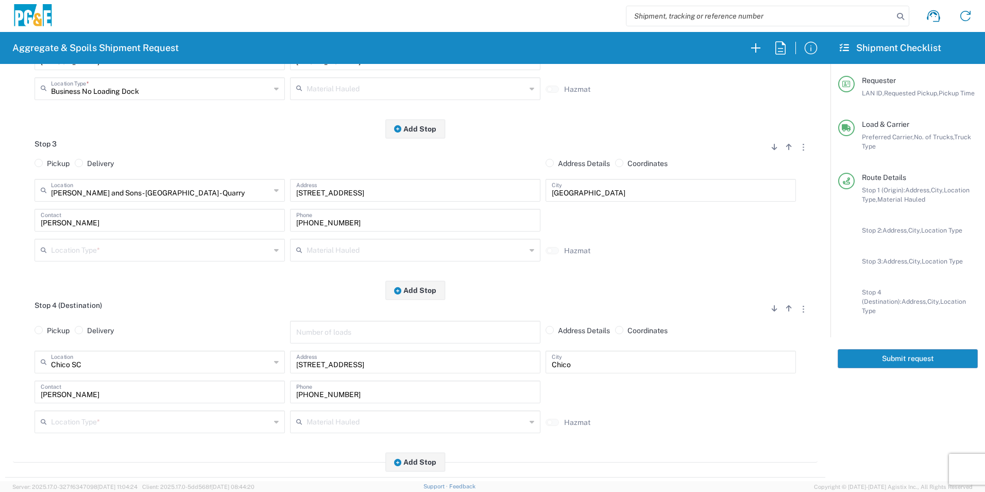
scroll to position [412, 0]
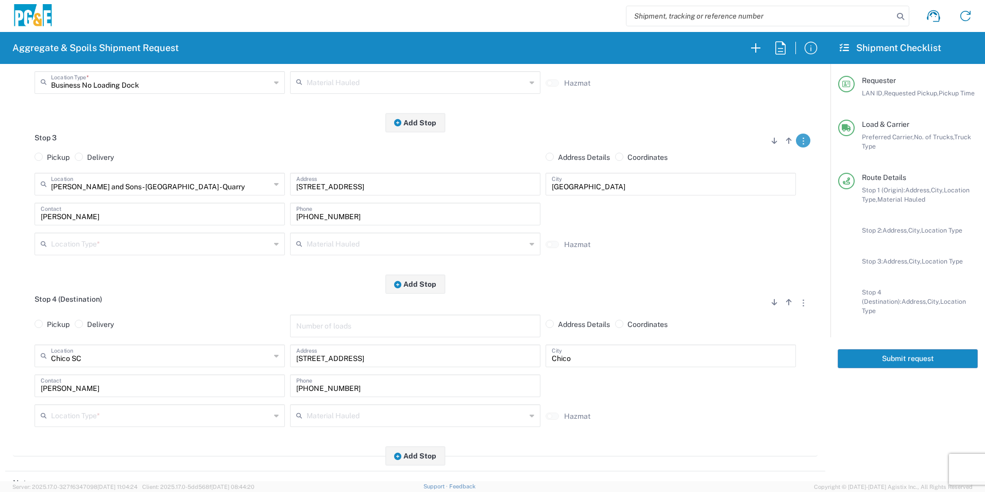
click at [797, 142] on button "button" at bounding box center [803, 140] width 14 height 14
click at [766, 204] on link "Remove Stop" at bounding box center [754, 205] width 55 height 8
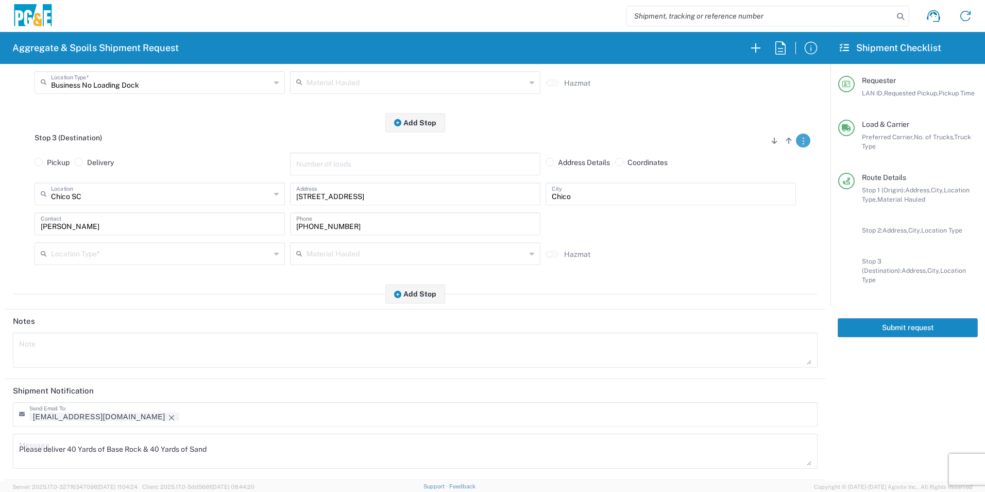
click at [796, 147] on button "button" at bounding box center [803, 140] width 14 height 14
click at [756, 205] on link "Remove Stop" at bounding box center [754, 205] width 55 height 8
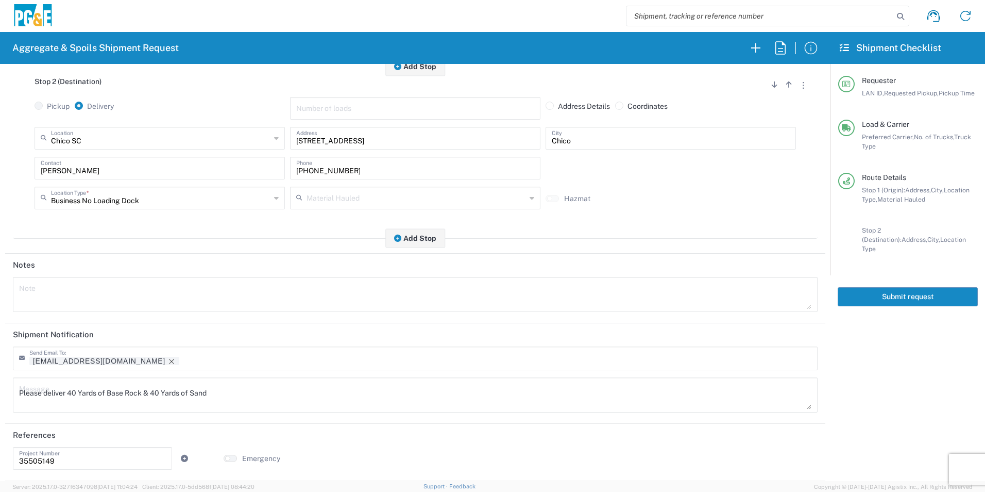
scroll to position [298, 0]
click at [167, 360] on icon "Remove tag" at bounding box center [171, 361] width 8 height 8
drag, startPoint x: 149, startPoint y: 389, endPoint x: 69, endPoint y: 390, distance: 80.4
click at [69, 390] on textarea "Please deliver 40 Yards of Base Rock & 40 Yards of Sand" at bounding box center [415, 394] width 793 height 29
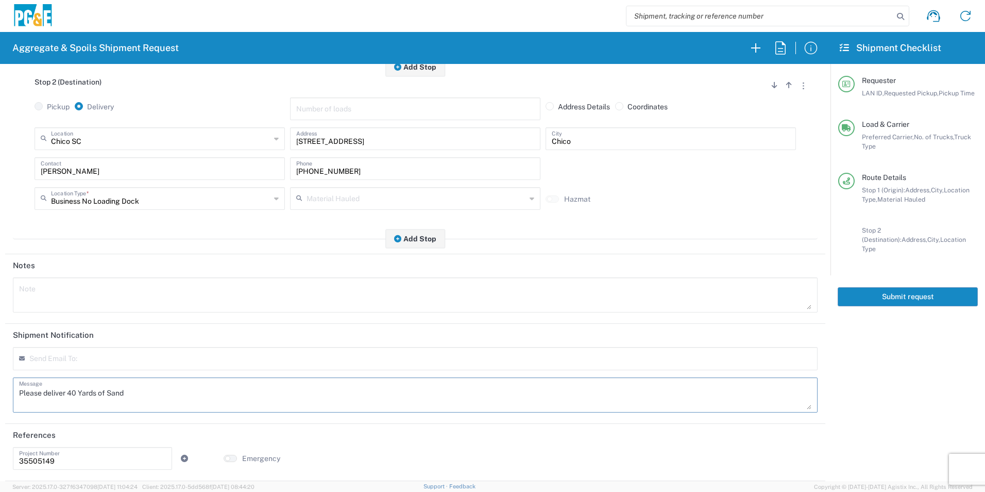
click at [74, 393] on textarea "Please deliver 40 Yards of Sand" at bounding box center [415, 394] width 793 height 29
click at [0, 387] on html "Aggregate & Spoils Shipment Request Requester Information J0CK LAN ID * 08/21/2…" at bounding box center [492, 246] width 985 height 492
type textarea "Please deliver 60 Yards of Sand"
click at [44, 296] on textarea at bounding box center [415, 294] width 793 height 29
paste textarea "Please deliver 60 Yards of Sand"
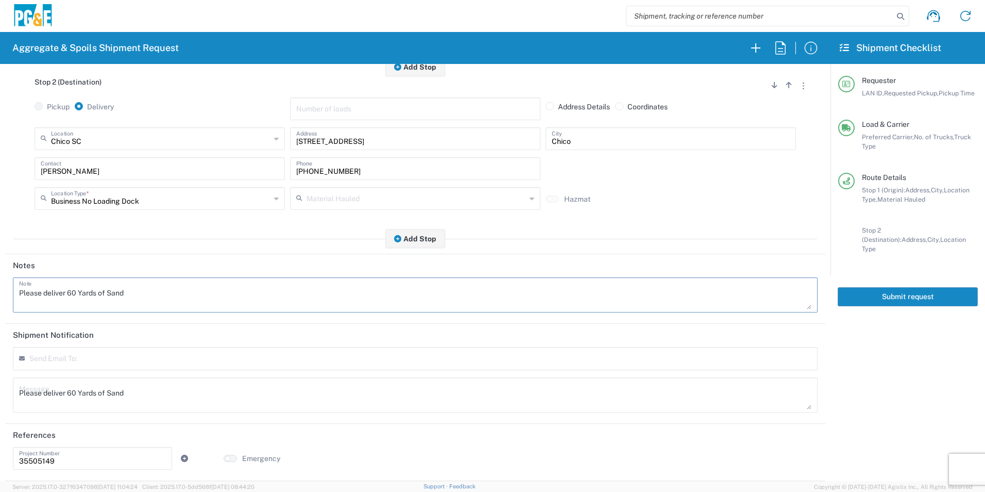
type textarea "Please deliver 60 Yards of Sand"
click at [77, 459] on input "35505149" at bounding box center [92, 457] width 147 height 18
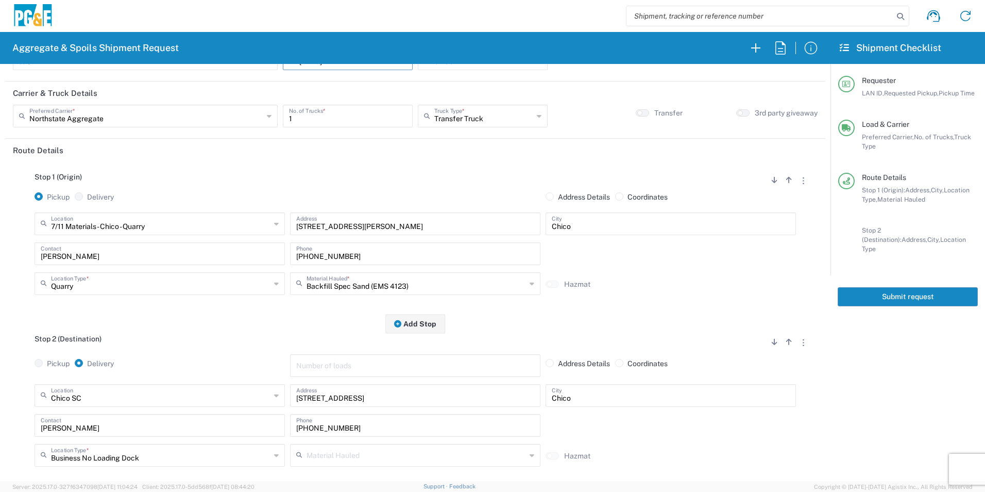
scroll to position [0, 0]
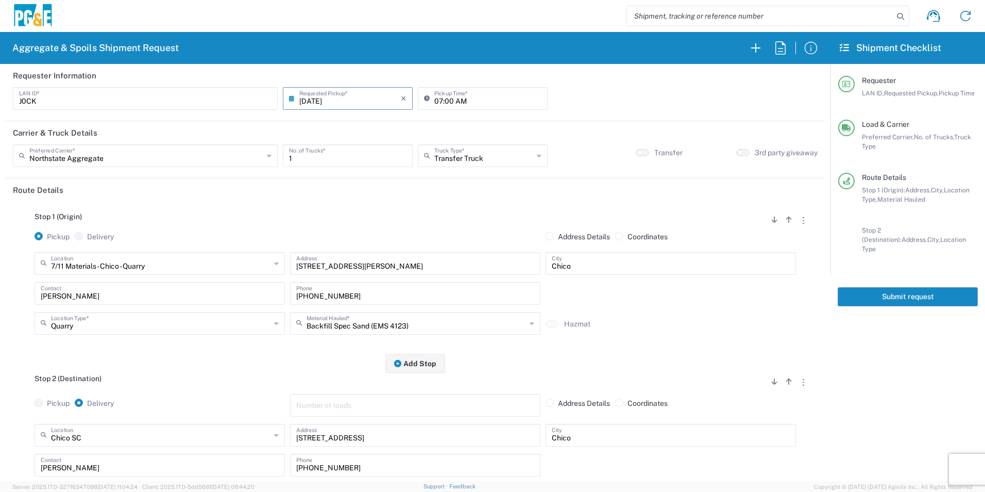
type input "35505151"
click at [947, 287] on button "Submit request" at bounding box center [908, 296] width 140 height 19
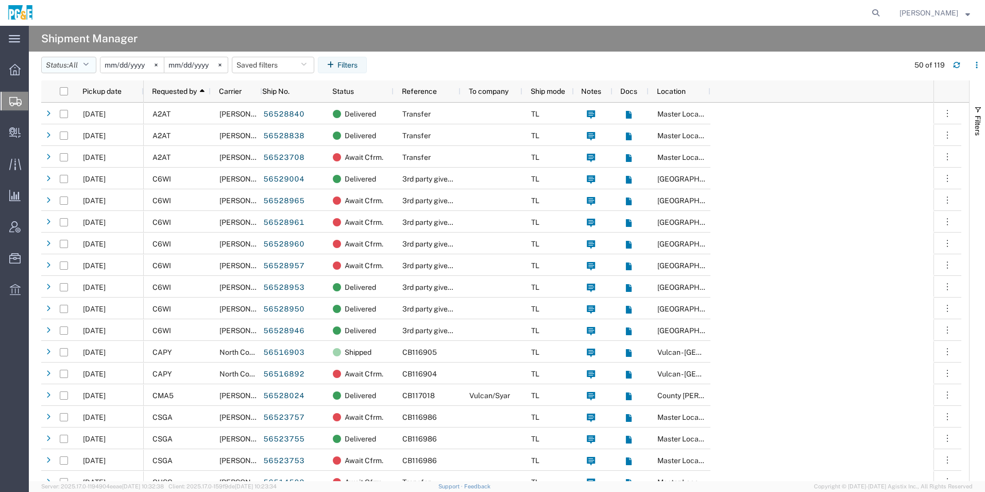
click at [58, 60] on button "Status: All" at bounding box center [68, 65] width 55 height 16
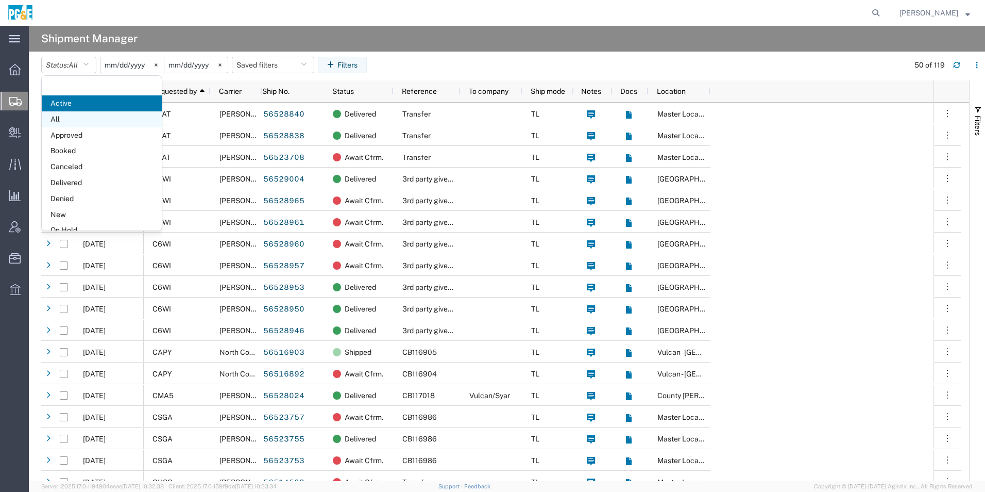
click at [90, 115] on span "All" at bounding box center [102, 119] width 120 height 16
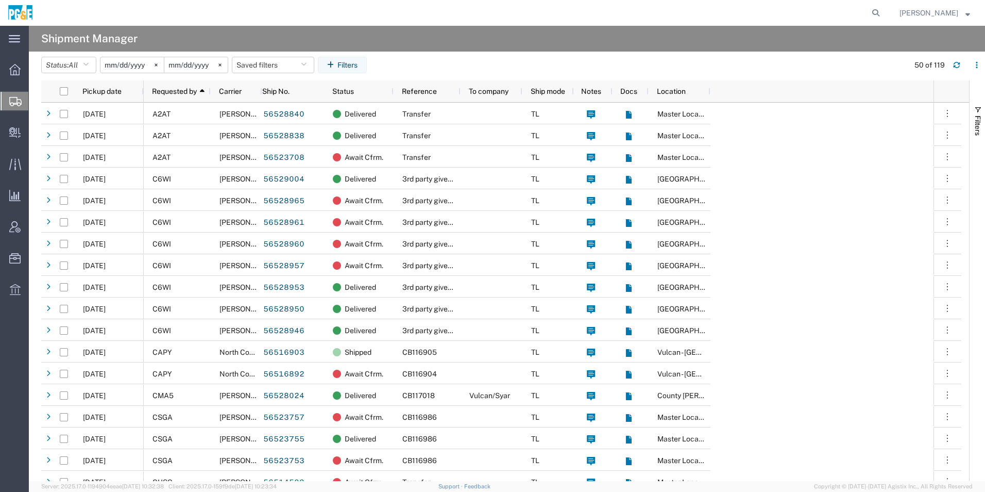
click at [132, 66] on input "2025-08-19" at bounding box center [131, 64] width 63 height 15
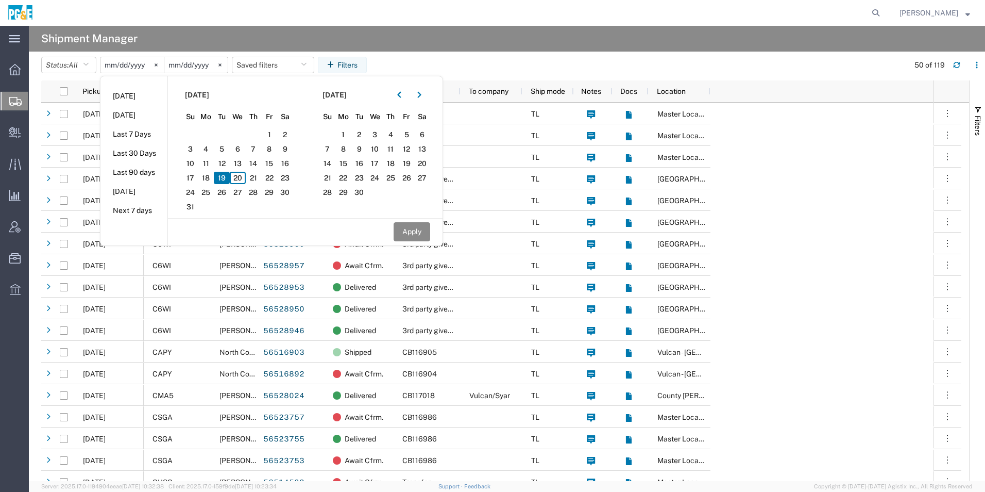
drag, startPoint x: 244, startPoint y: 178, endPoint x: 279, endPoint y: 170, distance: 36.6
click at [244, 178] on span "20" at bounding box center [238, 178] width 16 height 12
click at [401, 97] on icon "button" at bounding box center [399, 94] width 4 height 7
click at [380, 176] on span "20" at bounding box center [375, 178] width 16 height 12
click at [418, 237] on button "Apply" at bounding box center [412, 231] width 37 height 19
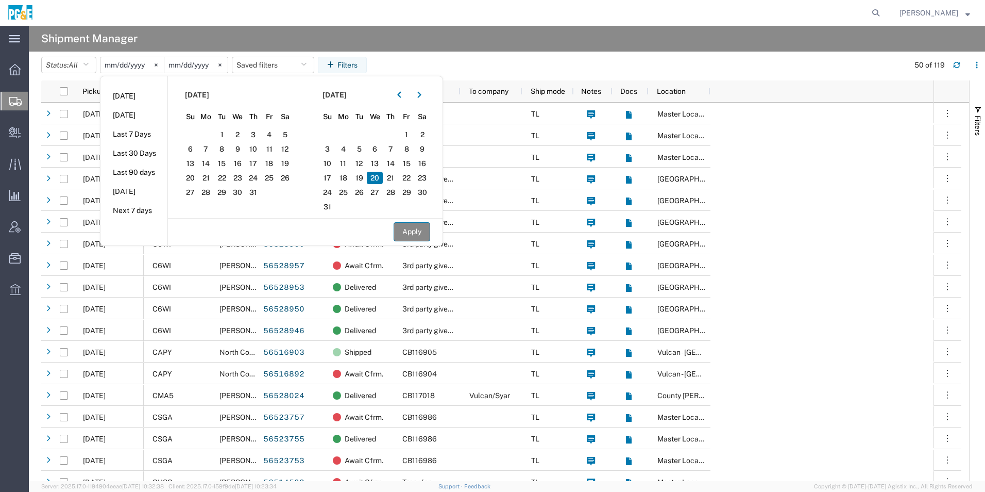
type input "2025-08-20"
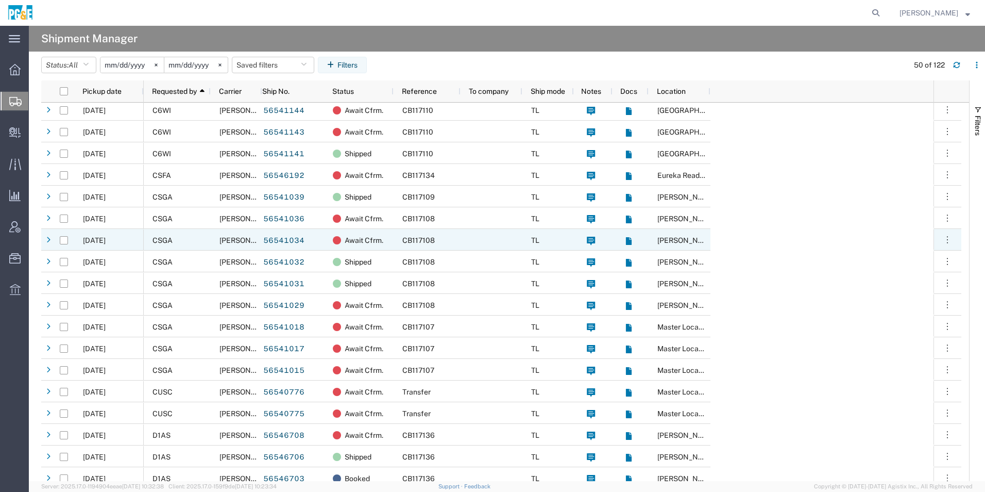
scroll to position [258, 0]
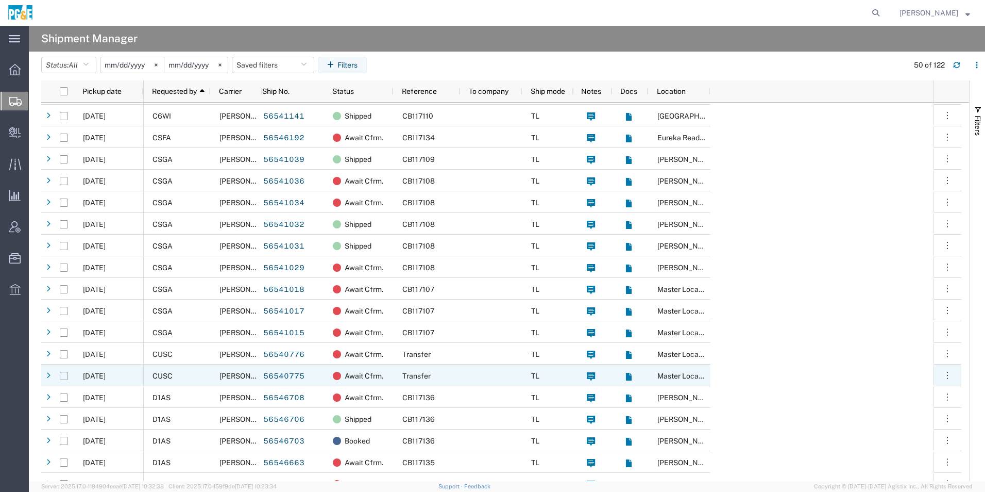
click at [62, 378] on input "Press Space to toggle row selection (unchecked)" at bounding box center [64, 376] width 8 height 8
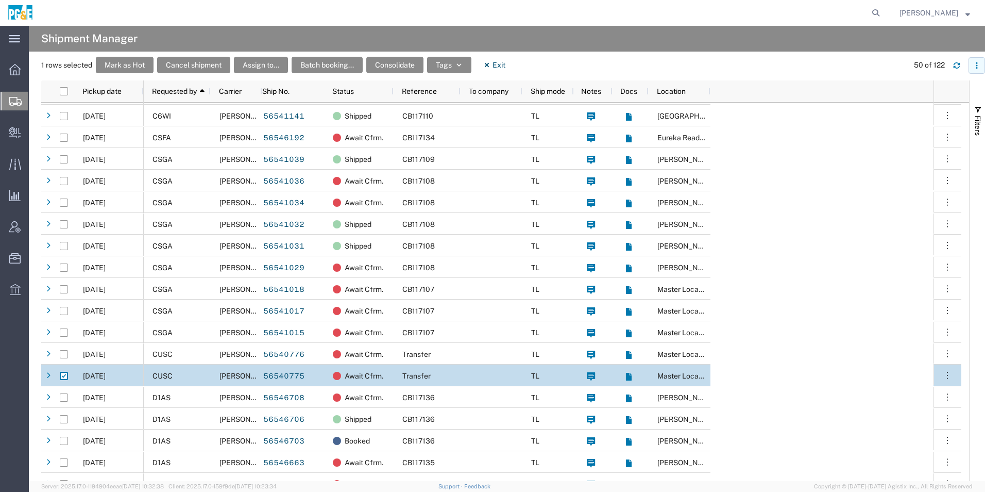
click at [976, 64] on icon "button" at bounding box center [976, 65] width 7 height 7
drag, startPoint x: 769, startPoint y: 69, endPoint x: 754, endPoint y: 68, distance: 15.0
click at [768, 68] on div "1 rows selected Mark as Hot Cancel shipment Assign to... Batch booking... Conso…" at bounding box center [513, 69] width 944 height 24
click at [204, 68] on button "Cancel shipment" at bounding box center [193, 65] width 73 height 16
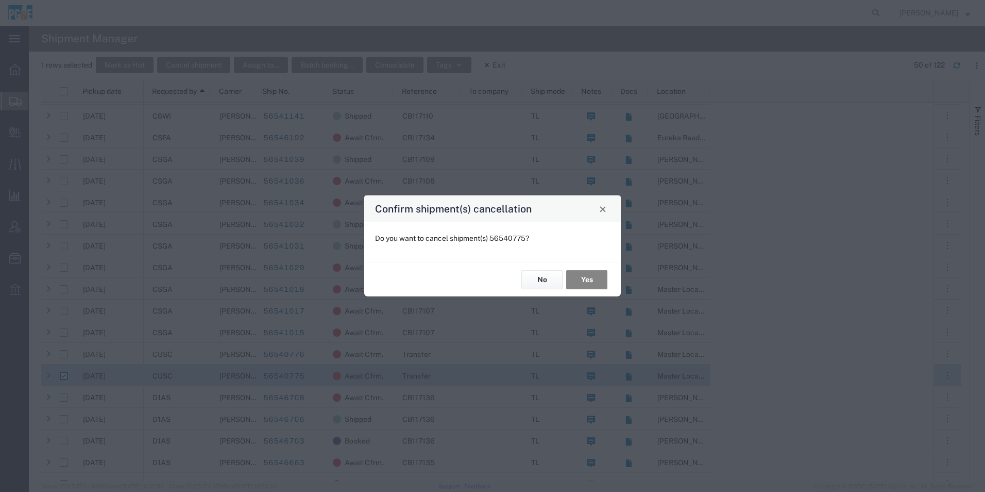
click at [579, 279] on button "Yes" at bounding box center [586, 279] width 41 height 19
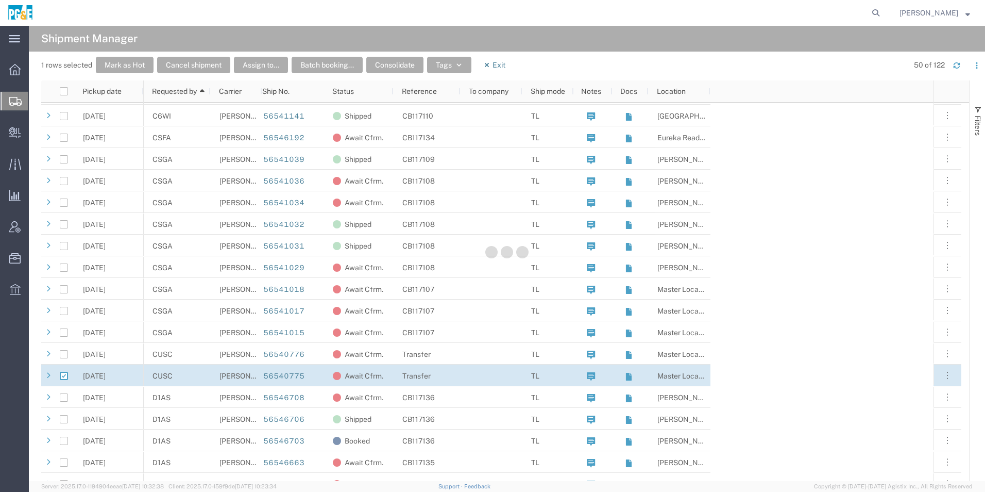
checkbox input "false"
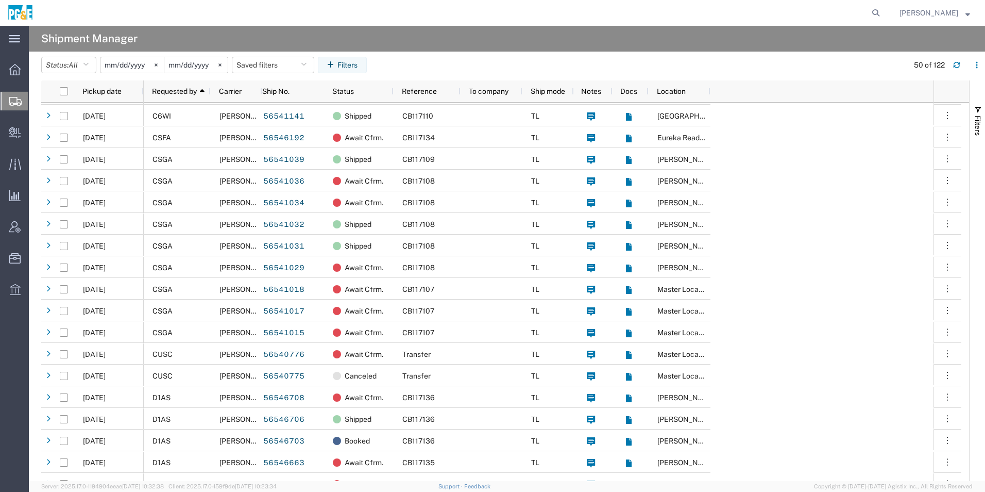
click at [130, 61] on input "2025-08-20" at bounding box center [131, 64] width 63 height 15
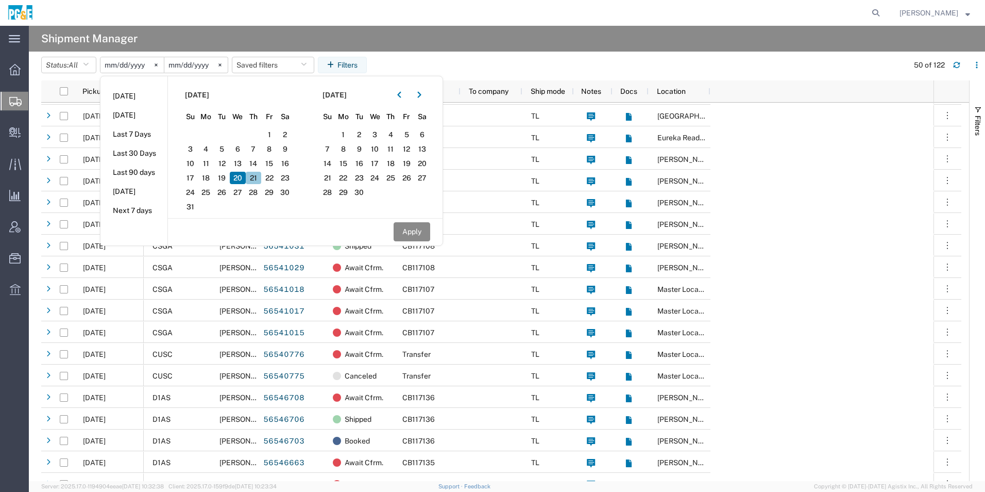
click at [258, 177] on span "21" at bounding box center [254, 178] width 16 height 12
click at [401, 94] on button "button" at bounding box center [399, 95] width 16 height 16
click at [396, 176] on span "21" at bounding box center [391, 178] width 16 height 12
click at [414, 232] on button "Apply" at bounding box center [412, 231] width 37 height 19
type input "2025-08-21"
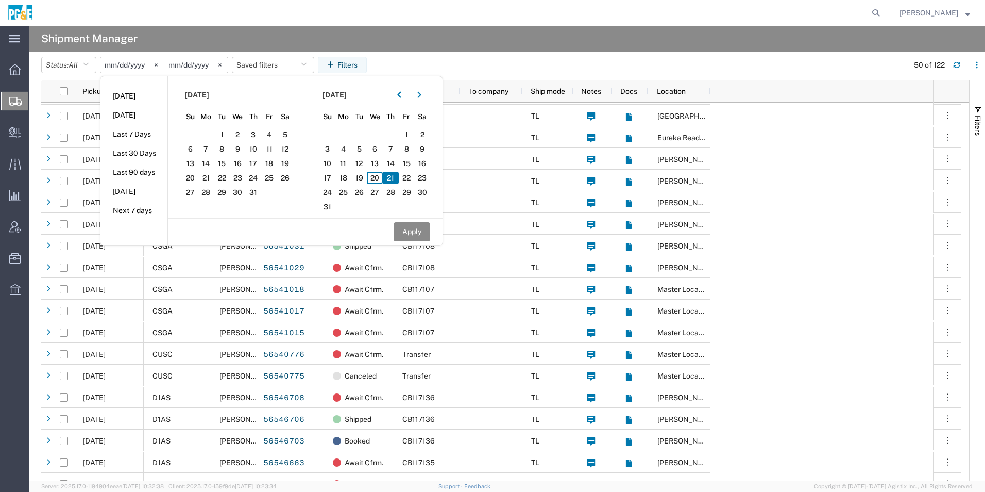
type input "2025-08-21"
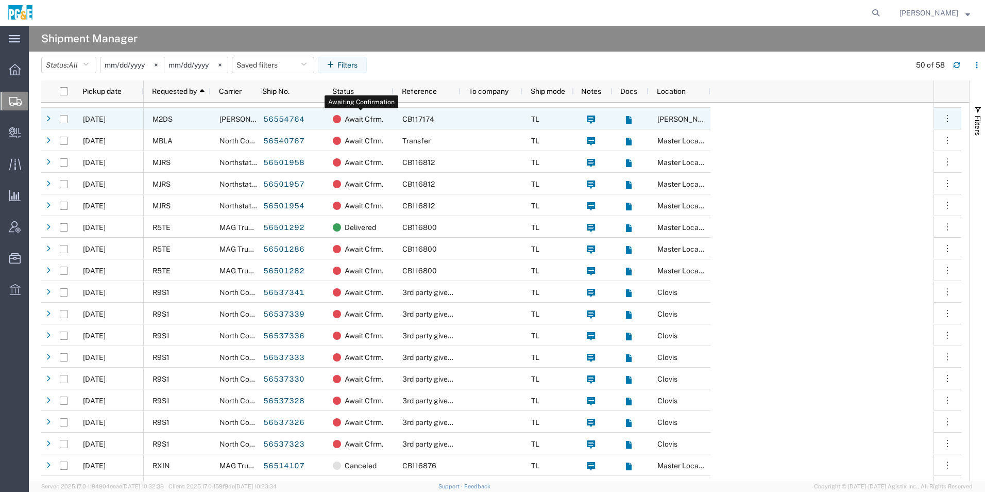
scroll to position [341, 0]
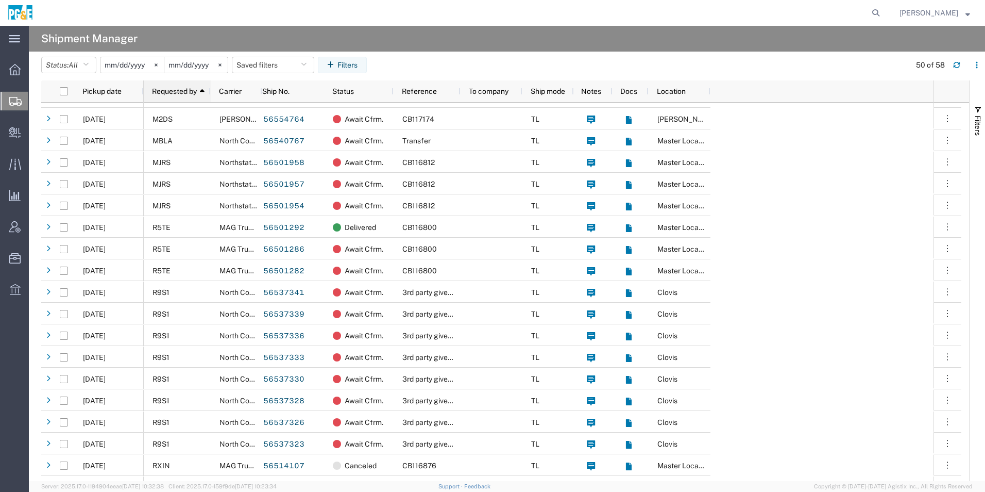
click at [165, 93] on span "Requested by" at bounding box center [174, 91] width 45 height 8
click at [174, 88] on span "Requested by" at bounding box center [174, 91] width 45 height 8
click at [187, 90] on span "Requested by" at bounding box center [174, 91] width 45 height 8
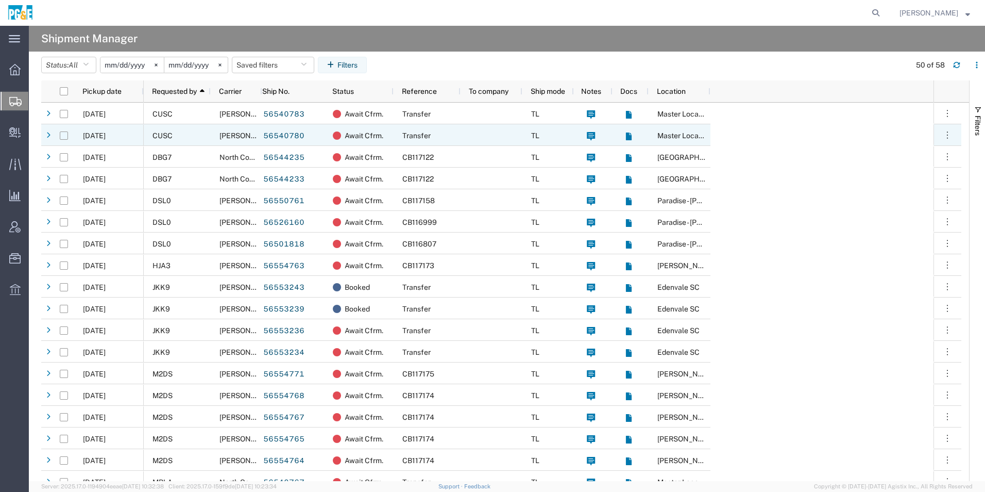
click at [62, 135] on input "Press Space to toggle row selection (unchecked)" at bounding box center [64, 135] width 8 height 8
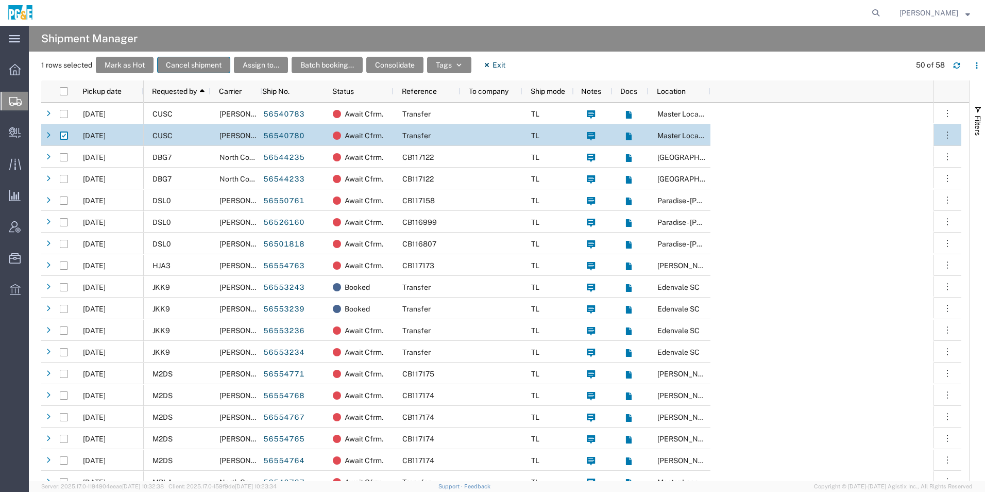
click at [191, 65] on button "Cancel shipment" at bounding box center [193, 65] width 73 height 16
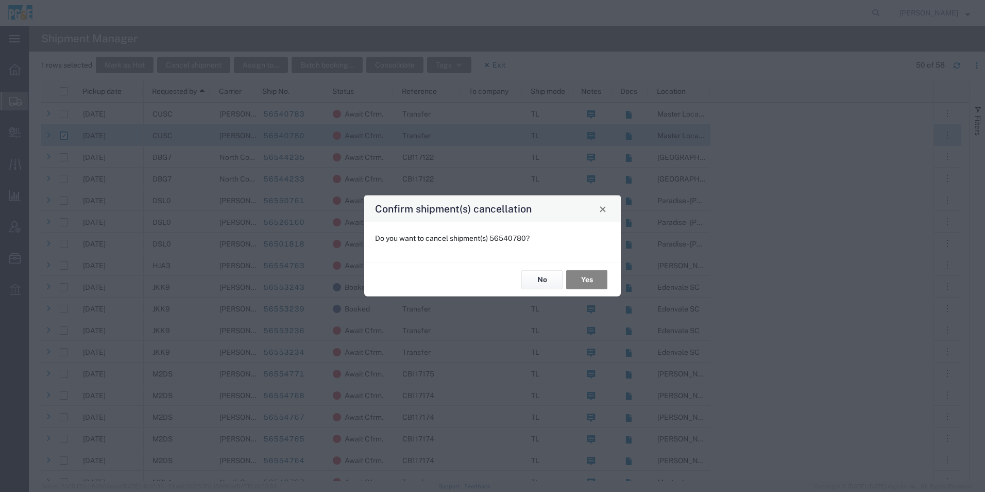
click at [585, 276] on button "Yes" at bounding box center [586, 279] width 41 height 19
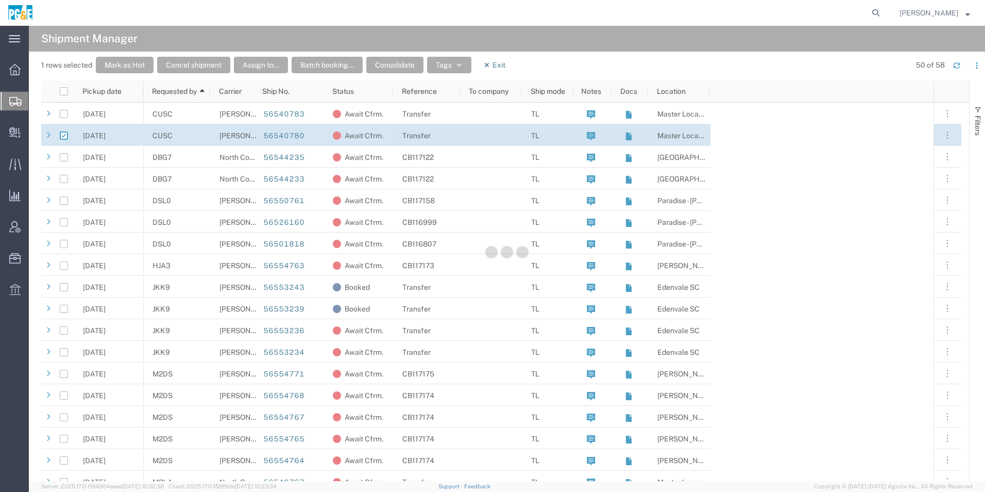
checkbox input "false"
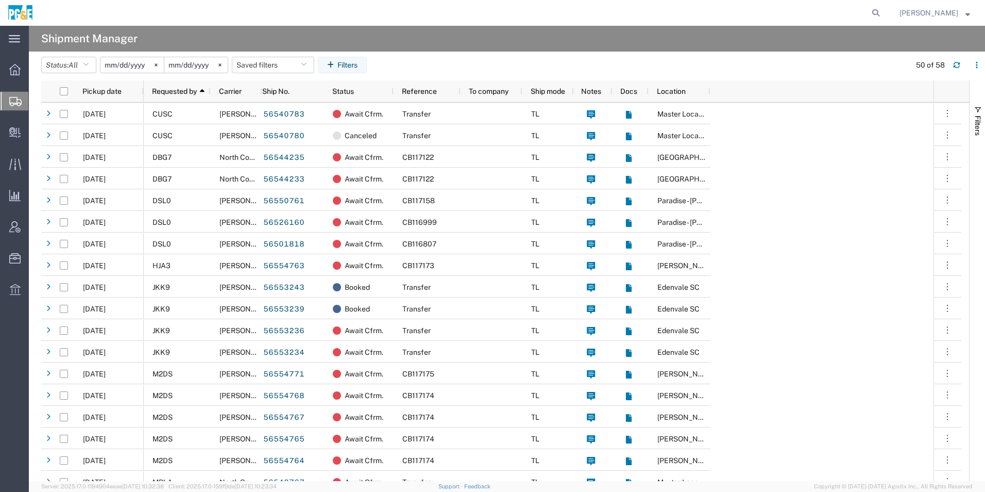
click at [140, 69] on input "2025-08-21" at bounding box center [131, 64] width 63 height 15
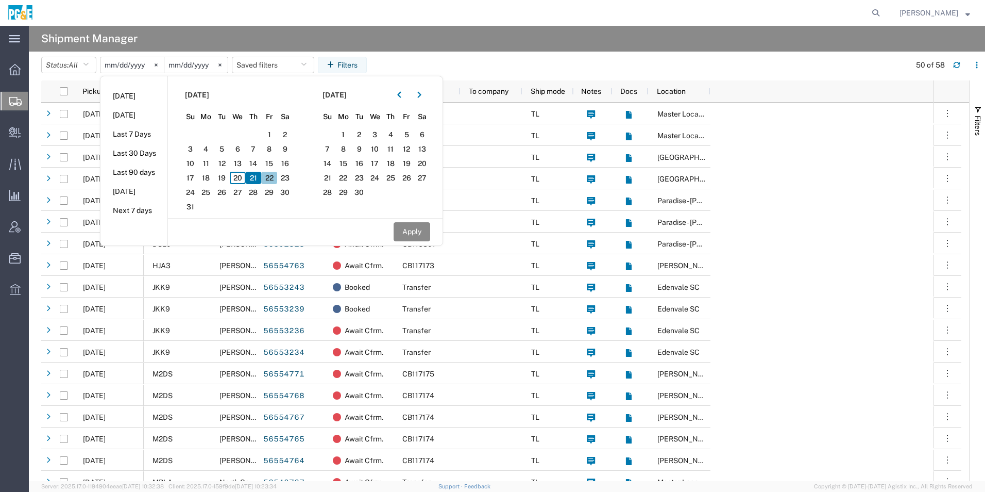
click at [276, 178] on span "22" at bounding box center [269, 178] width 16 height 12
click at [399, 96] on button "button" at bounding box center [399, 95] width 16 height 16
click at [414, 181] on span "22" at bounding box center [407, 178] width 16 height 12
click at [419, 232] on button "Apply" at bounding box center [412, 231] width 37 height 19
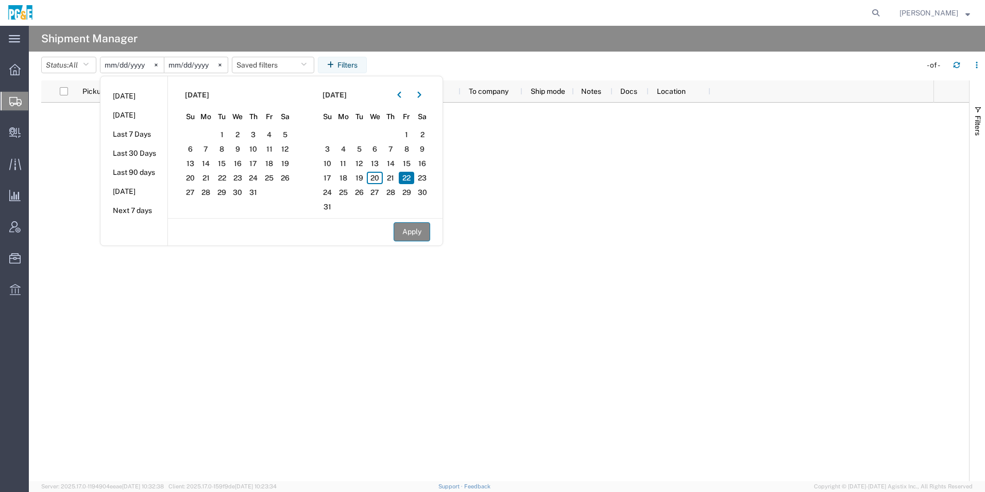
type input "2025-08-22"
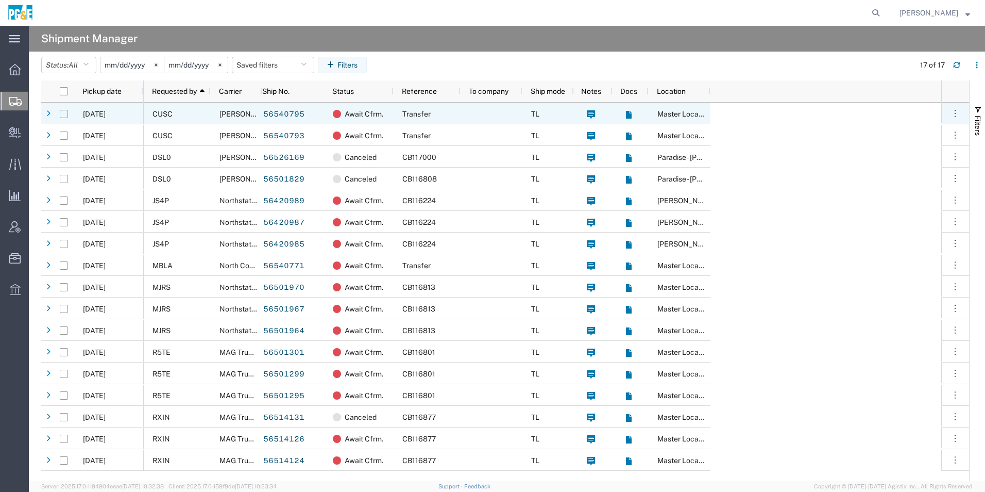
click at [64, 115] on input "Press Space to toggle row selection (unchecked)" at bounding box center [64, 114] width 8 height 8
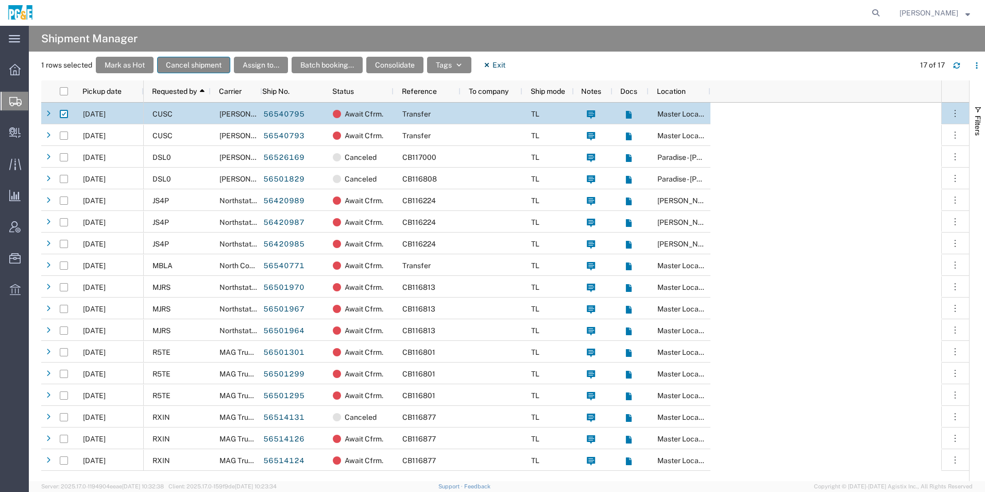
click at [207, 66] on button "Cancel shipment" at bounding box center [193, 65] width 73 height 16
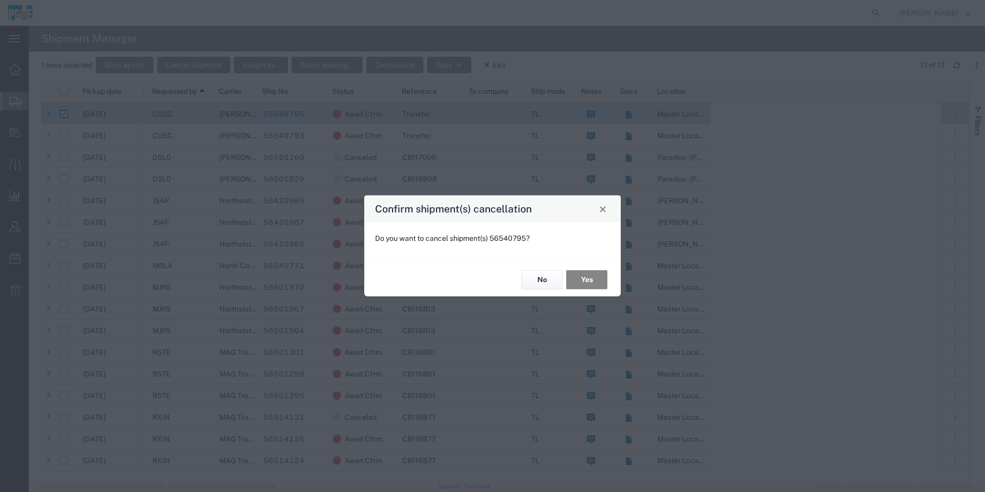
click at [582, 284] on button "Yes" at bounding box center [586, 279] width 41 height 19
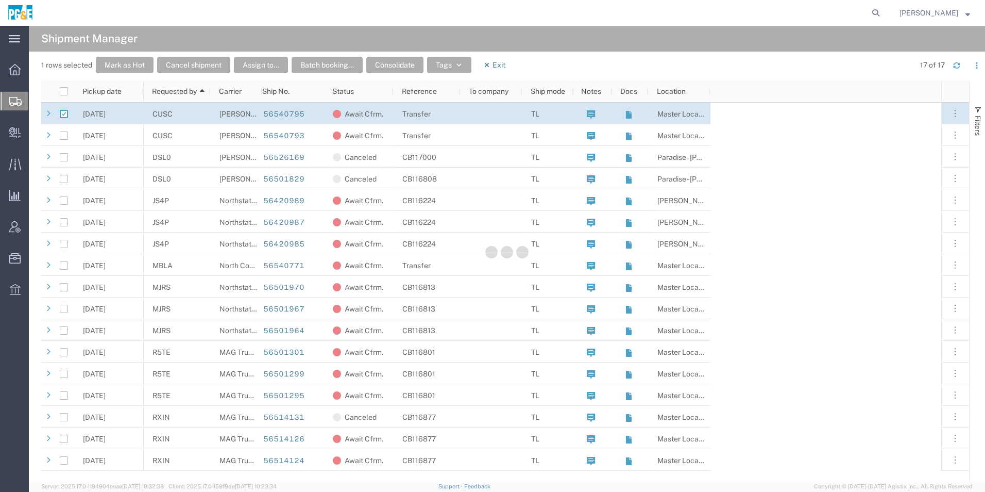
checkbox input "false"
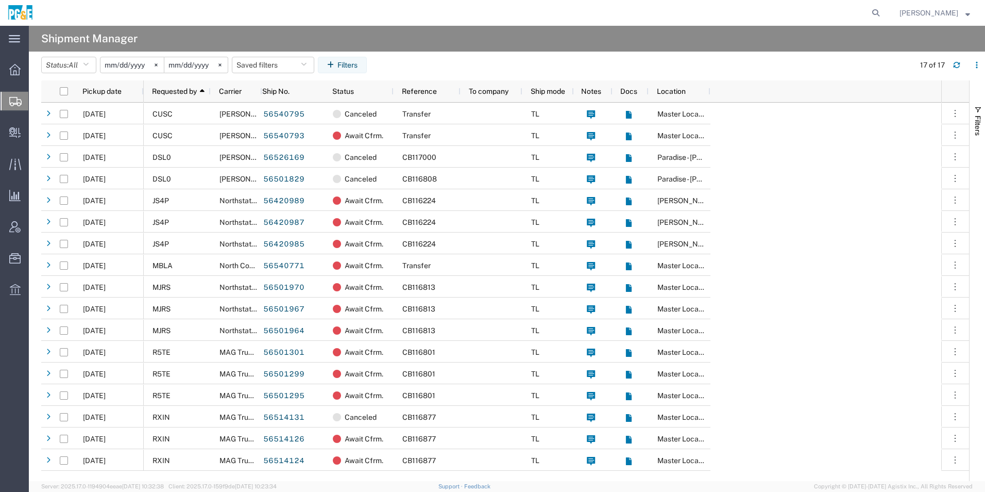
click at [124, 66] on input "2025-08-22" at bounding box center [131, 64] width 63 height 15
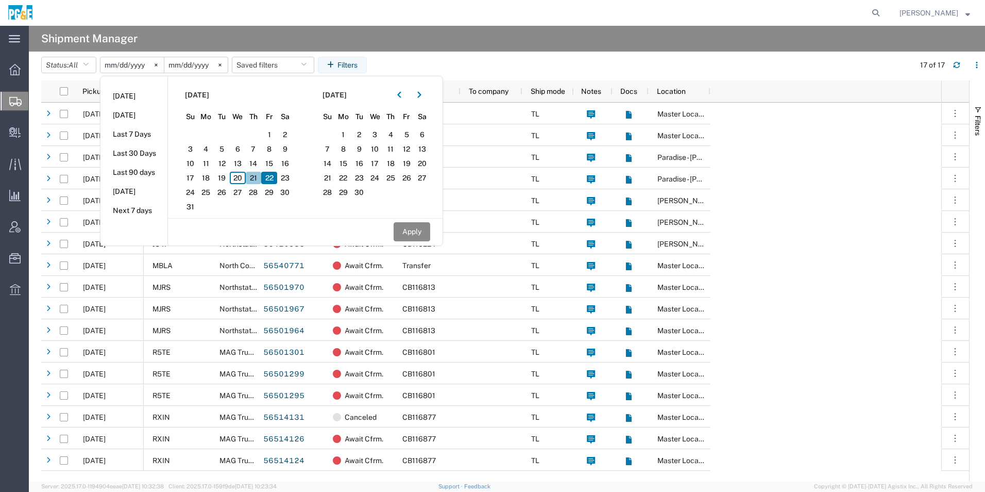
click at [257, 181] on span "21" at bounding box center [254, 178] width 16 height 12
click at [407, 99] on button "button" at bounding box center [399, 95] width 16 height 16
click at [395, 178] on span "21" at bounding box center [391, 178] width 16 height 12
click at [416, 232] on button "Apply" at bounding box center [412, 231] width 37 height 19
type input "2025-08-21"
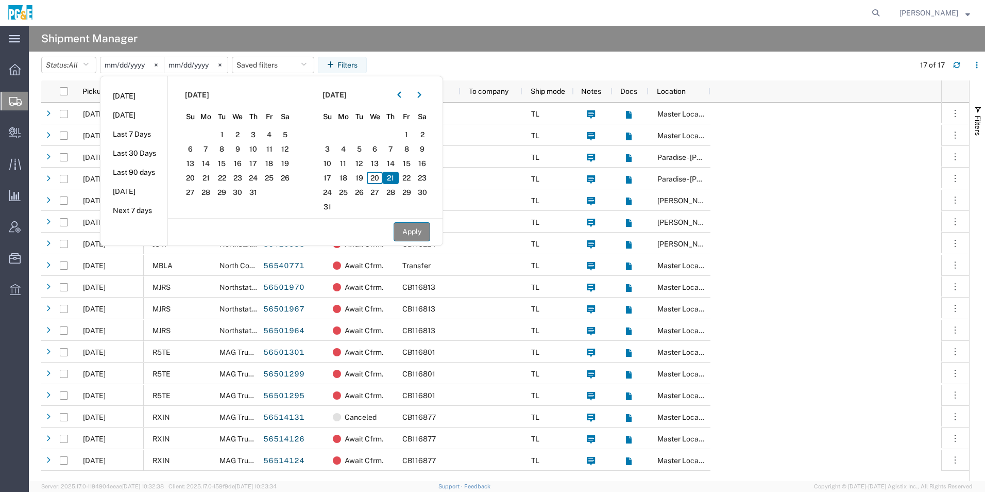
type input "2025-08-21"
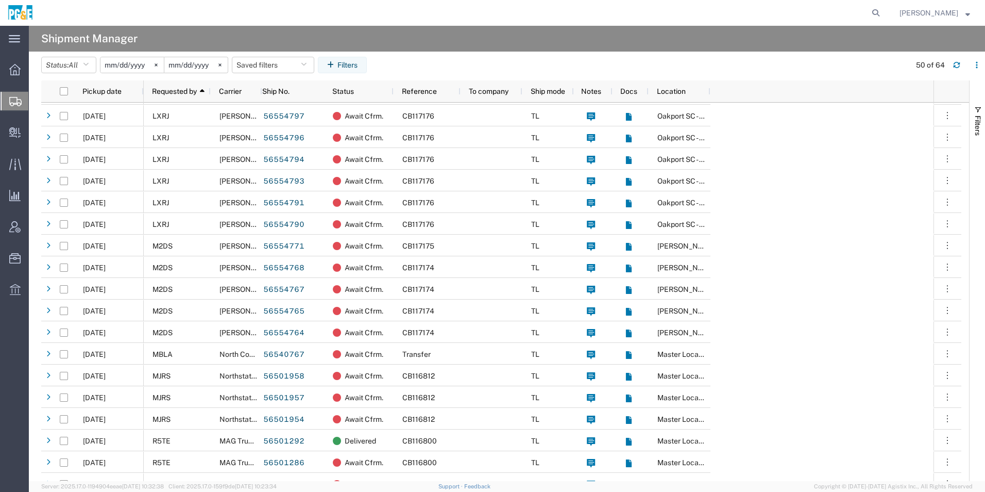
scroll to position [258, 0]
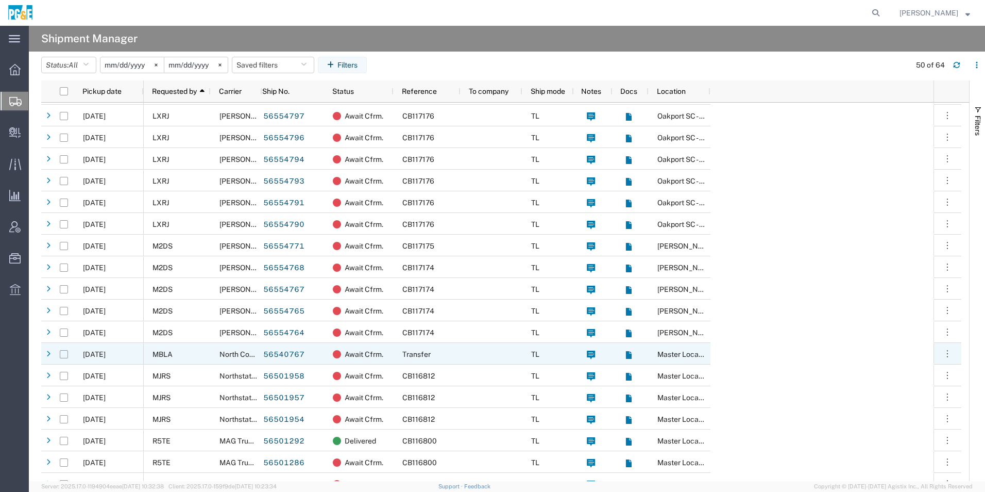
click at [64, 353] on input "Press Space to toggle row selection (unchecked)" at bounding box center [64, 354] width 8 height 8
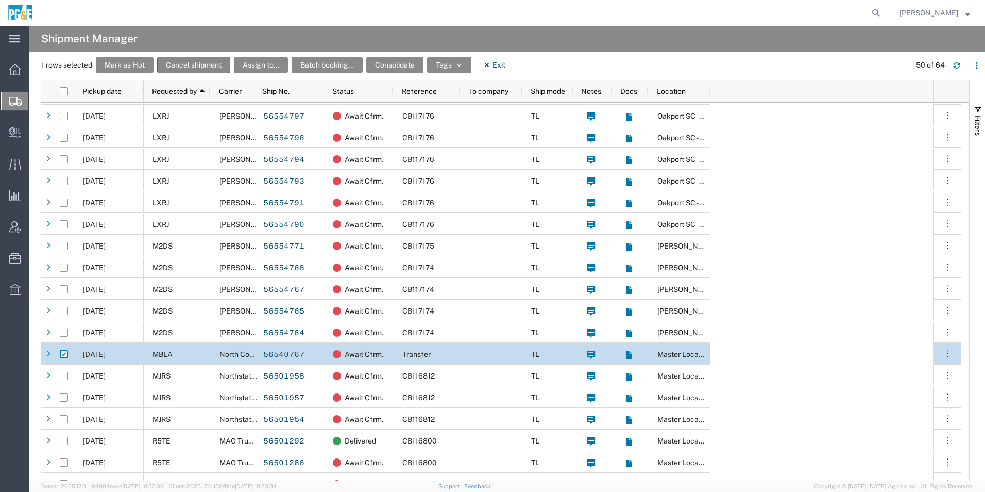
click at [208, 63] on button "Cancel shipment" at bounding box center [193, 65] width 73 height 16
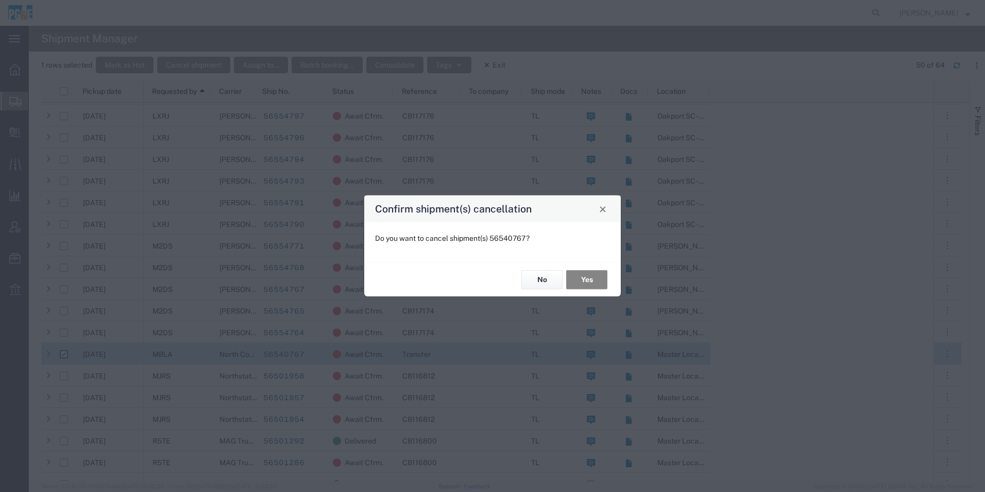
click at [591, 277] on button "Yes" at bounding box center [586, 279] width 41 height 19
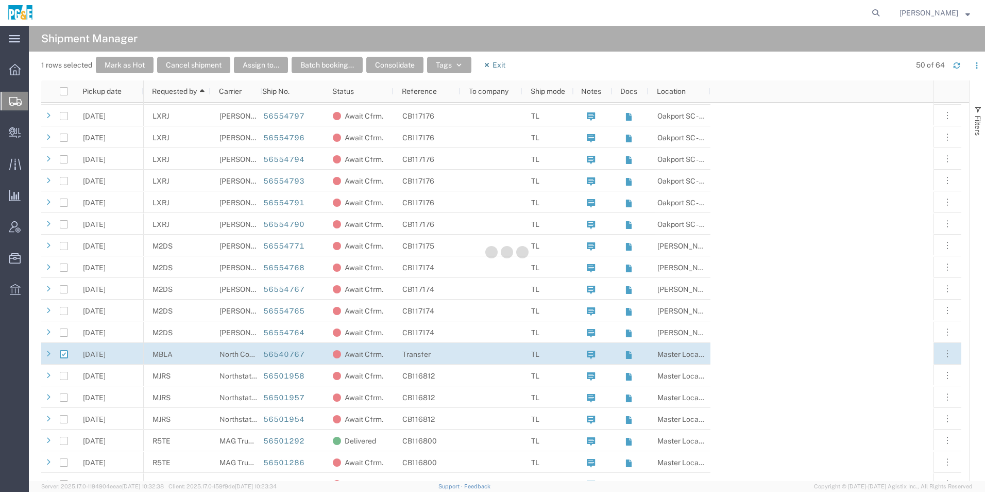
checkbox input "false"
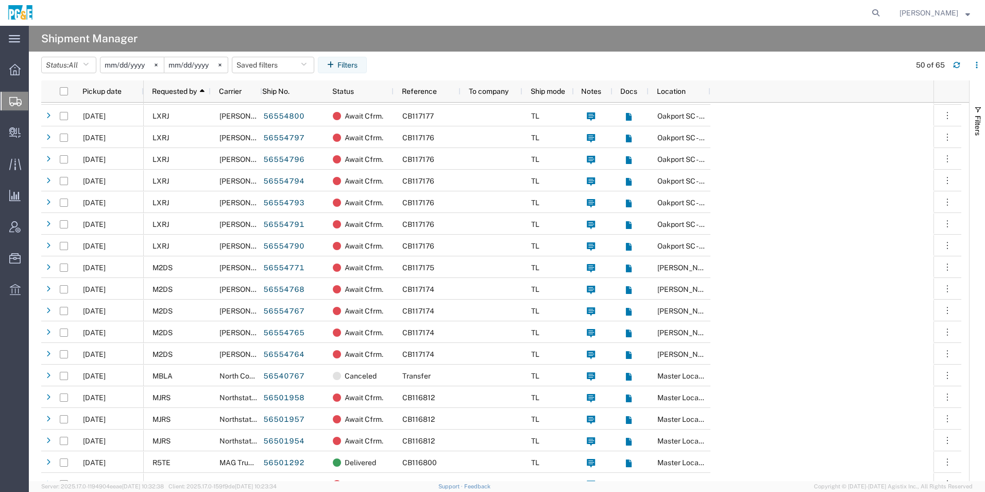
click at [142, 62] on input "2025-08-21" at bounding box center [131, 64] width 63 height 15
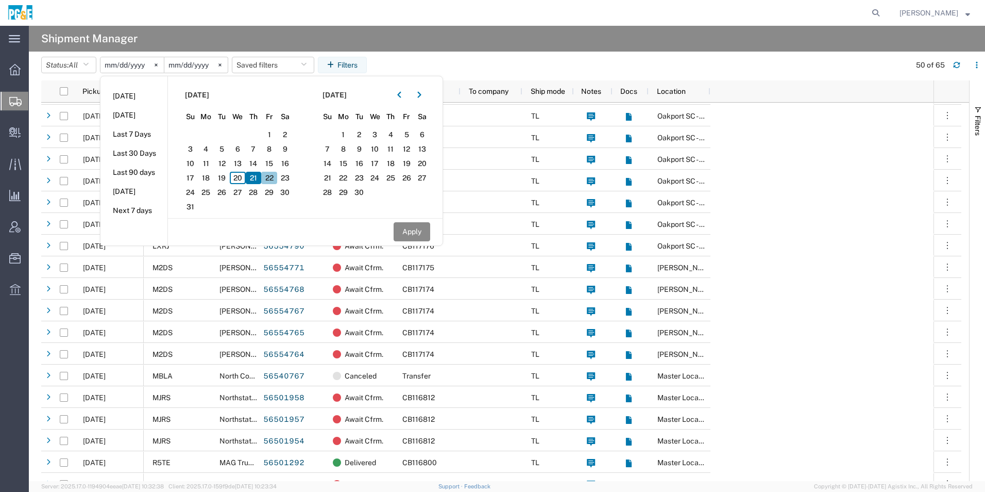
click at [274, 175] on span "22" at bounding box center [269, 178] width 16 height 12
drag, startPoint x: 403, startPoint y: 95, endPoint x: 406, endPoint y: 109, distance: 14.2
click at [401, 95] on icon "button" at bounding box center [399, 94] width 4 height 7
drag, startPoint x: 412, startPoint y: 178, endPoint x: 415, endPoint y: 219, distance: 40.9
click at [412, 177] on span "22" at bounding box center [407, 178] width 16 height 12
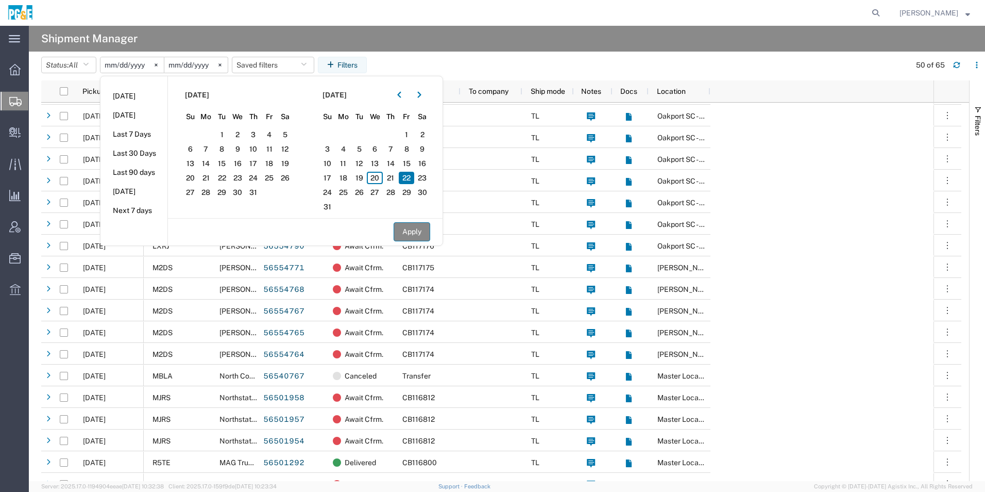
click at [409, 234] on button "Apply" at bounding box center [412, 231] width 37 height 19
type input "2025-08-22"
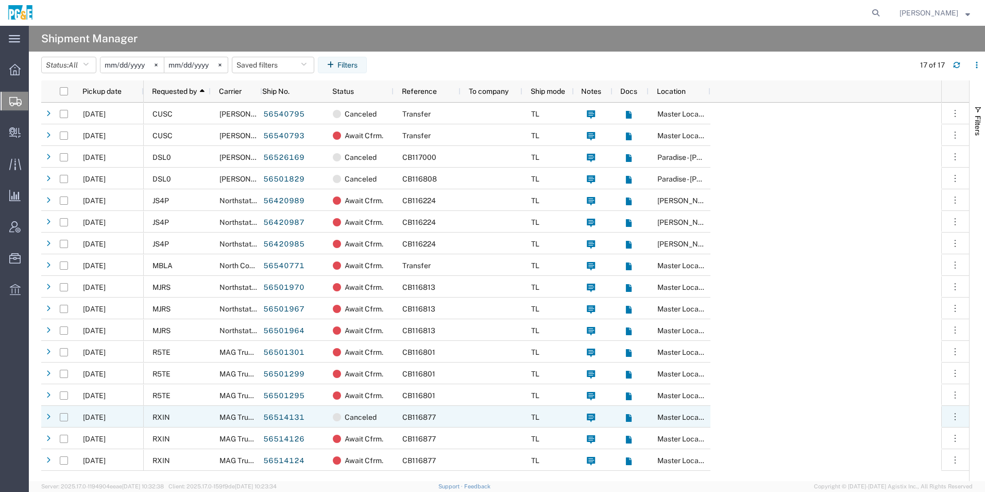
click at [66, 418] on input "Press Space to toggle row selection (unchecked)" at bounding box center [64, 417] width 8 height 8
checkbox input "true"
